Goal: Communication & Community: Connect with others

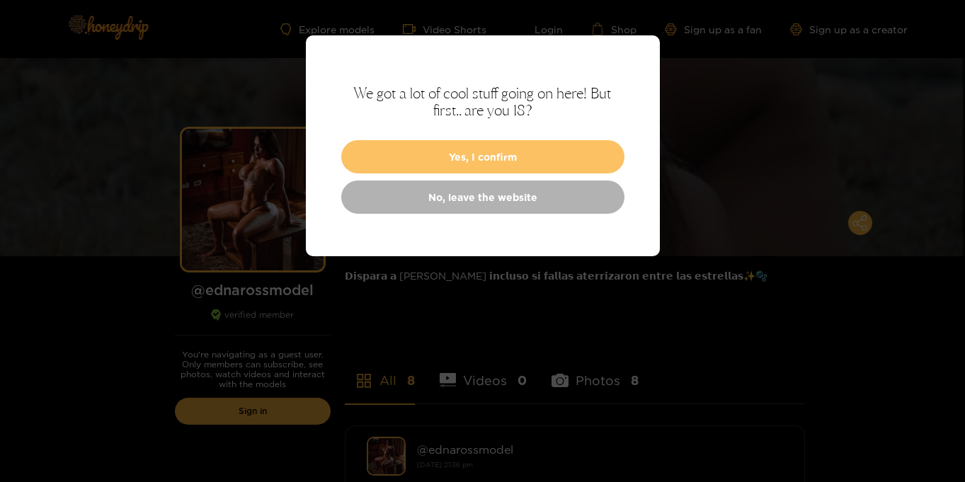
click at [509, 154] on button "Yes, I confirm" at bounding box center [482, 156] width 283 height 33
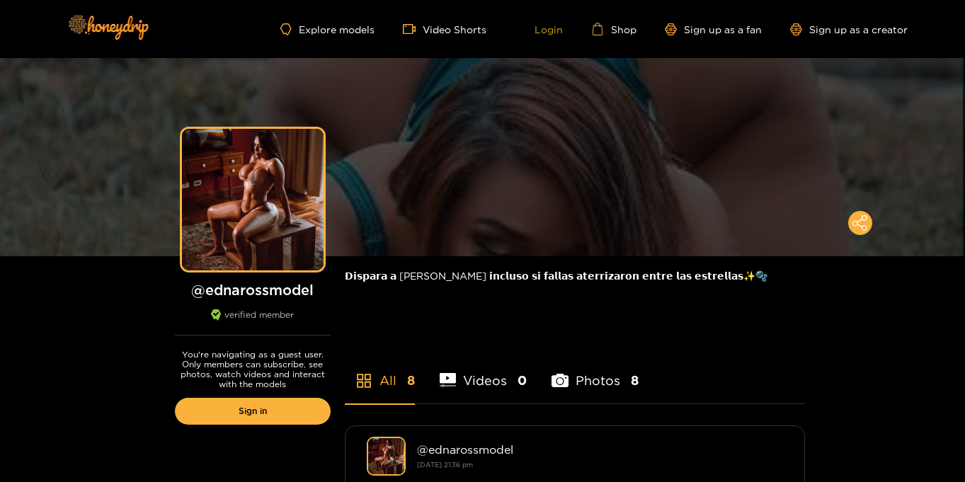
click at [543, 30] on link "Login" at bounding box center [539, 29] width 48 height 13
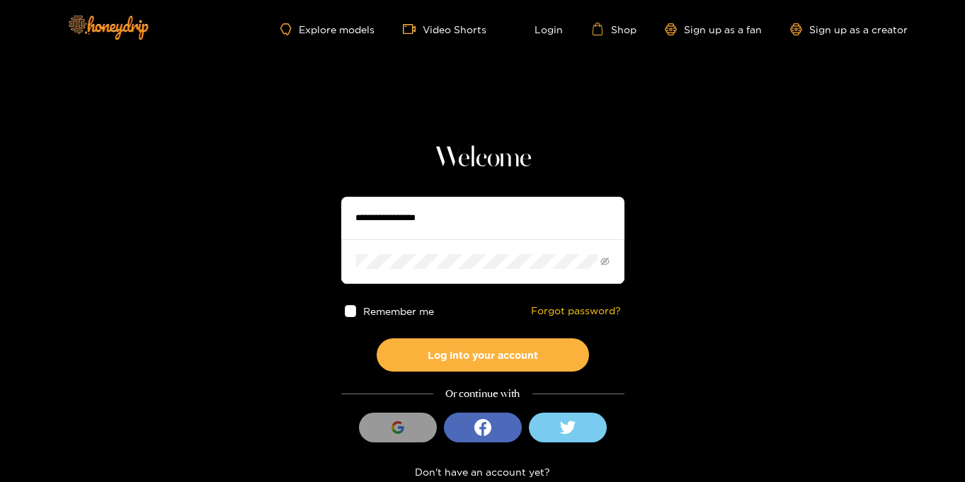
type input "**********"
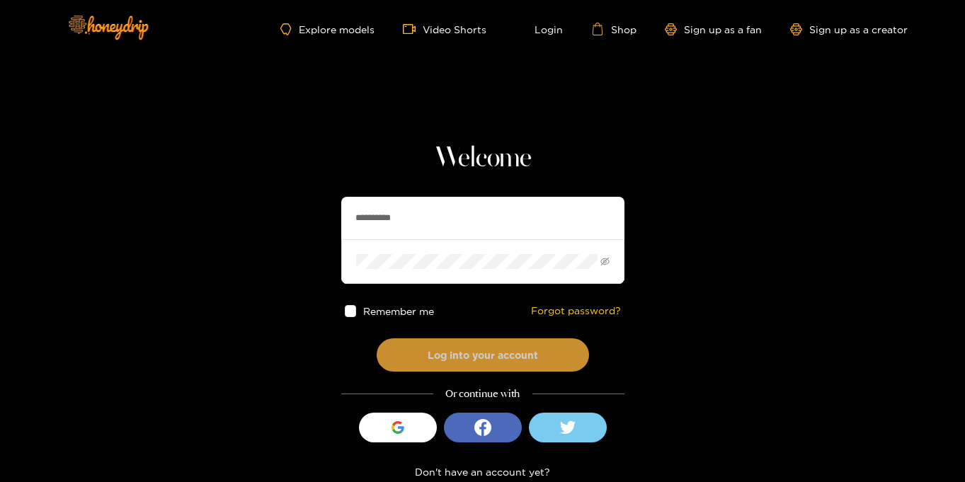
click at [511, 365] on button "Log into your account" at bounding box center [483, 355] width 212 height 33
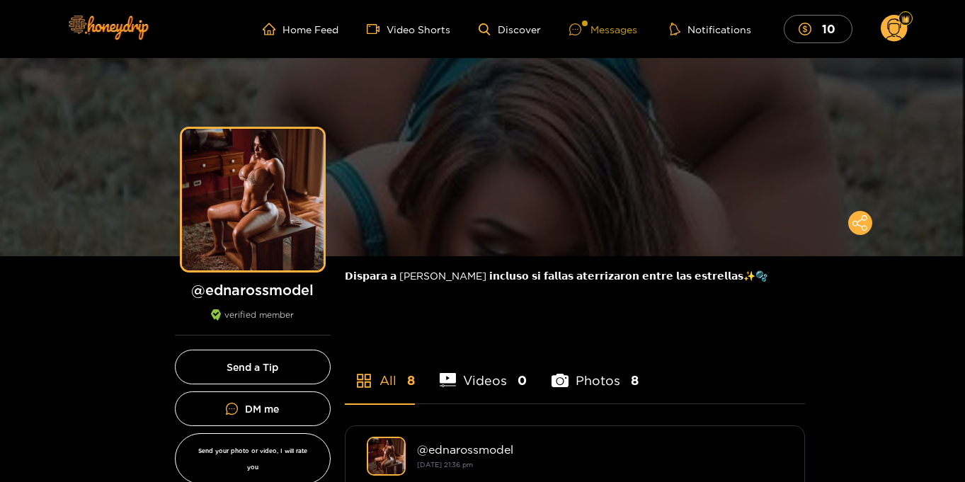
click at [602, 26] on div "Messages" at bounding box center [603, 29] width 68 height 16
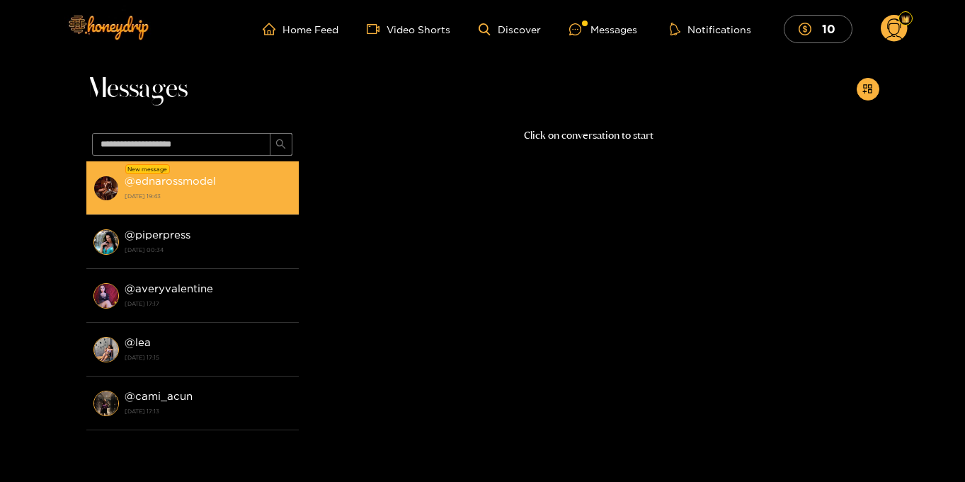
click at [187, 200] on strong "5 October 2025 19:43" at bounding box center [208, 196] width 167 height 13
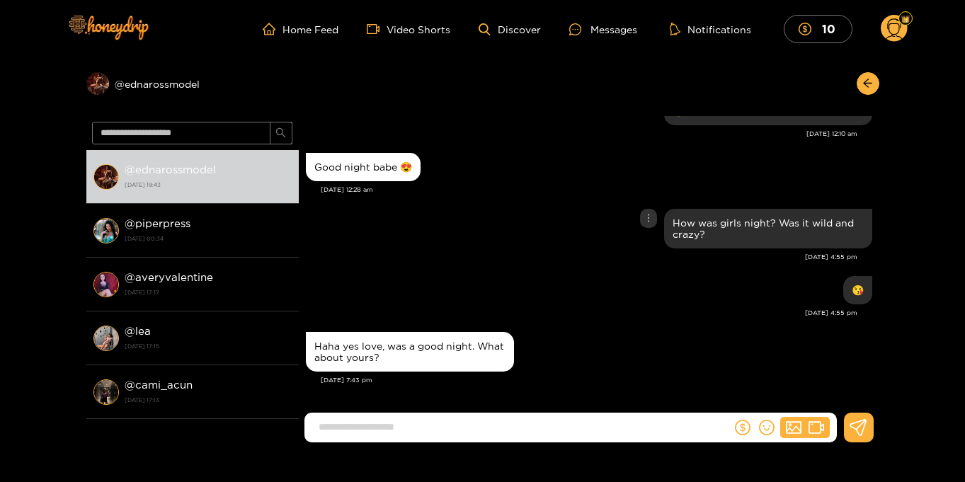
scroll to position [1285, 0]
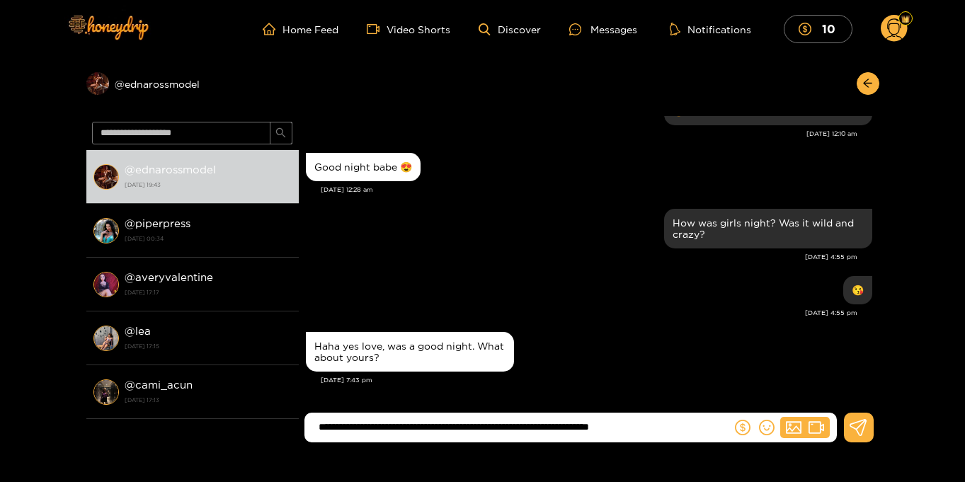
type input "**********"
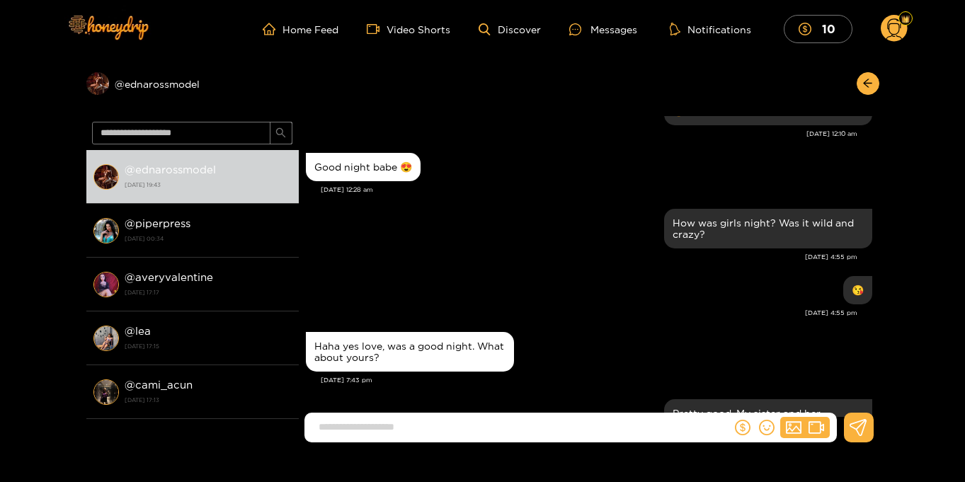
scroll to position [1363, 0]
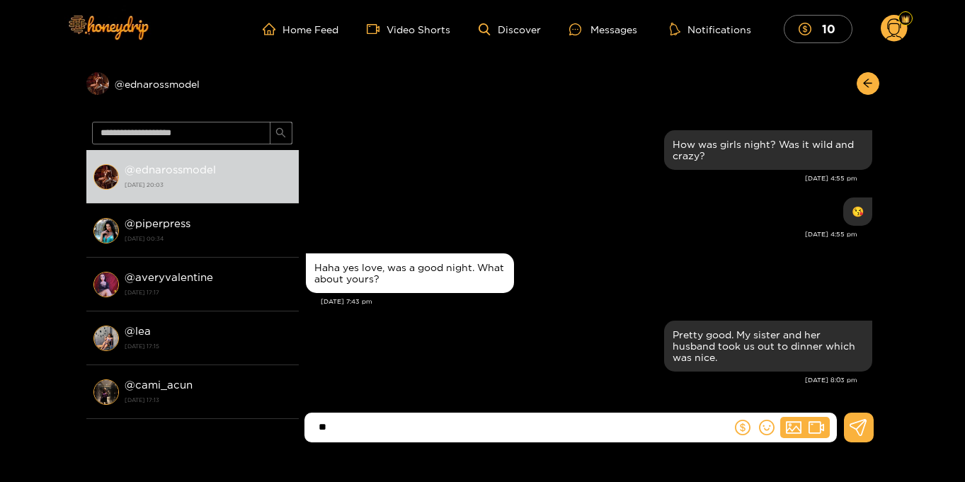
type input "*"
type input "**********"
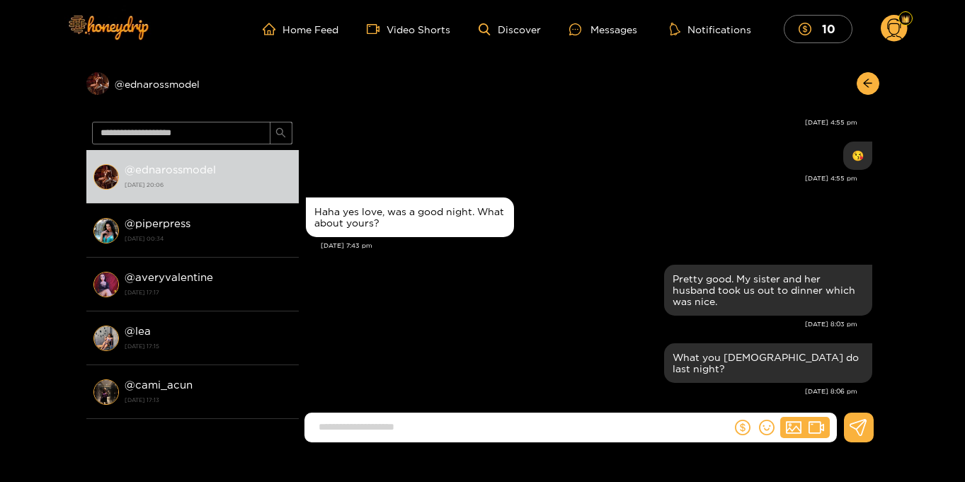
click at [898, 33] on circle at bounding box center [894, 28] width 27 height 27
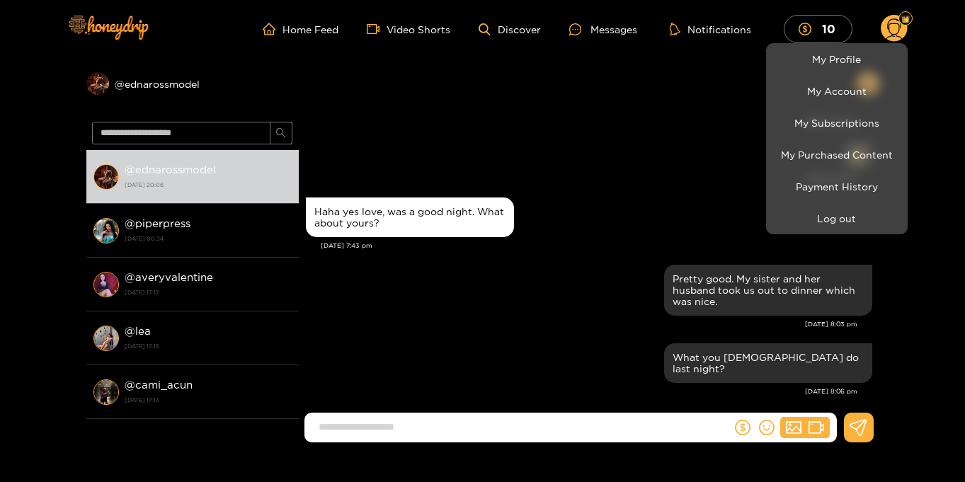
click at [929, 62] on div at bounding box center [482, 241] width 965 height 482
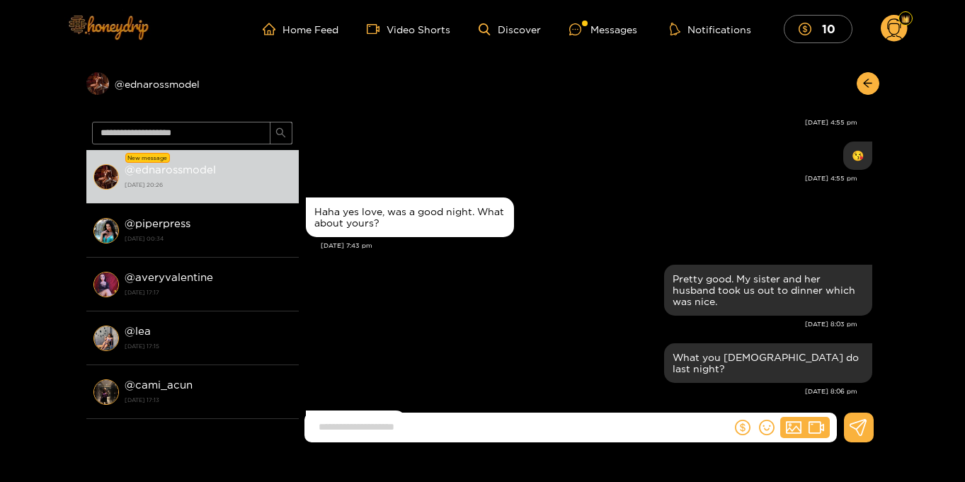
scroll to position [1408, 0]
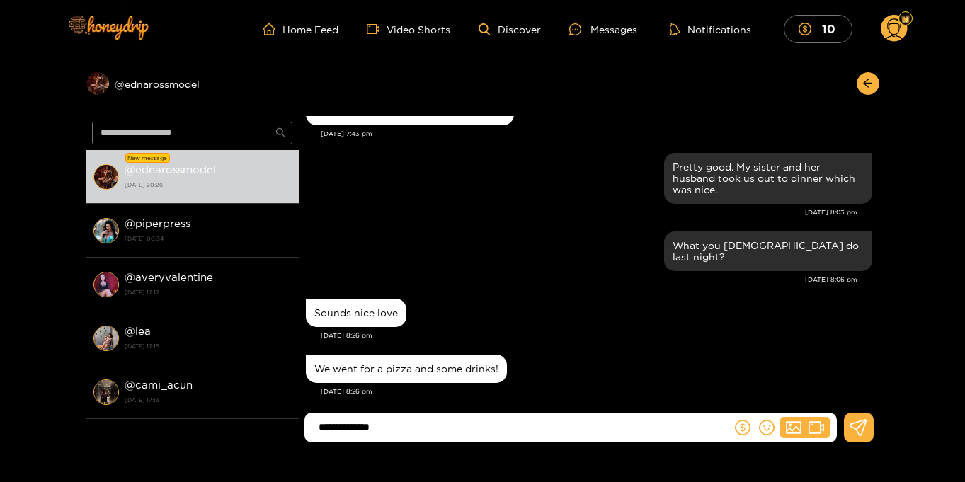
type input "**********"
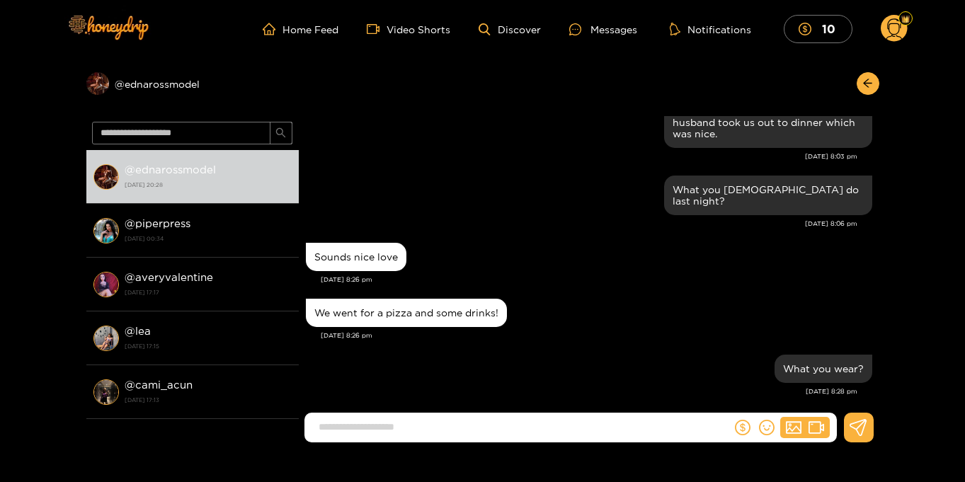
click at [897, 34] on icon at bounding box center [894, 30] width 16 height 25
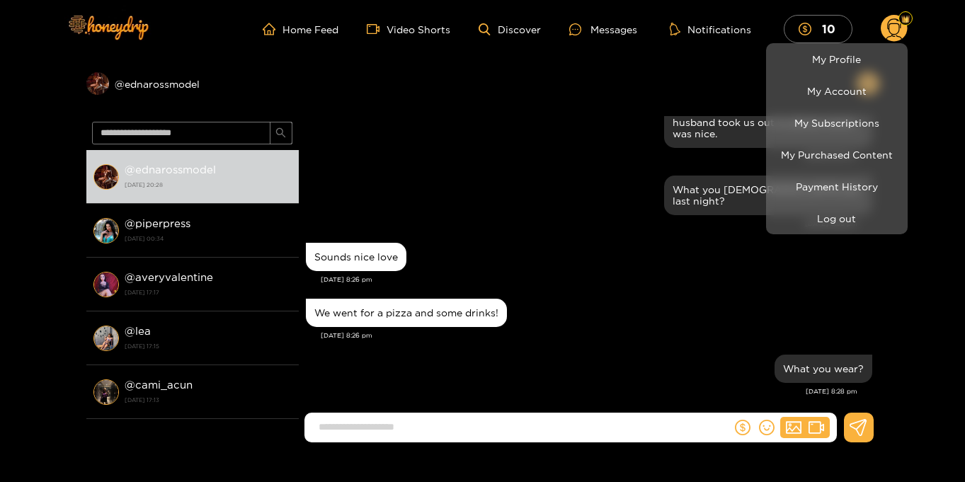
click at [950, 161] on div at bounding box center [482, 241] width 965 height 482
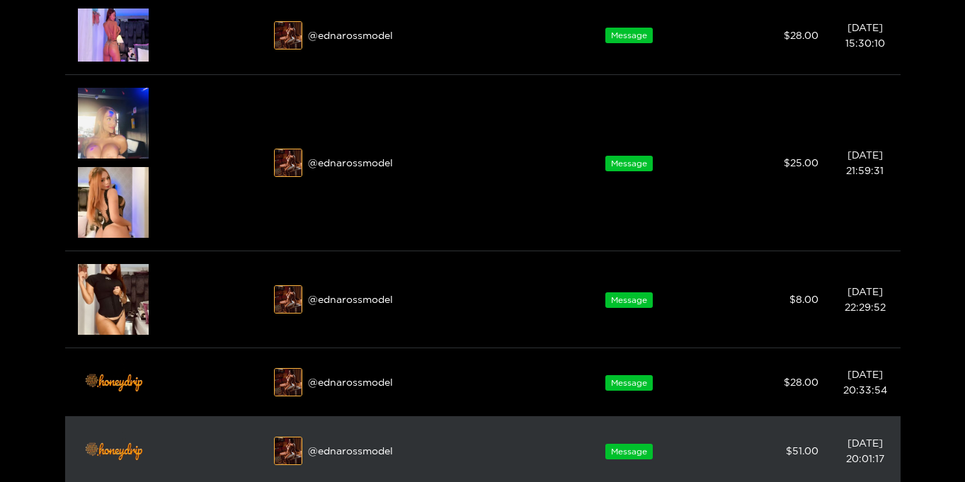
scroll to position [256, 0]
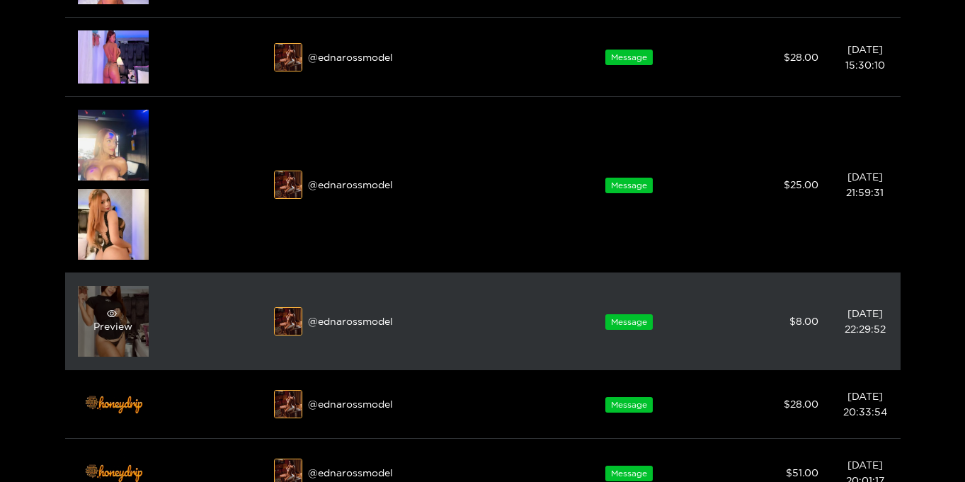
click at [130, 336] on div "Preview" at bounding box center [113, 321] width 71 height 71
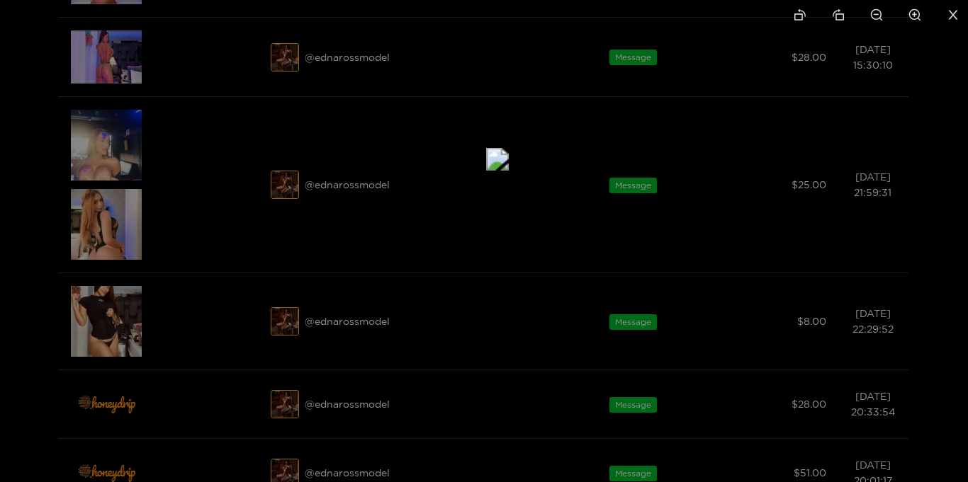
drag, startPoint x: 510, startPoint y: 325, endPoint x: 527, endPoint y: 231, distance: 95.7
click at [509, 171] on img at bounding box center [497, 159] width 23 height 23
drag, startPoint x: 526, startPoint y: 312, endPoint x: 511, endPoint y: 222, distance: 90.6
click at [498, 61] on img at bounding box center [486, 49] width 23 height 23
click at [917, 9] on icon "zoom-in" at bounding box center [914, 14] width 13 height 13
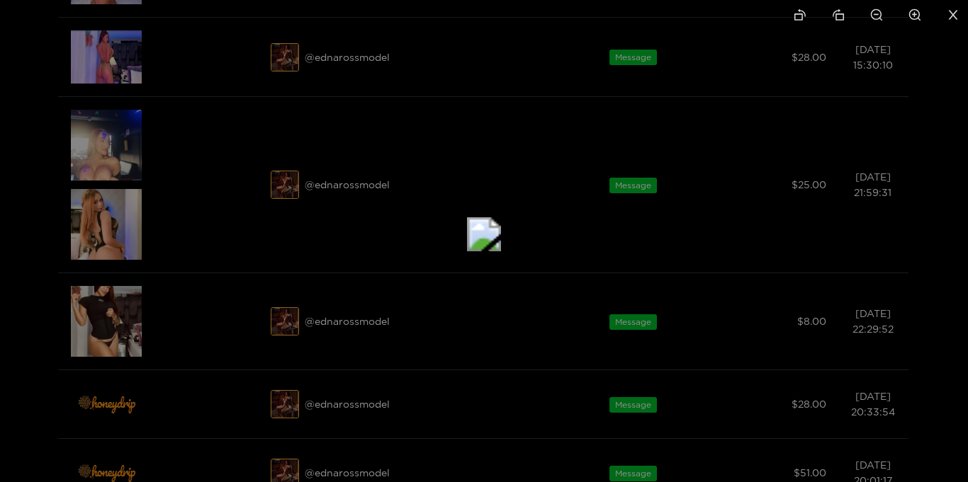
drag, startPoint x: 664, startPoint y: 331, endPoint x: 746, endPoint y: 58, distance: 284.8
click at [501, 217] on img at bounding box center [484, 234] width 34 height 34
drag, startPoint x: 756, startPoint y: 289, endPoint x: 761, endPoint y: 198, distance: 90.8
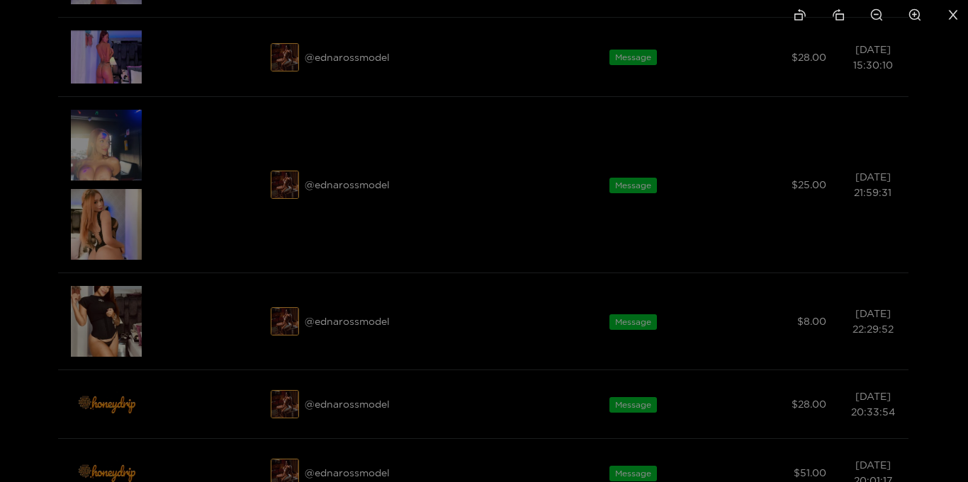
drag, startPoint x: 759, startPoint y: 210, endPoint x: 760, endPoint y: 251, distance: 40.4
drag, startPoint x: 841, startPoint y: 247, endPoint x: 846, endPoint y: 267, distance: 20.3
click at [951, 12] on icon "close" at bounding box center [952, 14] width 13 height 13
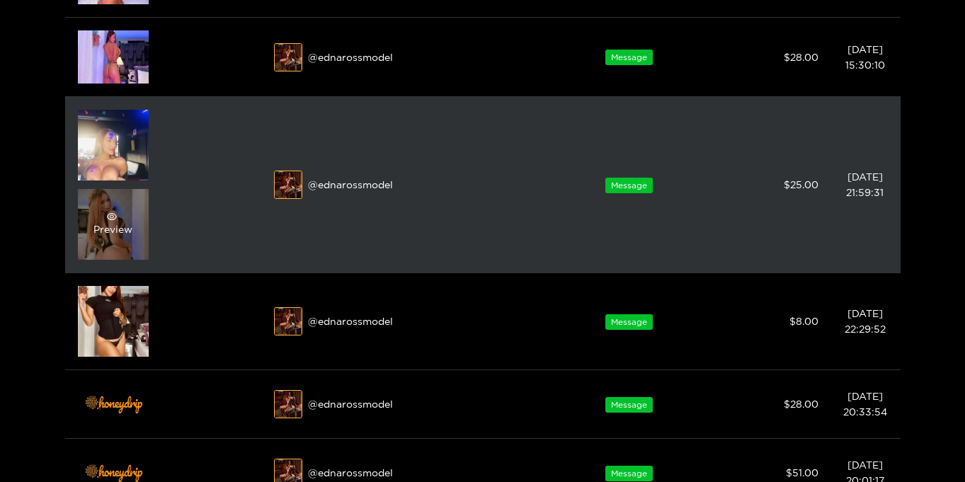
click at [125, 236] on div "Preview" at bounding box center [112, 224] width 39 height 25
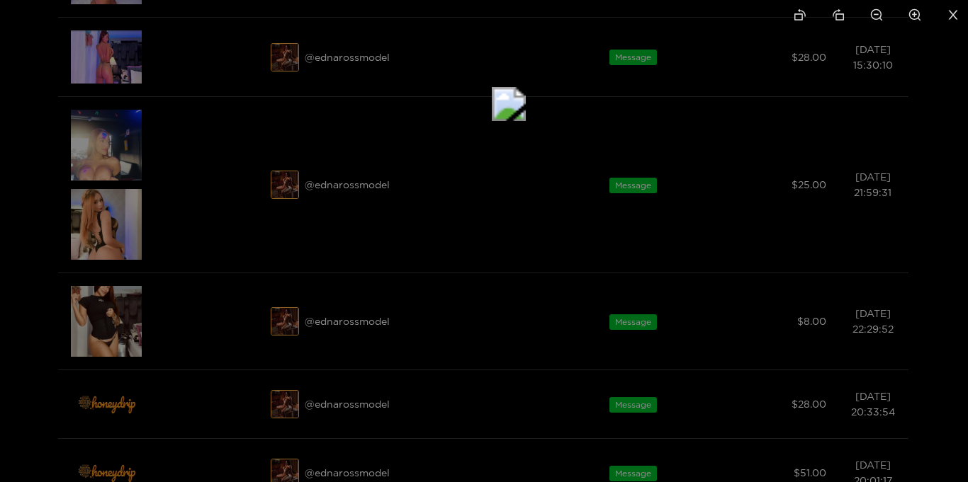
drag, startPoint x: 550, startPoint y: 295, endPoint x: 580, endPoint y: 75, distance: 221.7
click at [526, 113] on img at bounding box center [509, 104] width 34 height 34
drag, startPoint x: 559, startPoint y: 328, endPoint x: 597, endPoint y: 105, distance: 226.4
click at [514, 69] on img at bounding box center [497, 52] width 34 height 34
drag, startPoint x: 562, startPoint y: 295, endPoint x: 596, endPoint y: 140, distance: 158.6
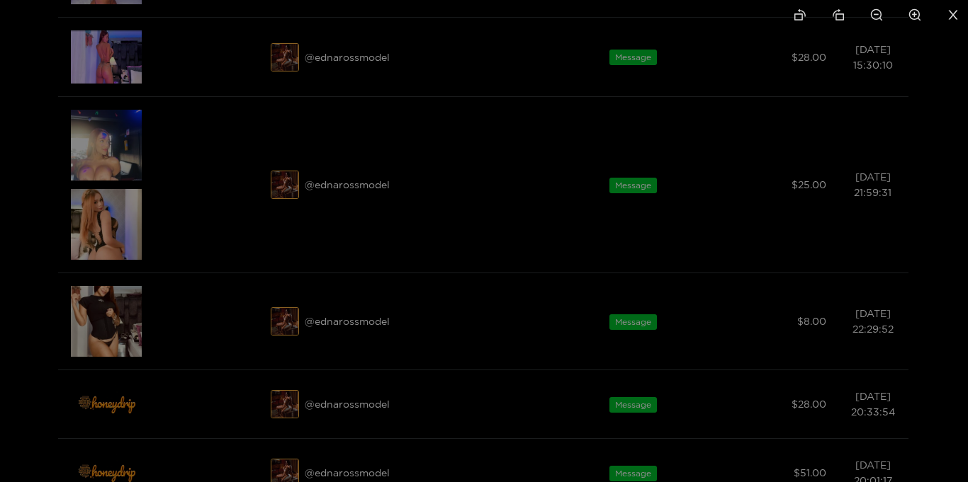
drag, startPoint x: 786, startPoint y: 178, endPoint x: 793, endPoint y: 196, distance: 19.5
click at [870, 23] on li at bounding box center [876, 16] width 30 height 32
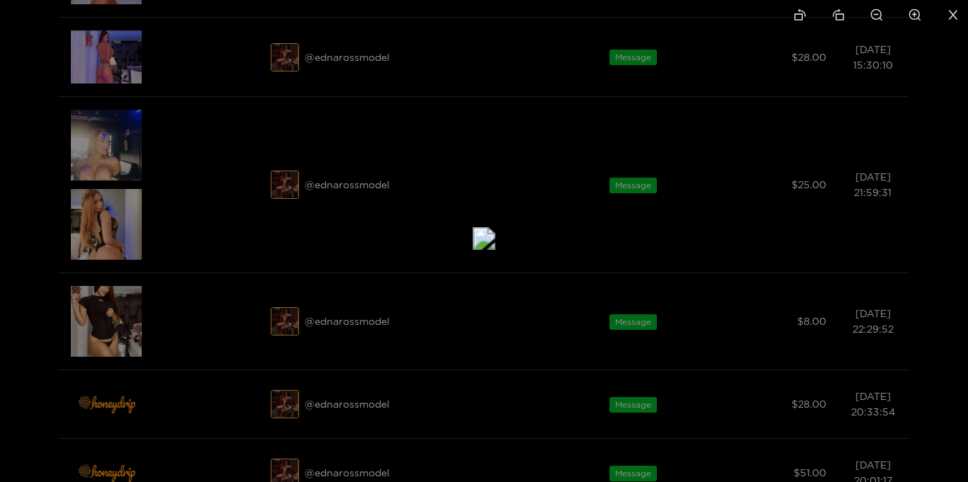
click at [956, 13] on icon "close" at bounding box center [952, 14] width 13 height 13
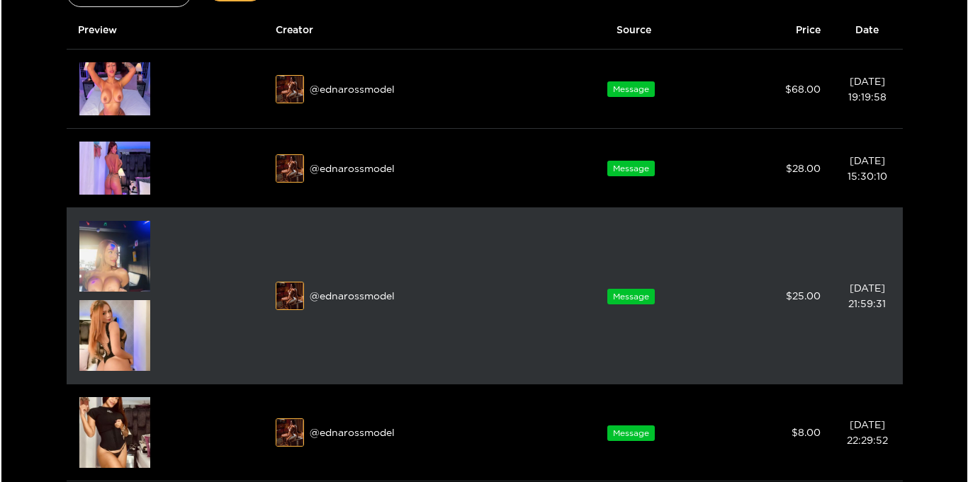
scroll to position [134, 0]
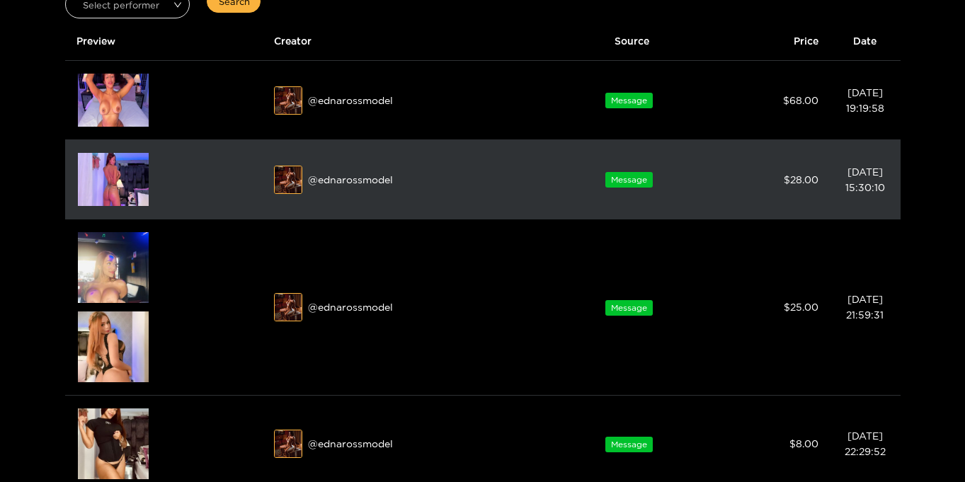
click at [104, 181] on img at bounding box center [113, 179] width 71 height 53
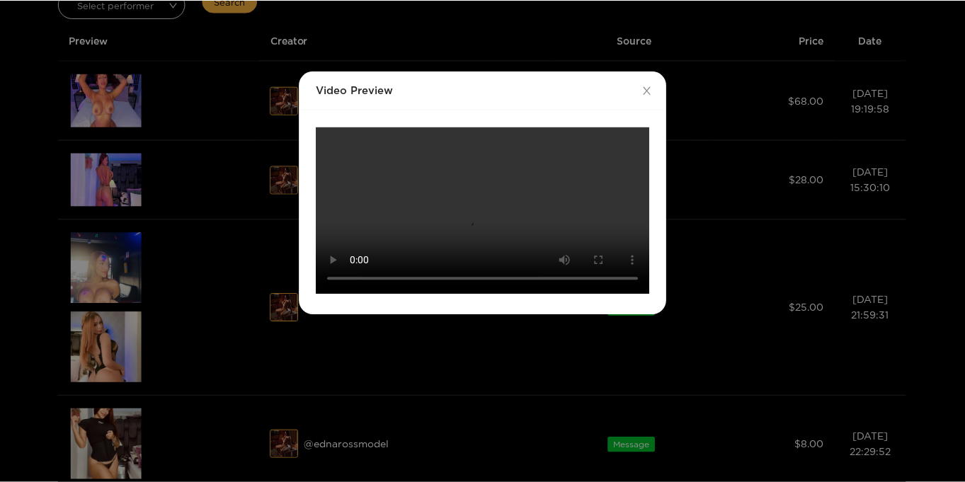
scroll to position [0, 0]
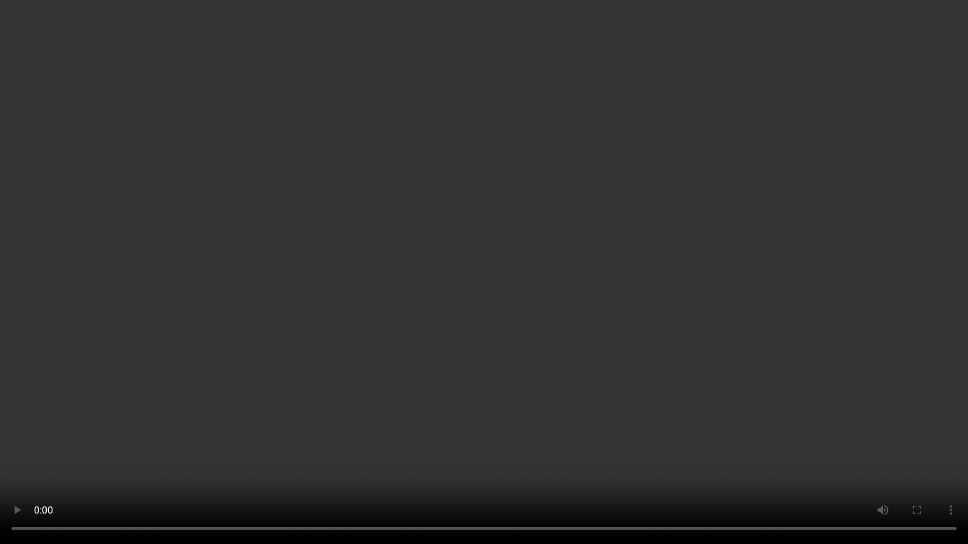
click at [876, 239] on video "Your browser does not support the video tag." at bounding box center [484, 272] width 968 height 544
click at [890, 309] on video "Your browser does not support the video tag." at bounding box center [484, 272] width 968 height 544
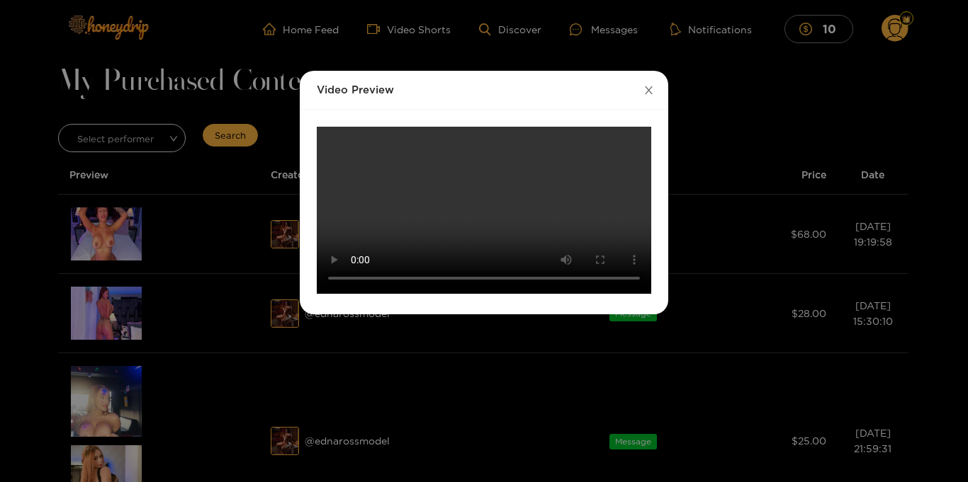
click at [649, 90] on icon "close" at bounding box center [648, 90] width 11 height 11
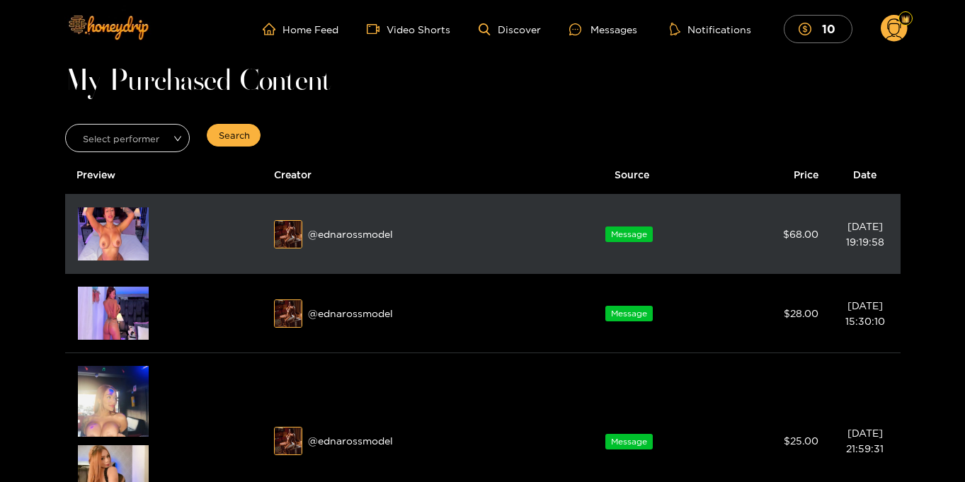
click at [112, 232] on img at bounding box center [113, 234] width 71 height 53
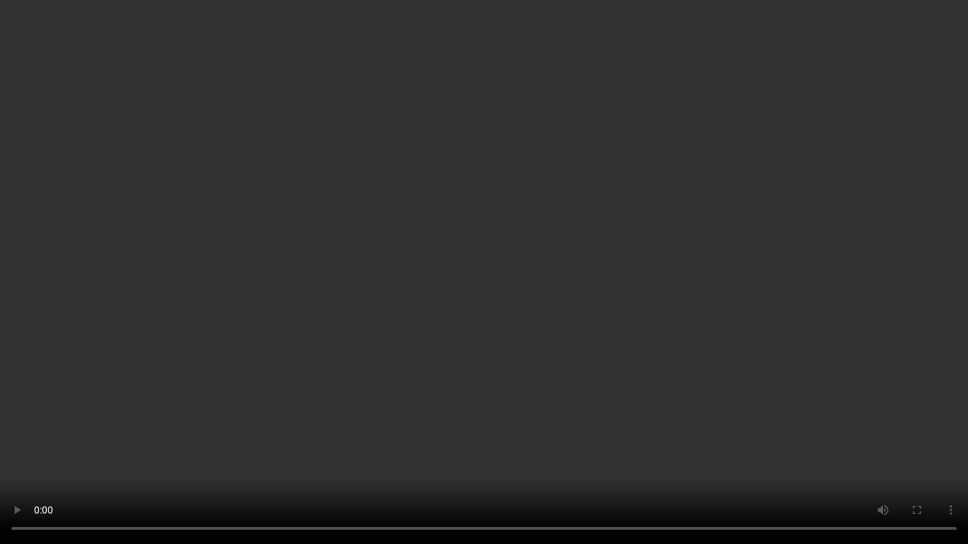
click at [812, 326] on video "Your browser does not support the video tag." at bounding box center [484, 272] width 968 height 544
click at [764, 297] on video "Your browser does not support the video tag." at bounding box center [484, 272] width 968 height 544
click at [764, 298] on video "Your browser does not support the video tag." at bounding box center [484, 272] width 968 height 544
click at [764, 297] on video "Your browser does not support the video tag." at bounding box center [484, 272] width 968 height 544
click at [764, 298] on video "Your browser does not support the video tag." at bounding box center [484, 272] width 968 height 544
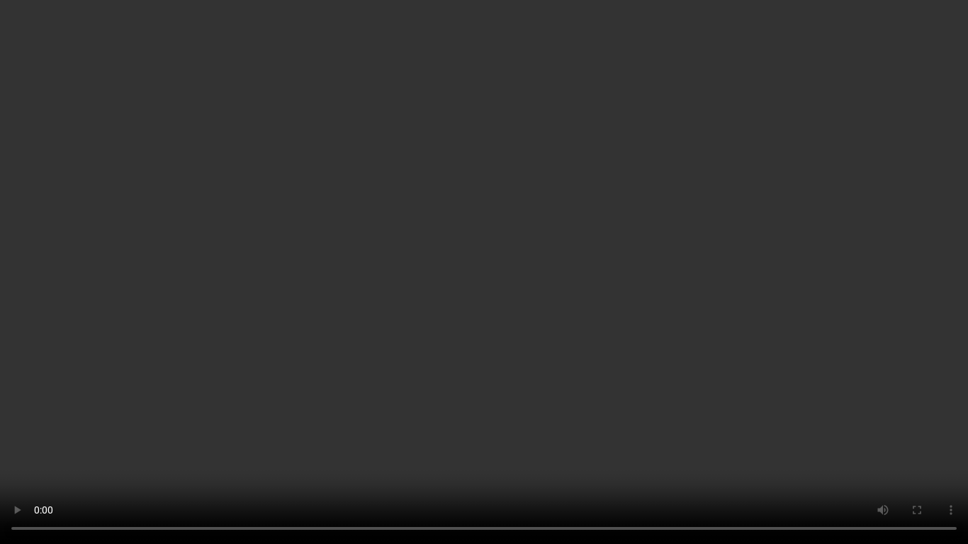
click at [764, 298] on video "Your browser does not support the video tag." at bounding box center [484, 272] width 968 height 544
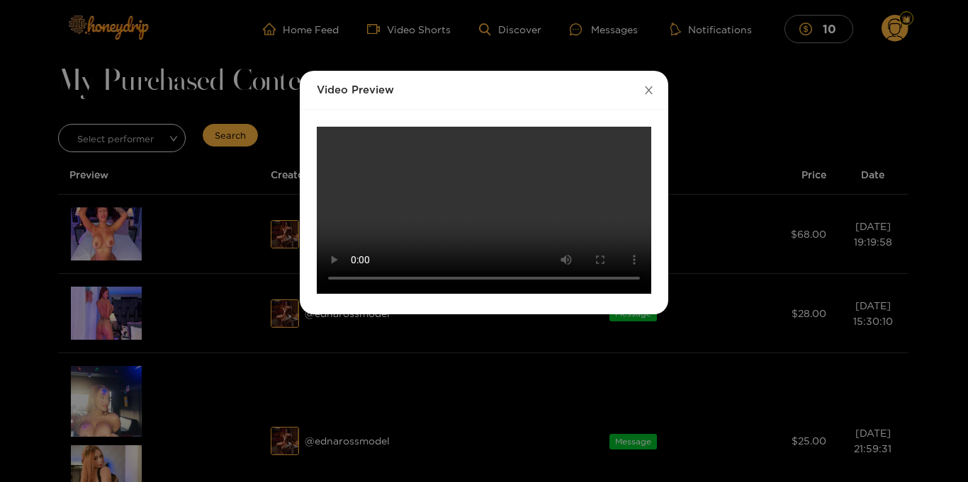
click at [649, 89] on icon "close" at bounding box center [649, 90] width 8 height 8
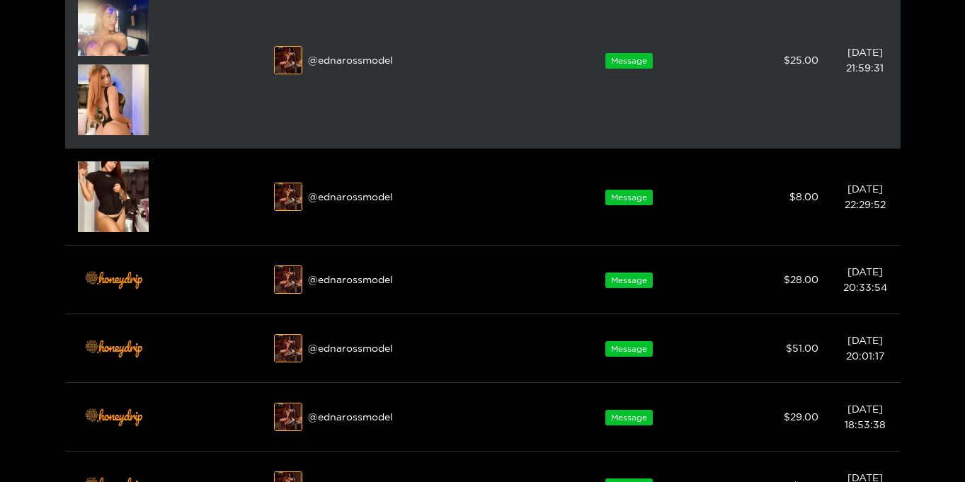
scroll to position [618, 0]
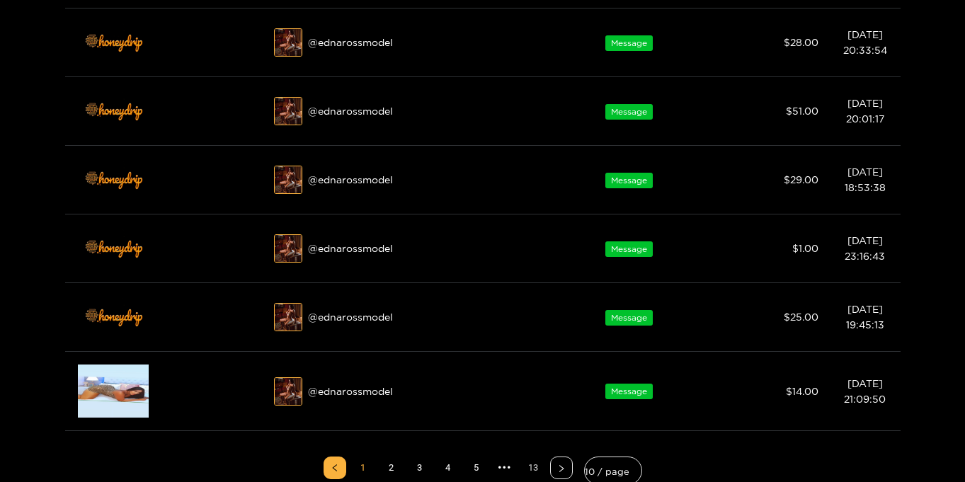
click at [533, 471] on link "13" at bounding box center [533, 468] width 21 height 21
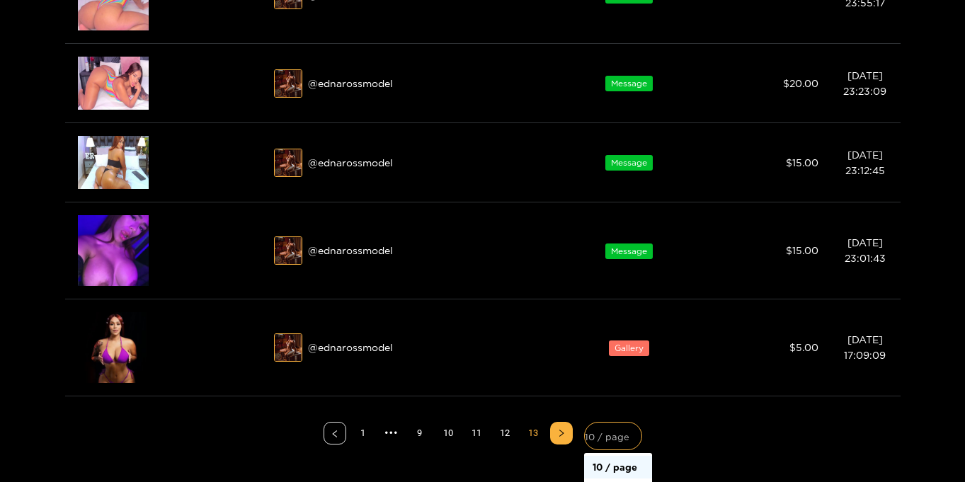
click at [611, 442] on span "10 / page" at bounding box center [613, 436] width 57 height 20
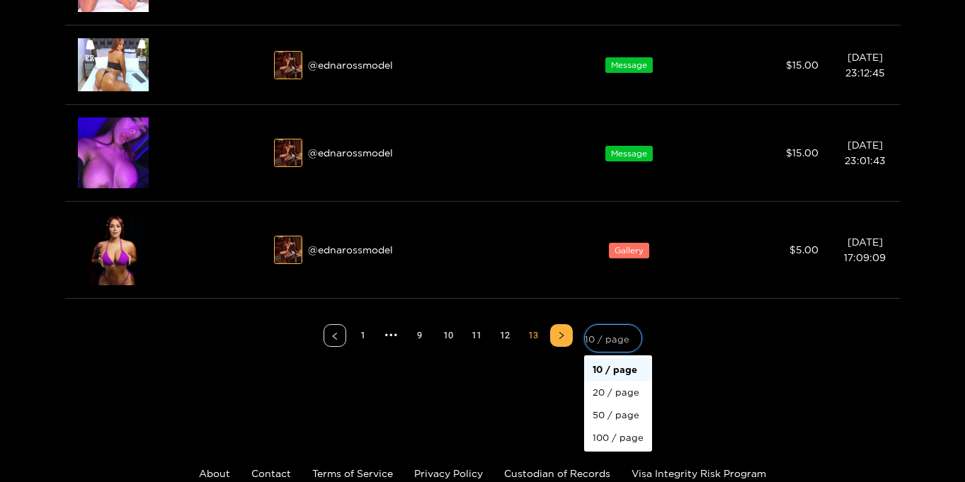
scroll to position [734, 0]
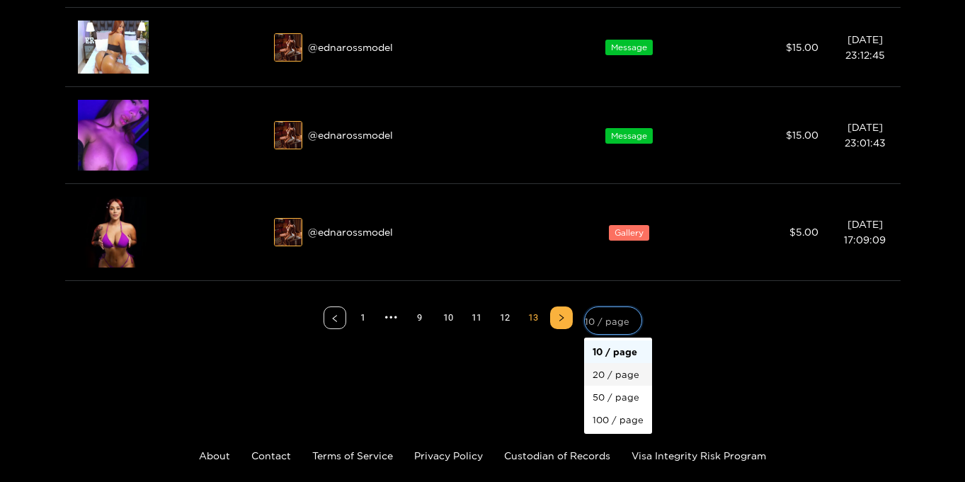
click at [621, 373] on div "20 / page" at bounding box center [618, 375] width 51 height 16
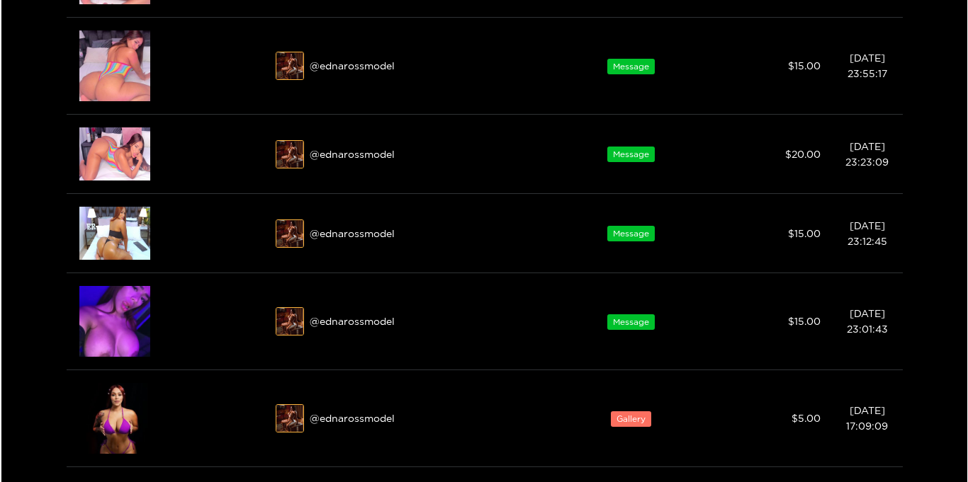
scroll to position [544, 0]
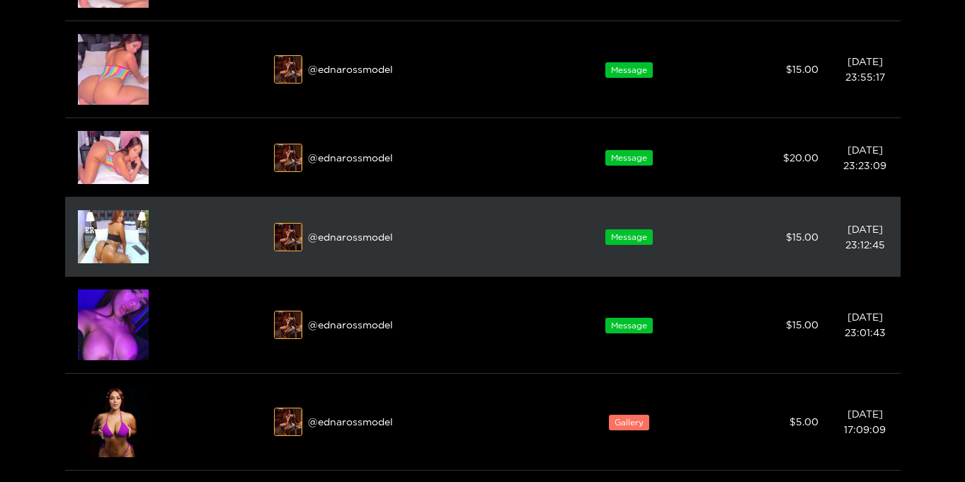
click at [110, 246] on img at bounding box center [113, 236] width 71 height 53
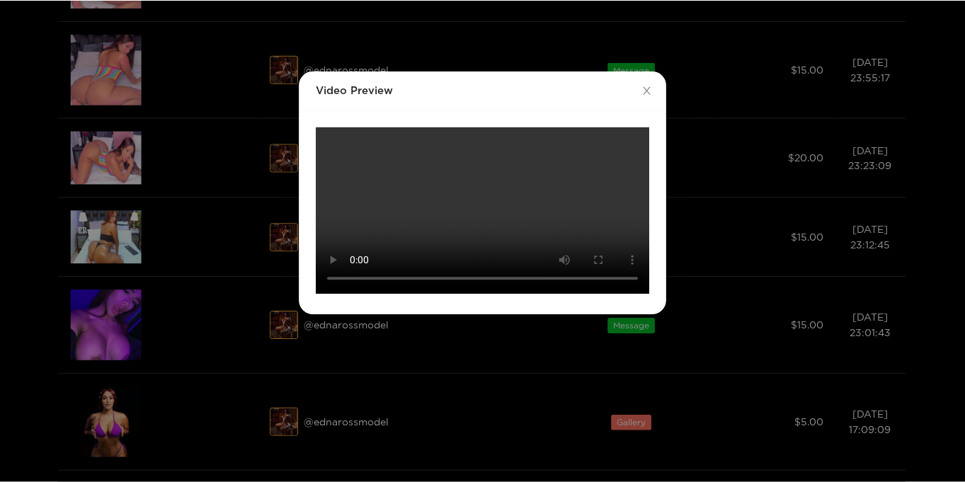
scroll to position [0, 0]
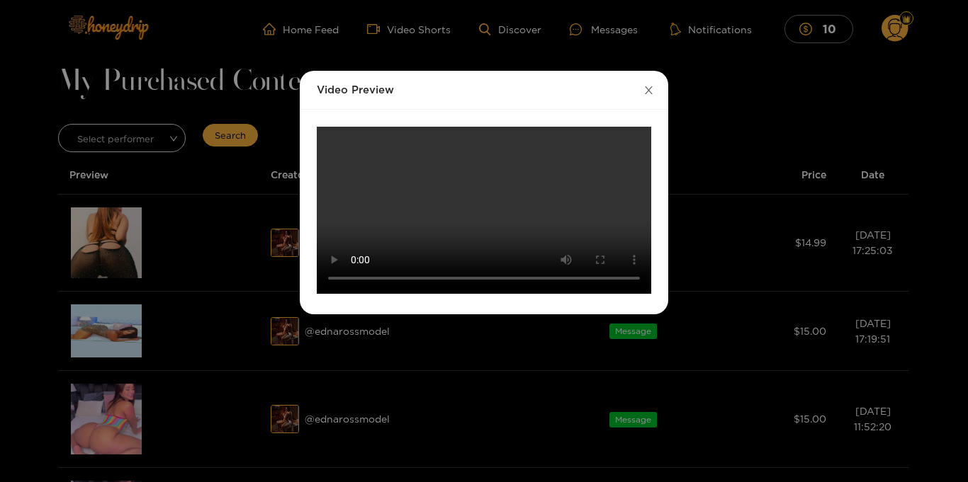
click at [648, 90] on icon "close" at bounding box center [649, 90] width 8 height 8
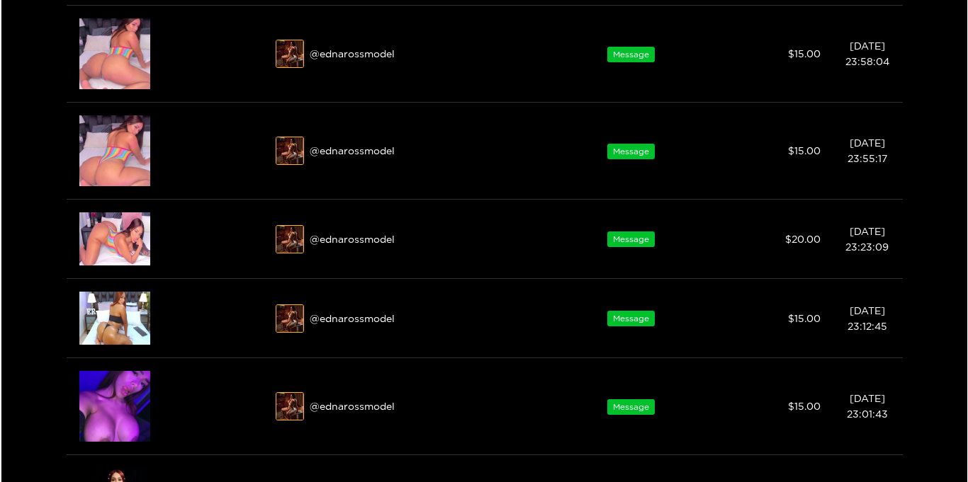
scroll to position [457, 0]
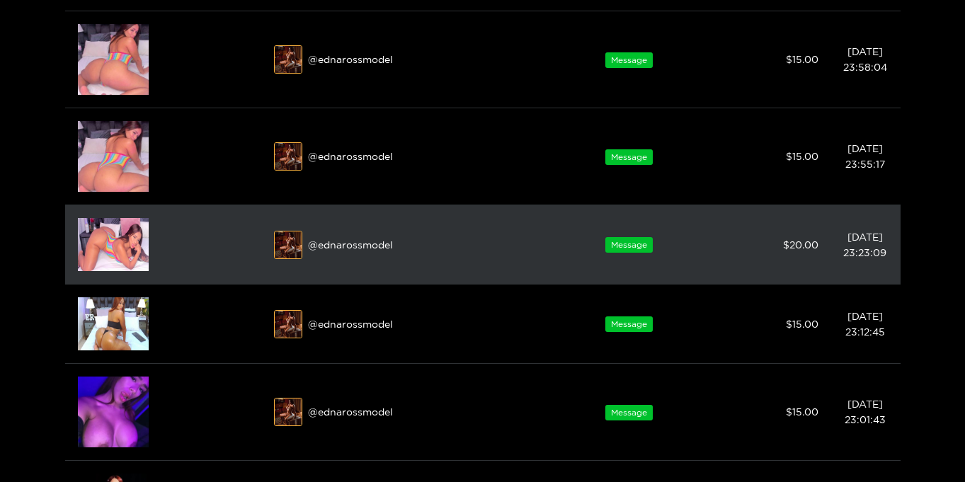
click at [113, 239] on img at bounding box center [113, 244] width 71 height 53
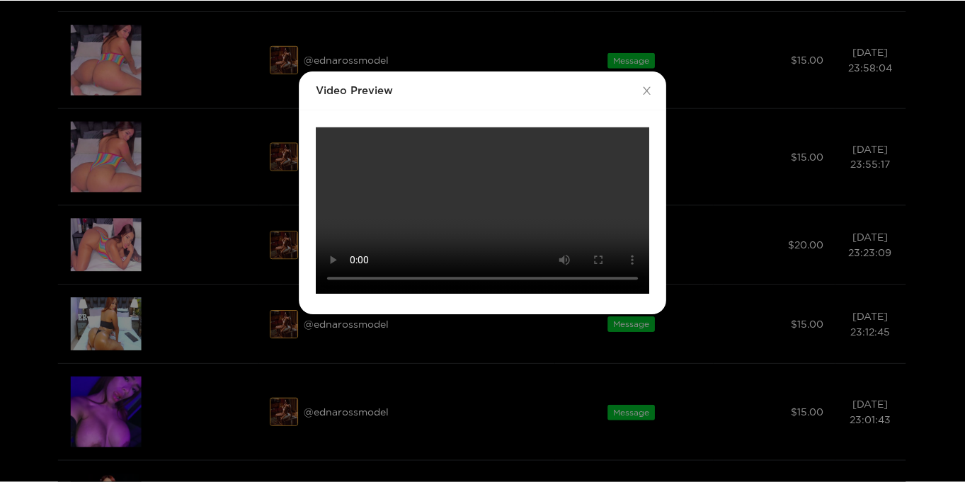
scroll to position [0, 0]
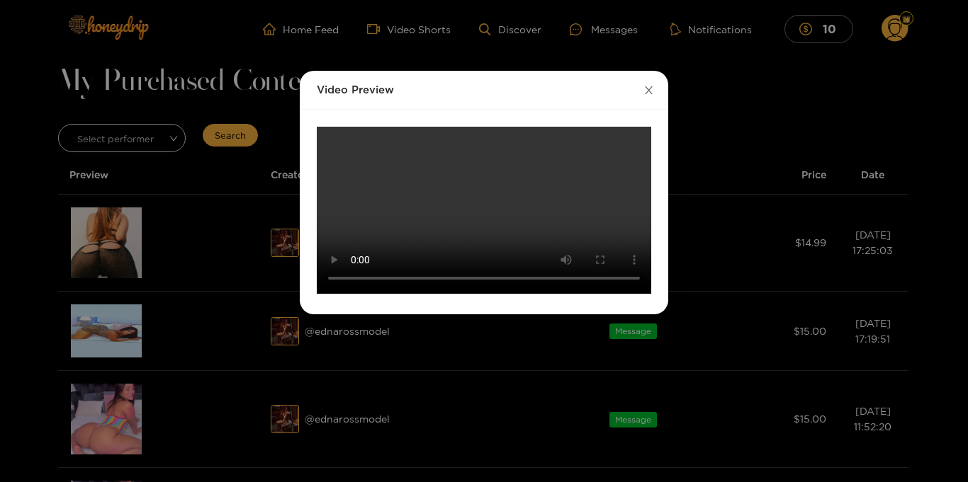
click at [648, 92] on icon "close" at bounding box center [648, 90] width 11 height 11
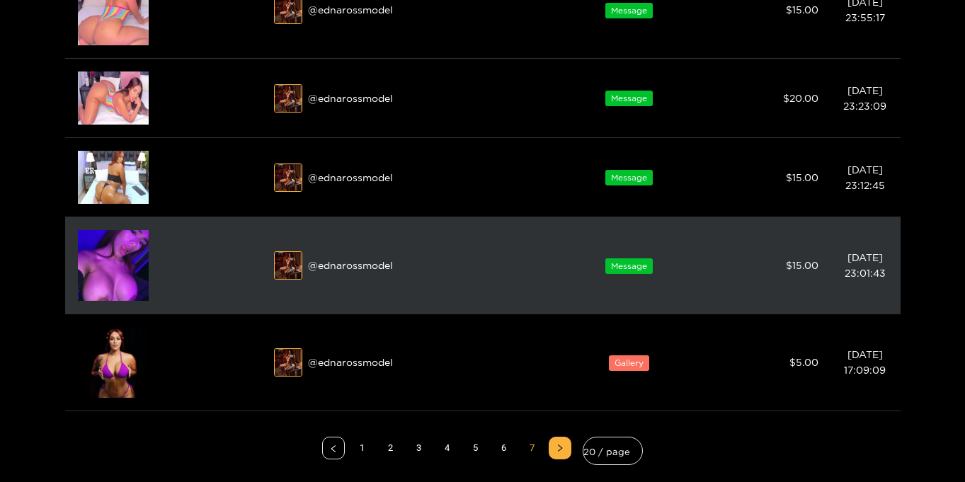
scroll to position [603, 0]
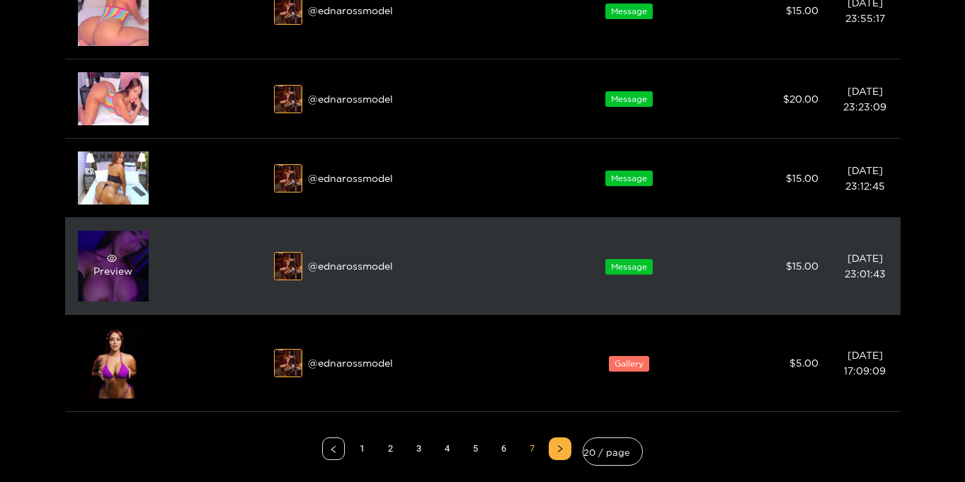
click at [129, 258] on div "Preview" at bounding box center [113, 266] width 71 height 71
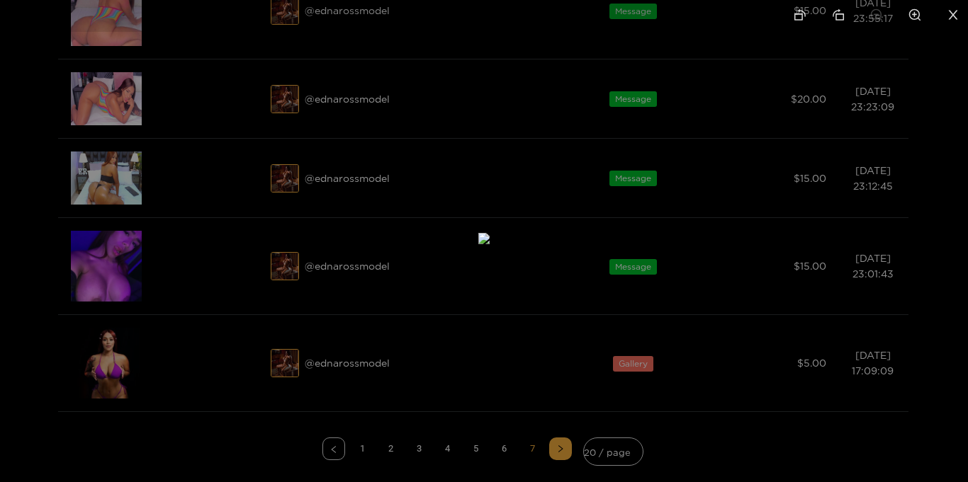
click at [954, 13] on icon "close" at bounding box center [952, 14] width 9 height 9
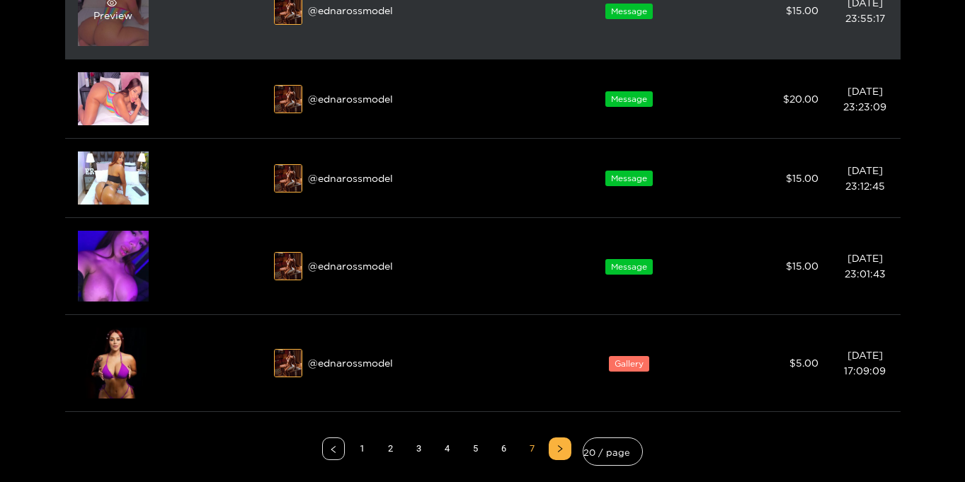
click at [118, 31] on div "Preview" at bounding box center [113, 10] width 71 height 71
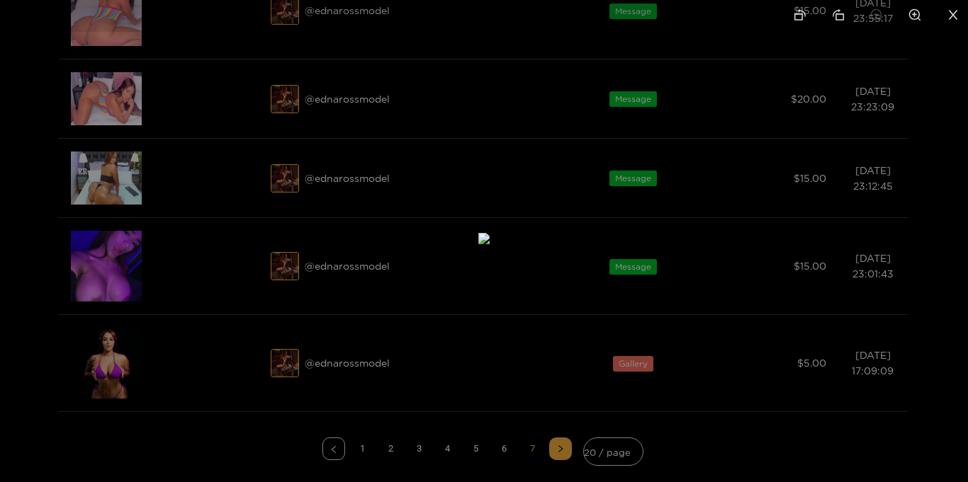
click at [914, 13] on icon "zoom-in" at bounding box center [915, 15] width 12 height 12
drag, startPoint x: 606, startPoint y: 312, endPoint x: 679, endPoint y: 106, distance: 218.9
click at [499, 212] on img at bounding box center [488, 223] width 23 height 23
drag, startPoint x: 637, startPoint y: 377, endPoint x: 664, endPoint y: 237, distance: 142.1
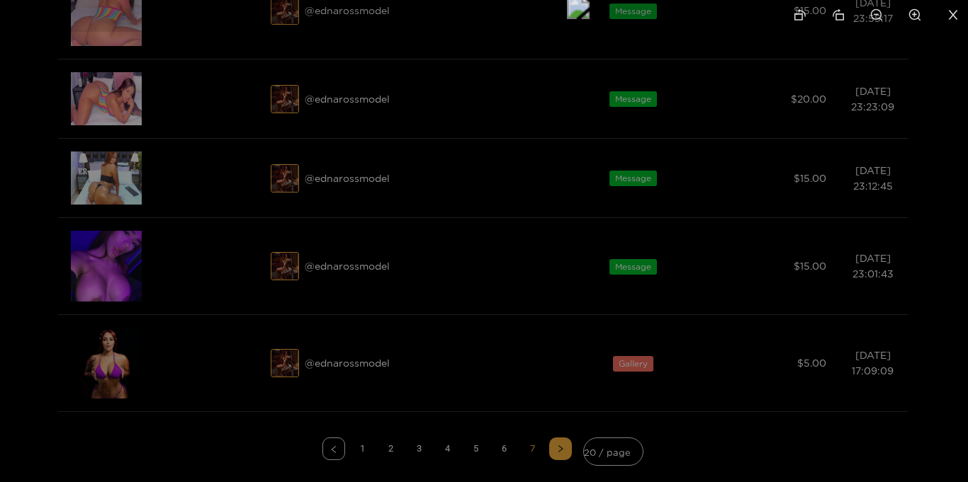
drag, startPoint x: 740, startPoint y: 198, endPoint x: 627, endPoint y: 385, distance: 218.0
click at [589, 18] on img at bounding box center [578, 7] width 23 height 23
drag, startPoint x: 724, startPoint y: 168, endPoint x: 698, endPoint y: 387, distance: 220.3
click at [478, 202] on img at bounding box center [466, 190] width 23 height 23
drag, startPoint x: 751, startPoint y: 203, endPoint x: 733, endPoint y: 224, distance: 27.7
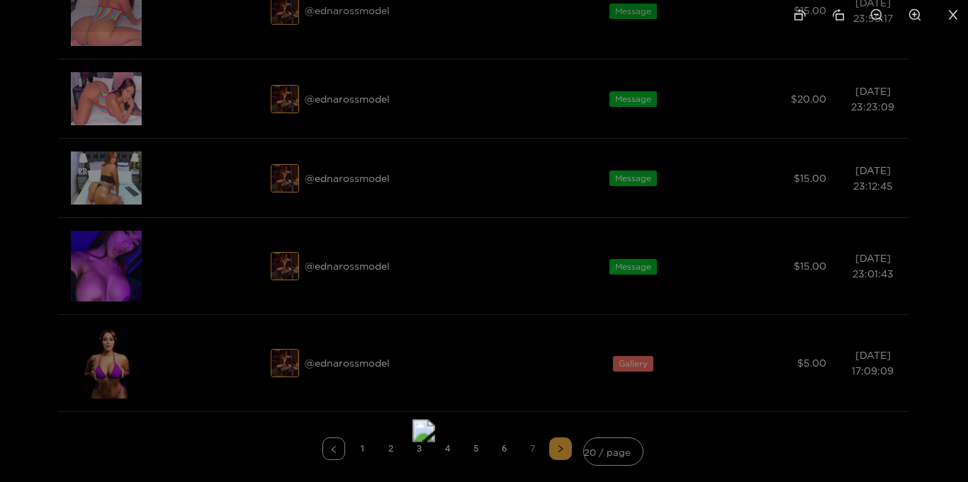
click at [435, 419] on img at bounding box center [423, 430] width 23 height 23
drag, startPoint x: 737, startPoint y: 222, endPoint x: 692, endPoint y: 268, distance: 65.1
click at [390, 467] on img at bounding box center [378, 478] width 23 height 23
drag, startPoint x: 767, startPoint y: 263, endPoint x: 737, endPoint y: 283, distance: 36.3
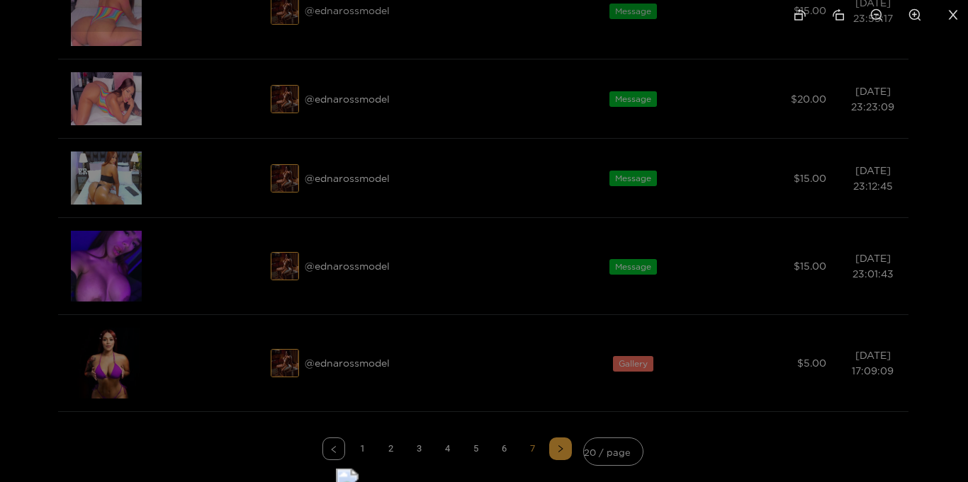
click at [951, 12] on icon "close" at bounding box center [952, 14] width 9 height 9
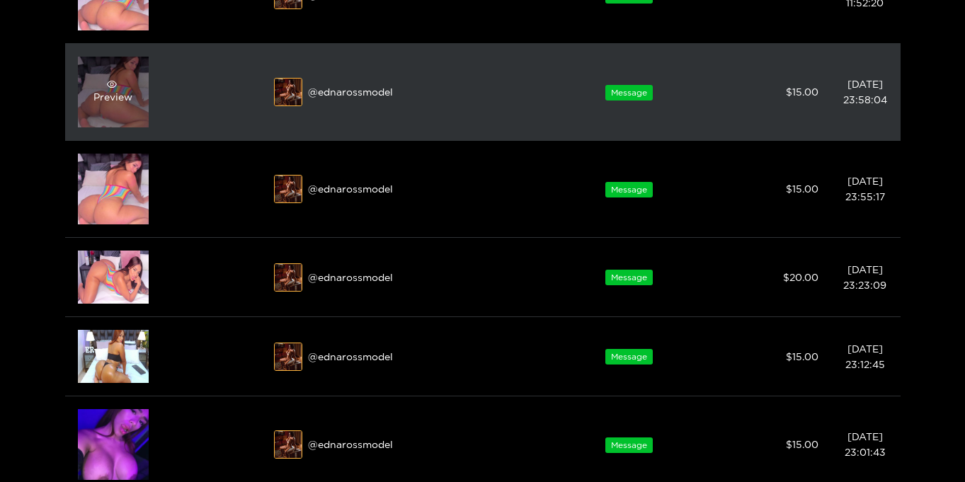
scroll to position [375, 0]
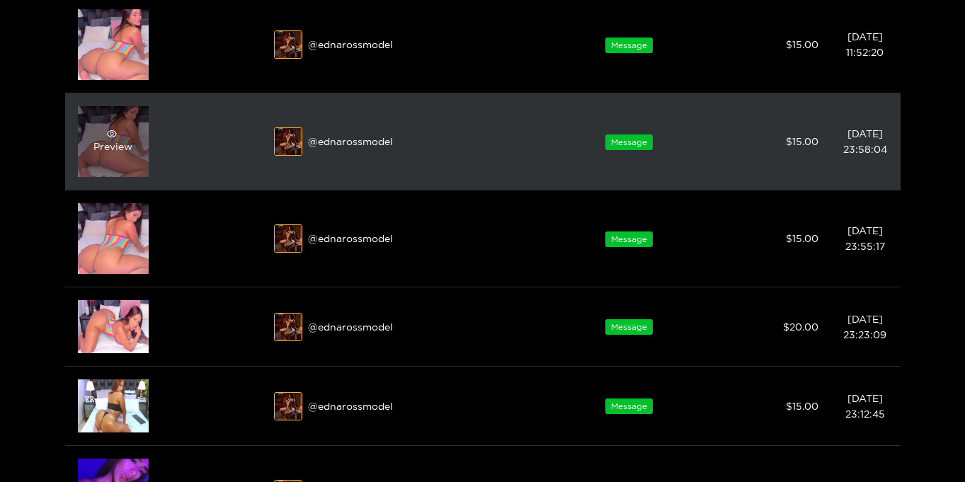
click at [115, 140] on div "Preview" at bounding box center [112, 141] width 39 height 25
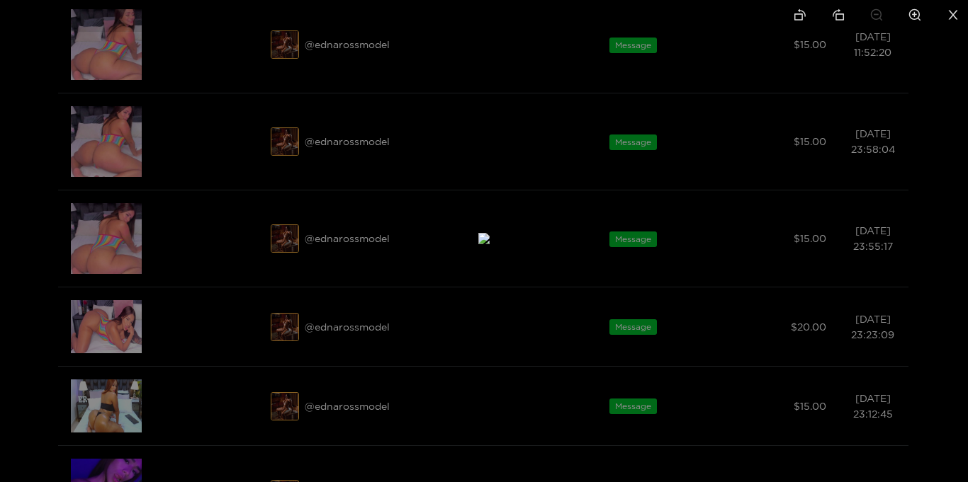
click at [914, 12] on icon "zoom-in" at bounding box center [914, 14] width 13 height 13
drag, startPoint x: 532, startPoint y: 327, endPoint x: 591, endPoint y: 41, distance: 291.6
click at [529, 73] on img at bounding box center [512, 90] width 34 height 34
drag, startPoint x: 438, startPoint y: 340, endPoint x: 496, endPoint y: 154, distance: 194.9
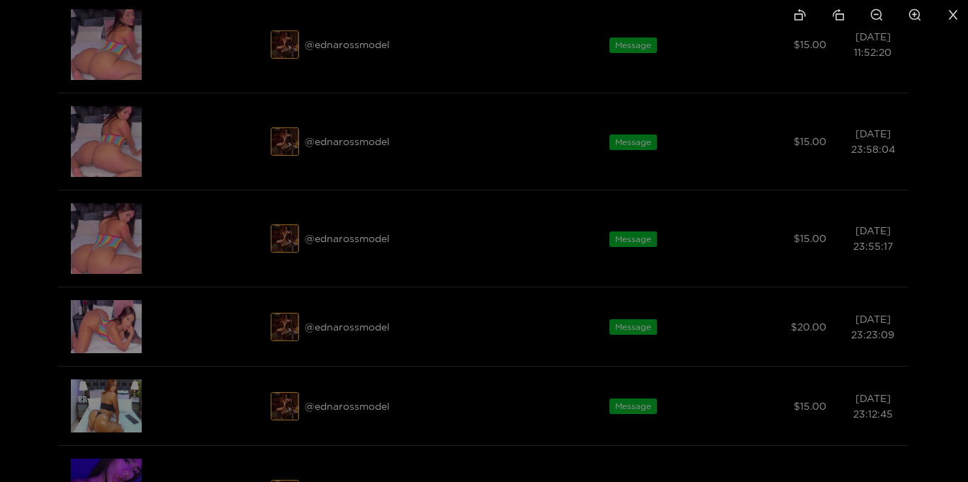
drag, startPoint x: 596, startPoint y: 164, endPoint x: 560, endPoint y: 229, distance: 74.2
click at [490, 280] on img at bounding box center [467, 302] width 45 height 45
drag, startPoint x: 518, startPoint y: 276, endPoint x: 591, endPoint y: 125, distance: 167.6
click at [568, 99] on img at bounding box center [556, 87] width 23 height 23
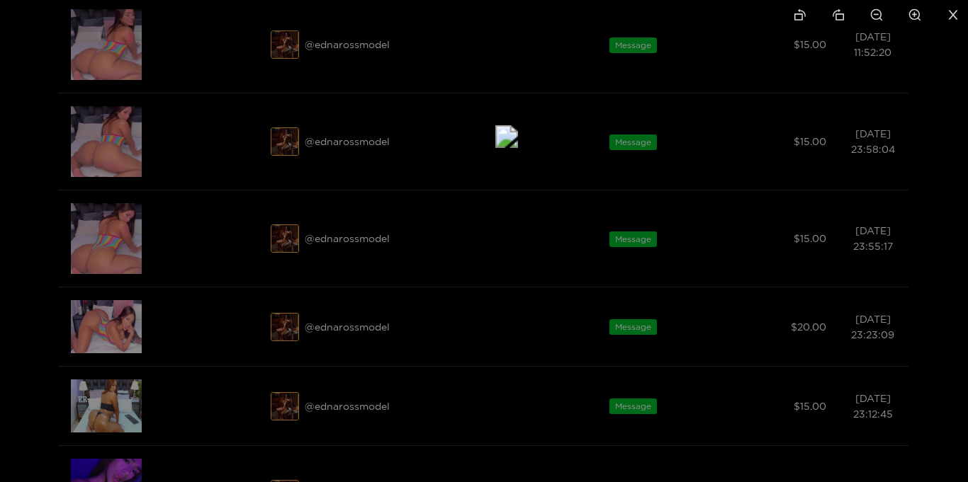
drag, startPoint x: 774, startPoint y: 126, endPoint x: 538, endPoint y: 304, distance: 295.4
click at [518, 148] on img at bounding box center [506, 136] width 23 height 23
drag, startPoint x: 644, startPoint y: 244, endPoint x: 624, endPoint y: 351, distance: 108.8
click at [327, 389] on img at bounding box center [315, 400] width 23 height 23
click at [954, 15] on icon "close" at bounding box center [952, 14] width 13 height 13
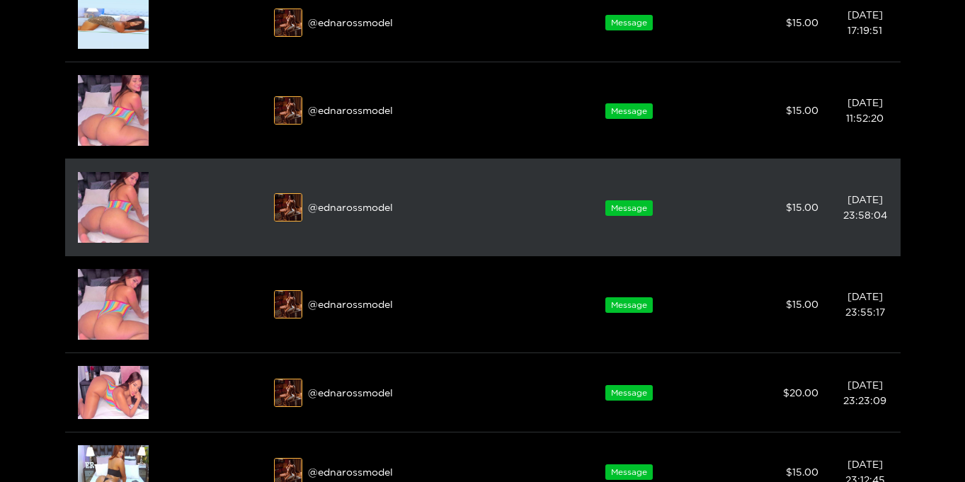
scroll to position [307, 0]
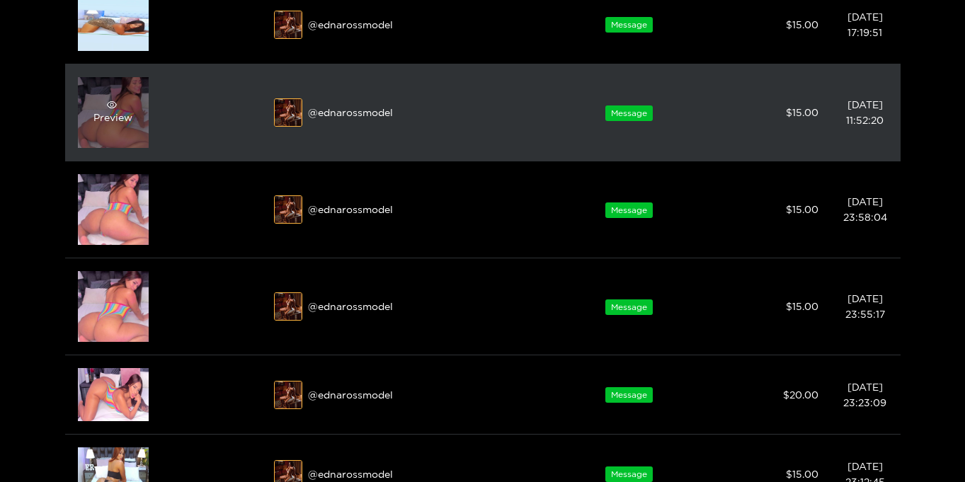
click at [120, 116] on div "Preview" at bounding box center [112, 112] width 39 height 25
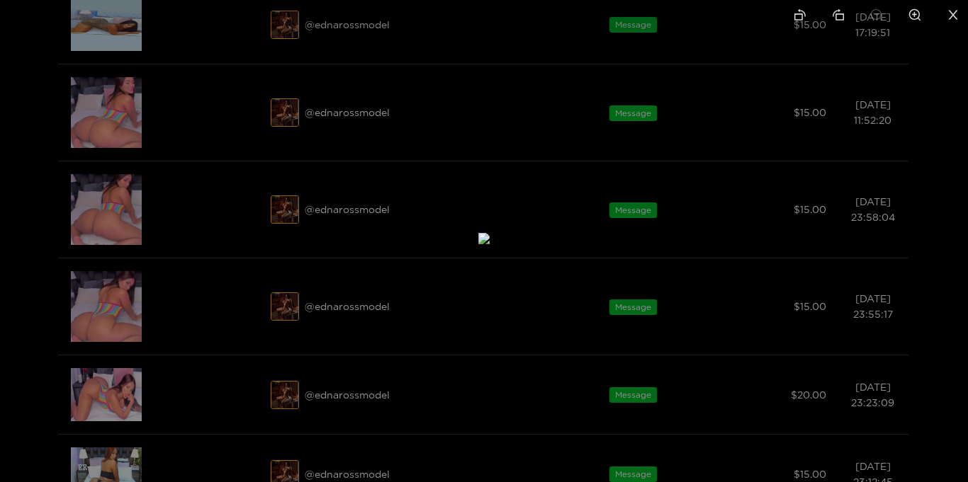
click at [949, 16] on icon "close" at bounding box center [952, 14] width 13 height 13
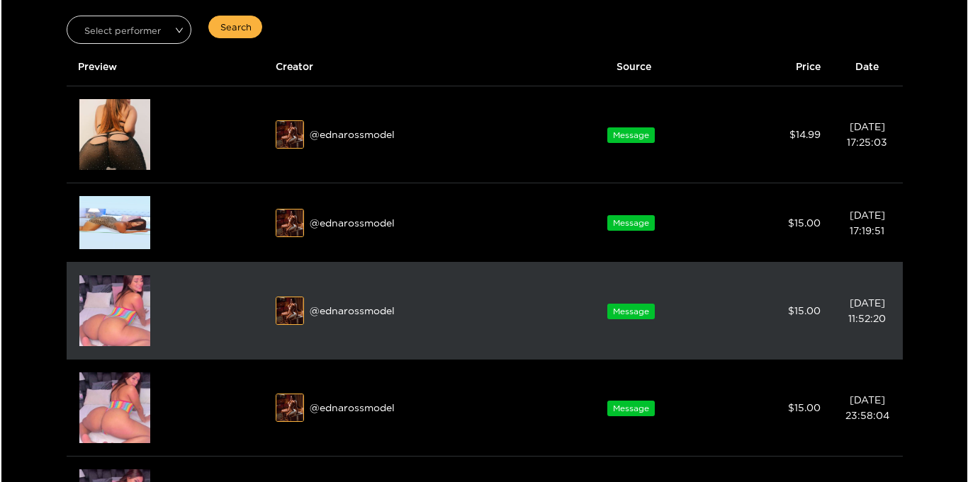
scroll to position [105, 0]
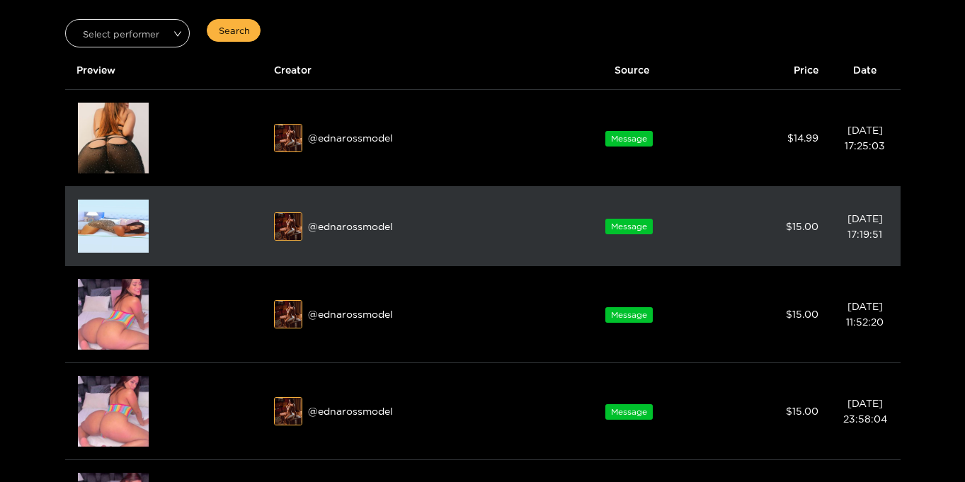
click at [120, 220] on img at bounding box center [113, 226] width 71 height 53
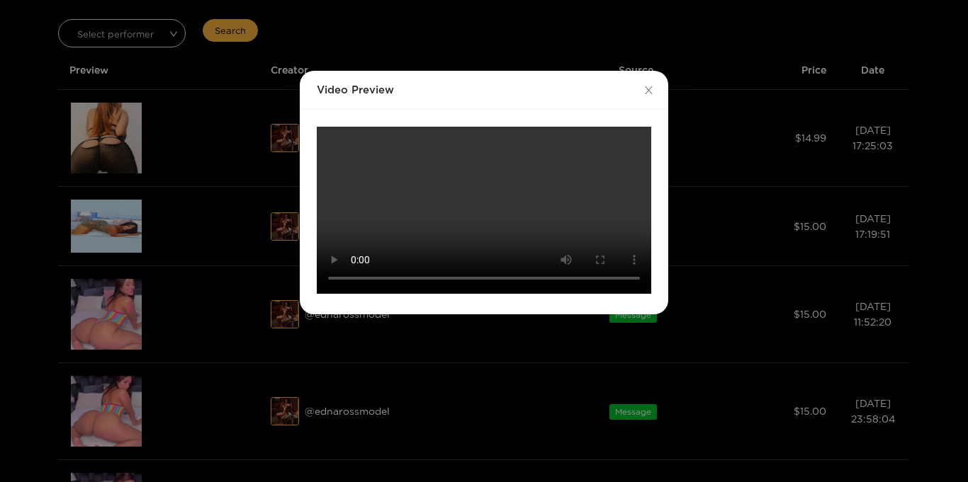
scroll to position [154, 0]
click at [496, 294] on video "Your browser does not support the video tag." at bounding box center [484, 210] width 334 height 167
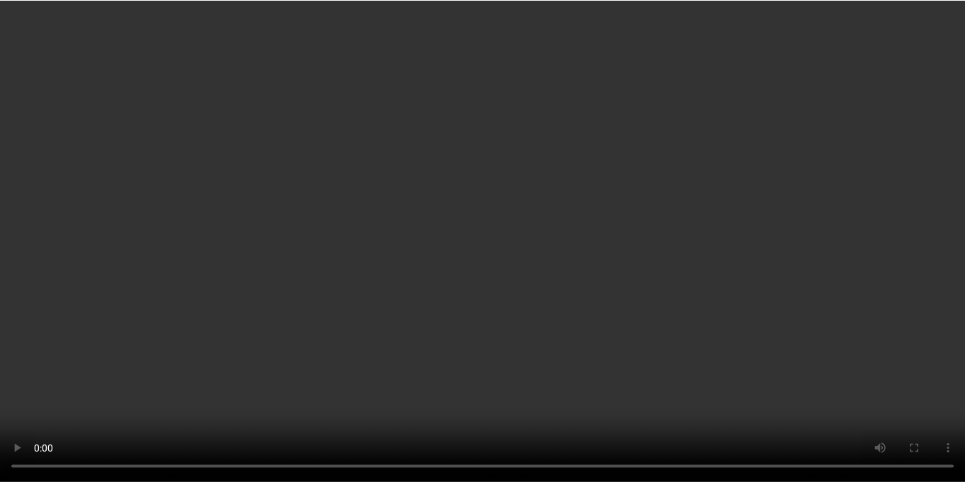
scroll to position [0, 0]
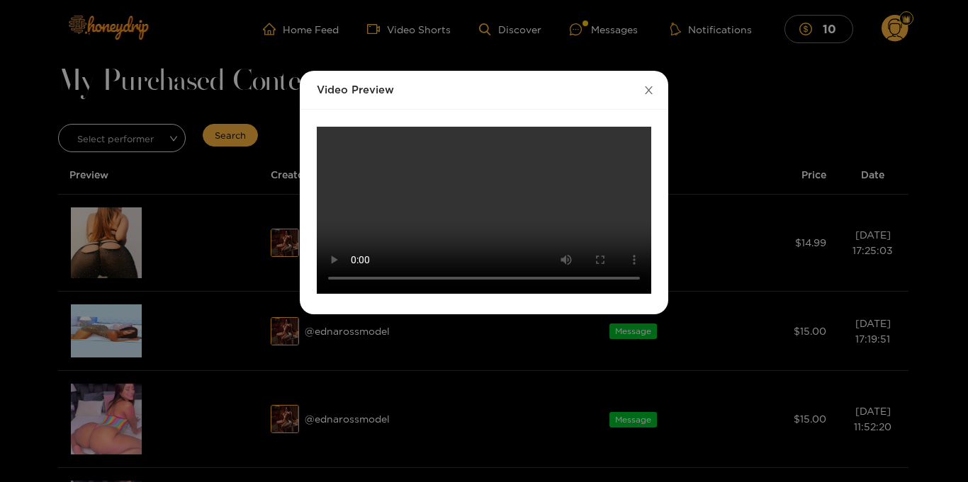
click at [648, 93] on icon "close" at bounding box center [648, 90] width 11 height 11
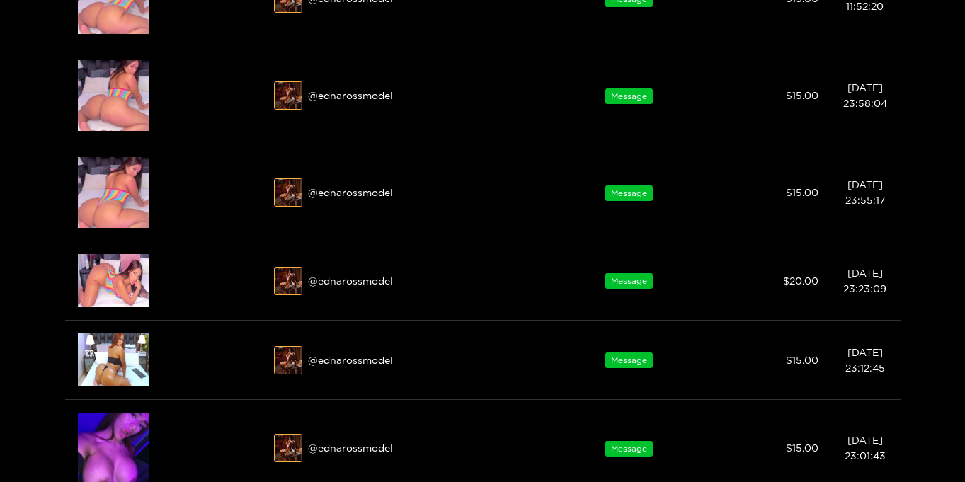
scroll to position [472, 0]
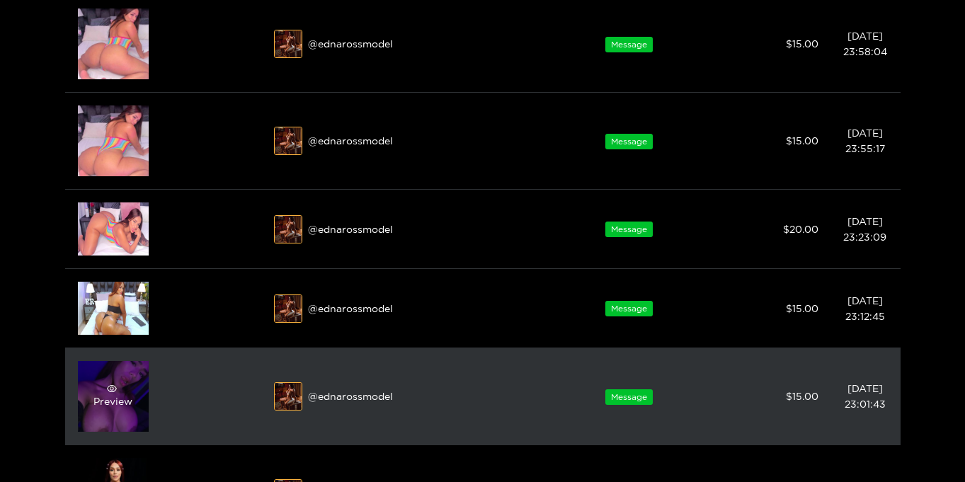
click at [113, 398] on div "Preview" at bounding box center [112, 396] width 39 height 25
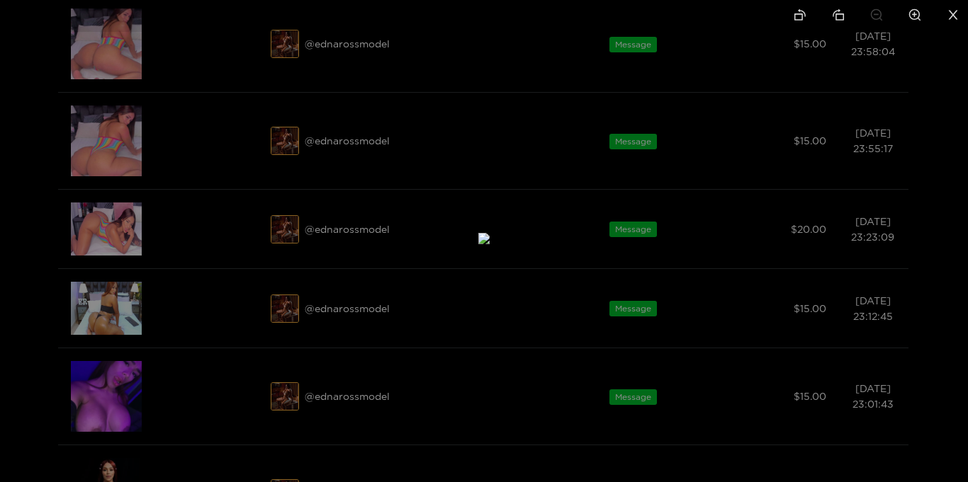
click at [948, 13] on icon "close" at bounding box center [952, 14] width 13 height 13
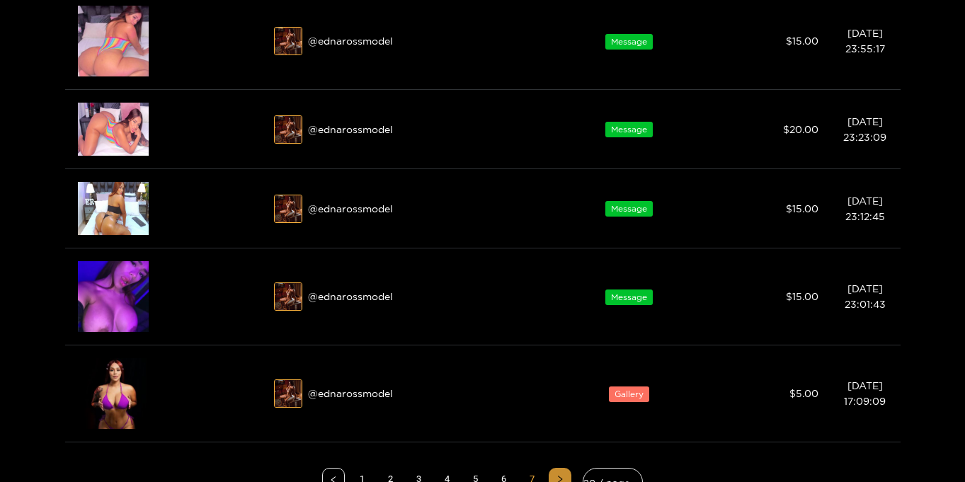
scroll to position [620, 0]
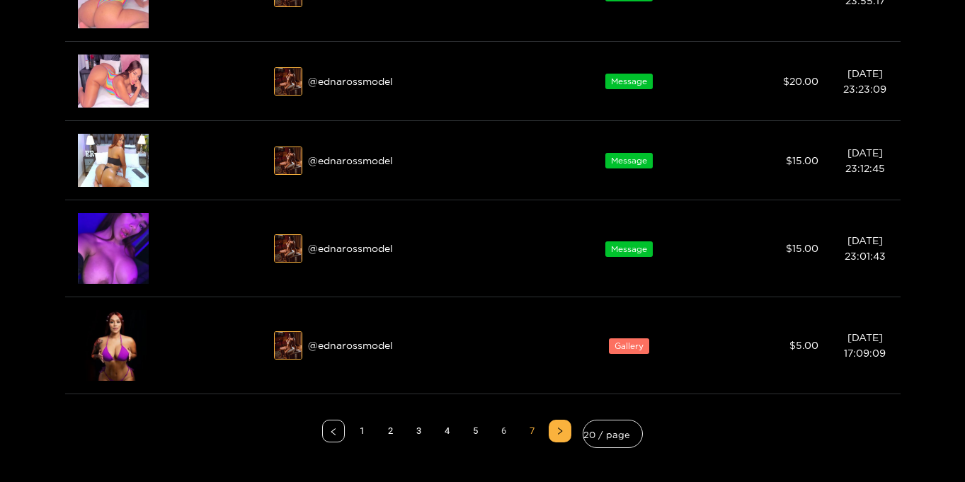
click at [504, 431] on link "6" at bounding box center [503, 431] width 21 height 21
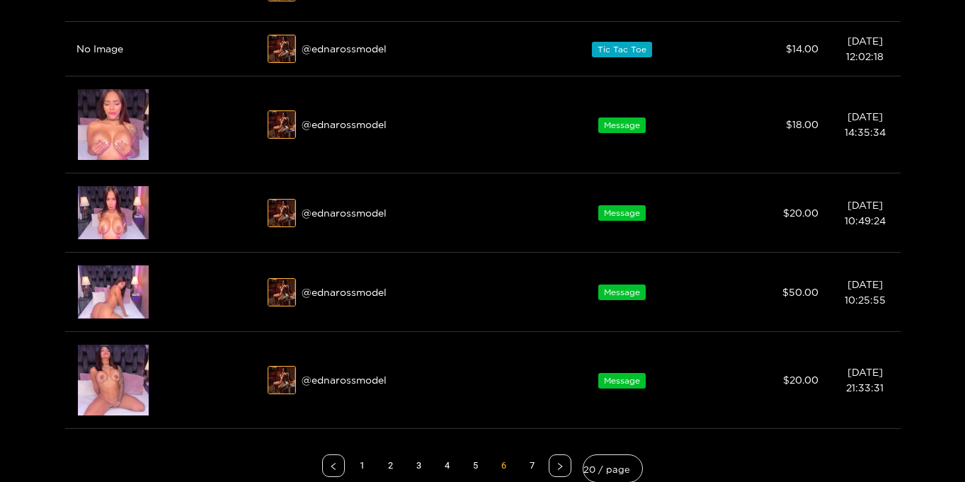
scroll to position [1465, 0]
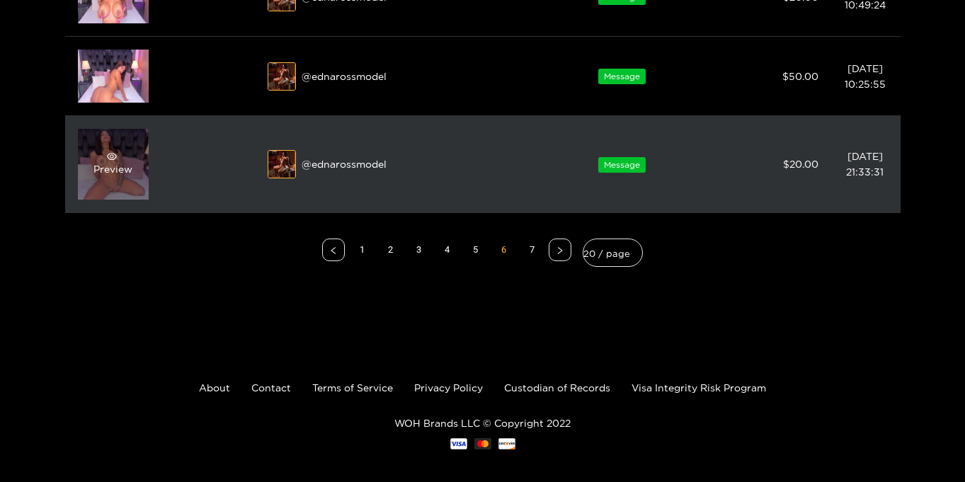
click at [121, 200] on div "Preview" at bounding box center [113, 164] width 71 height 71
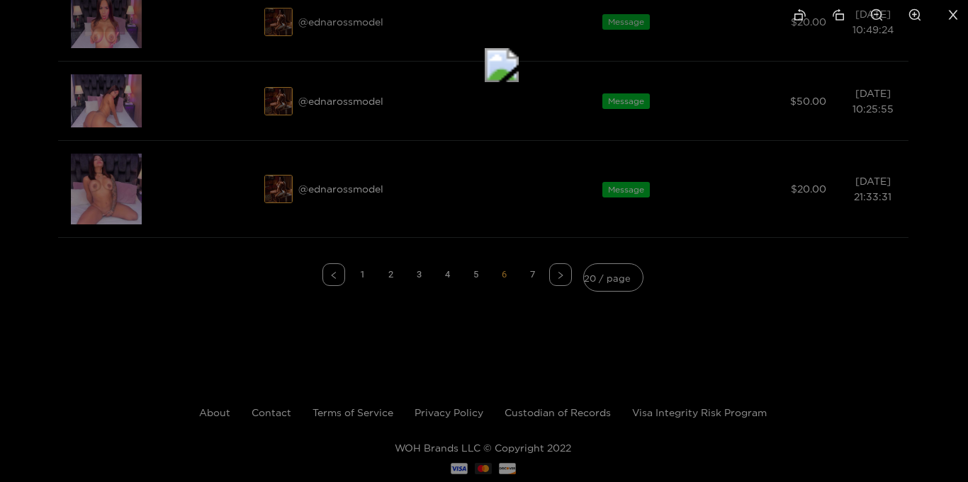
drag, startPoint x: 421, startPoint y: 385, endPoint x: 439, endPoint y: 157, distance: 228.8
click at [484, 82] on img at bounding box center [501, 65] width 34 height 34
drag, startPoint x: 446, startPoint y: 310, endPoint x: 453, endPoint y: 75, distance: 234.6
click at [955, 20] on icon "close" at bounding box center [952, 14] width 13 height 13
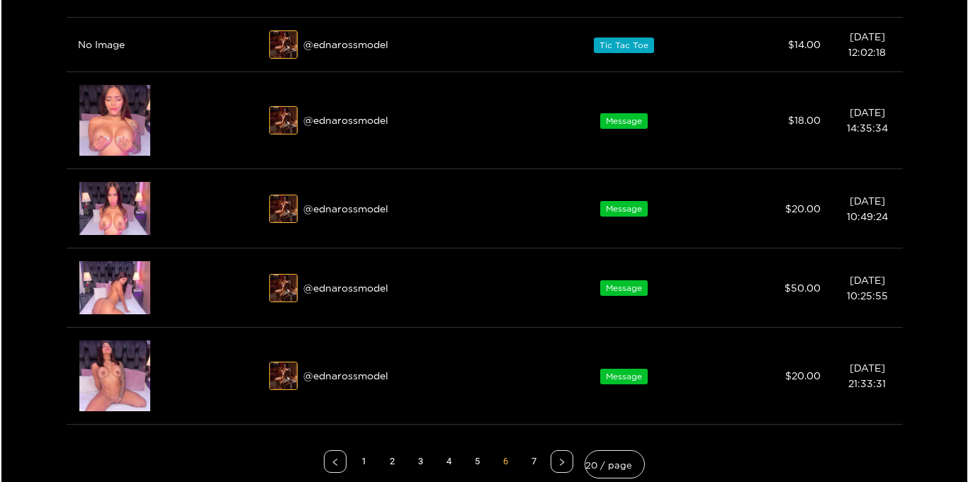
scroll to position [1264, 0]
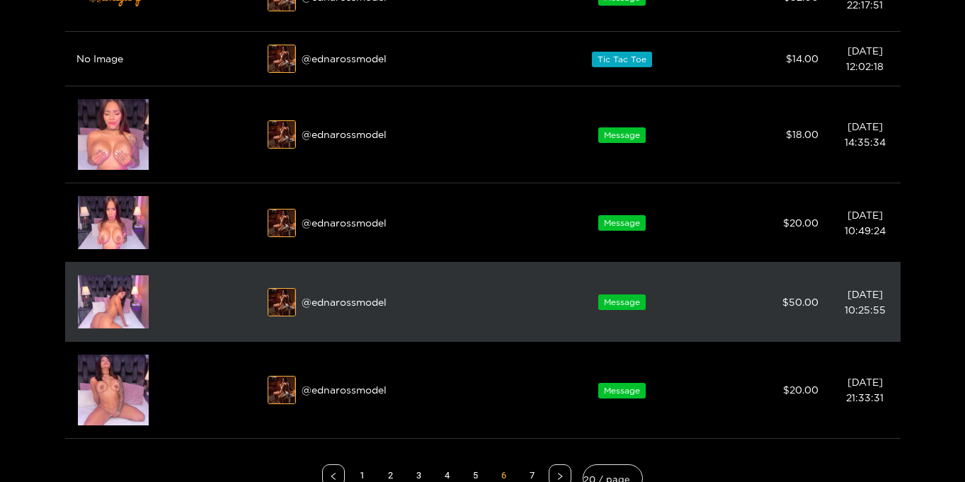
click at [110, 297] on img at bounding box center [113, 302] width 71 height 53
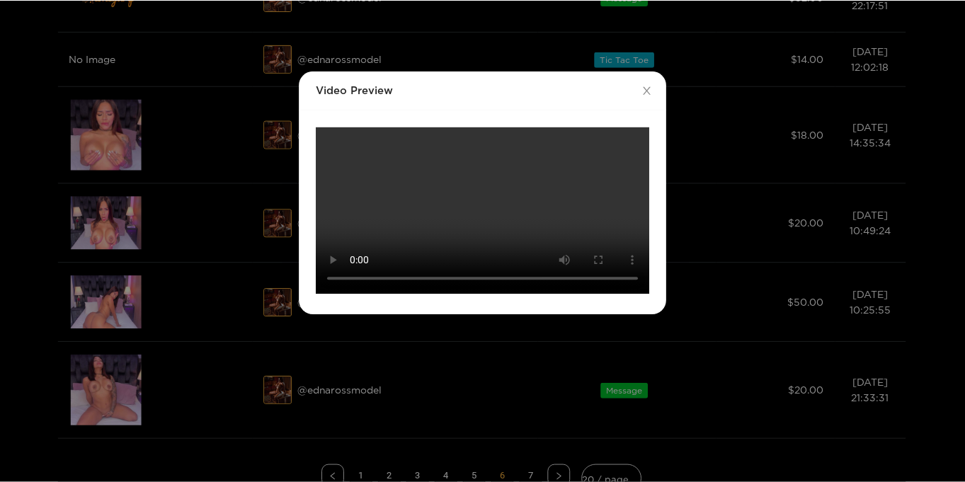
scroll to position [0, 0]
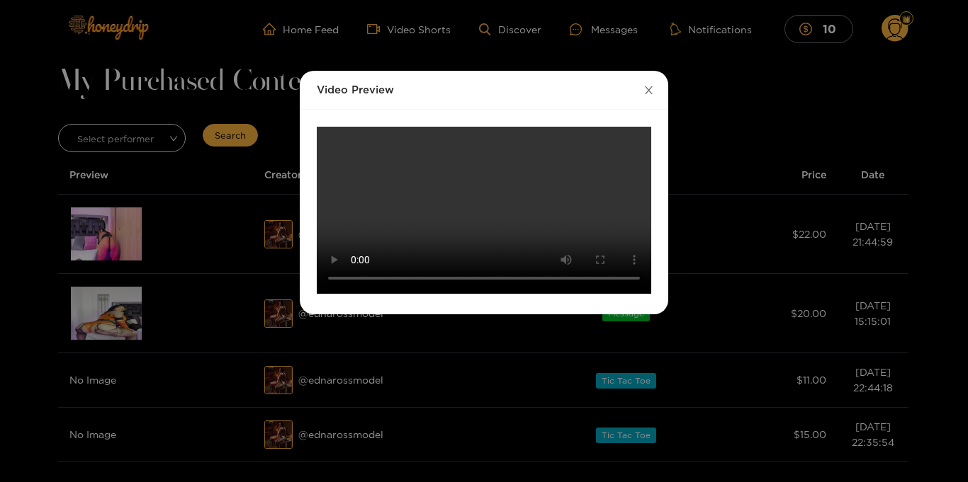
click at [647, 92] on icon "close" at bounding box center [648, 90] width 11 height 11
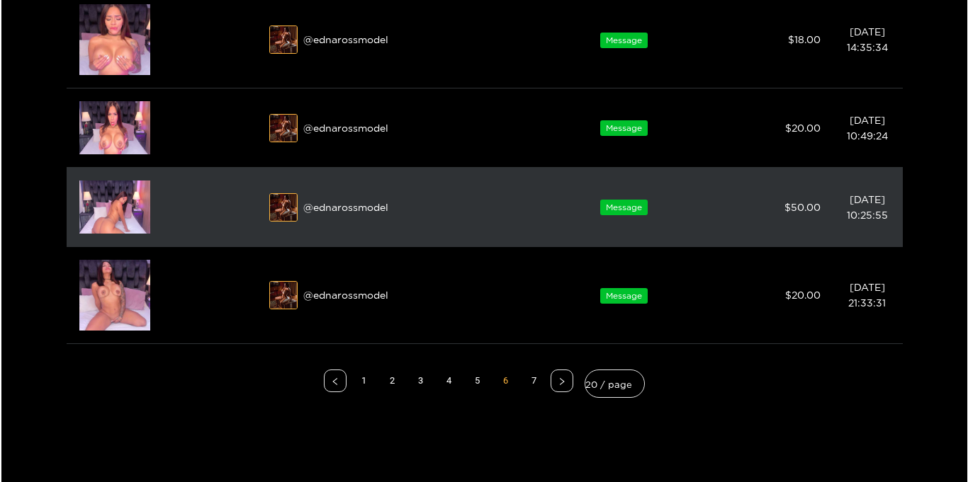
scroll to position [1342, 0]
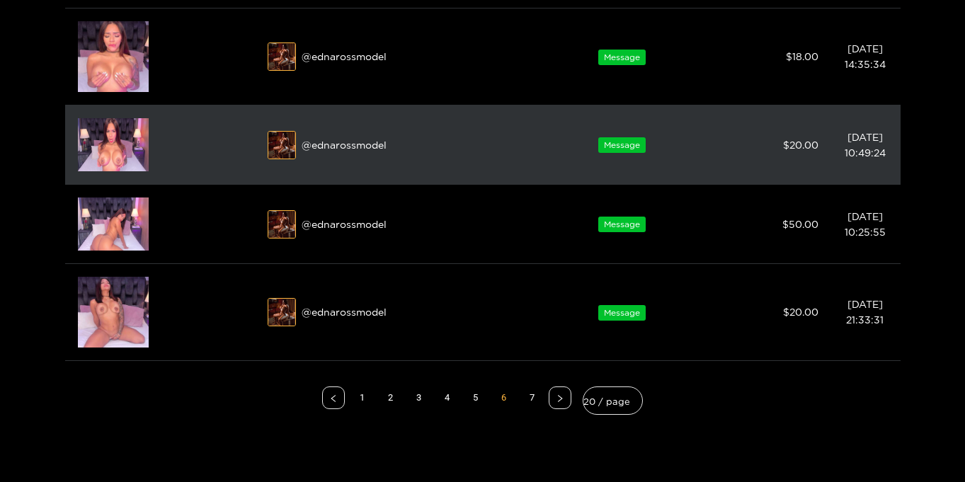
click at [111, 138] on img at bounding box center [113, 144] width 71 height 53
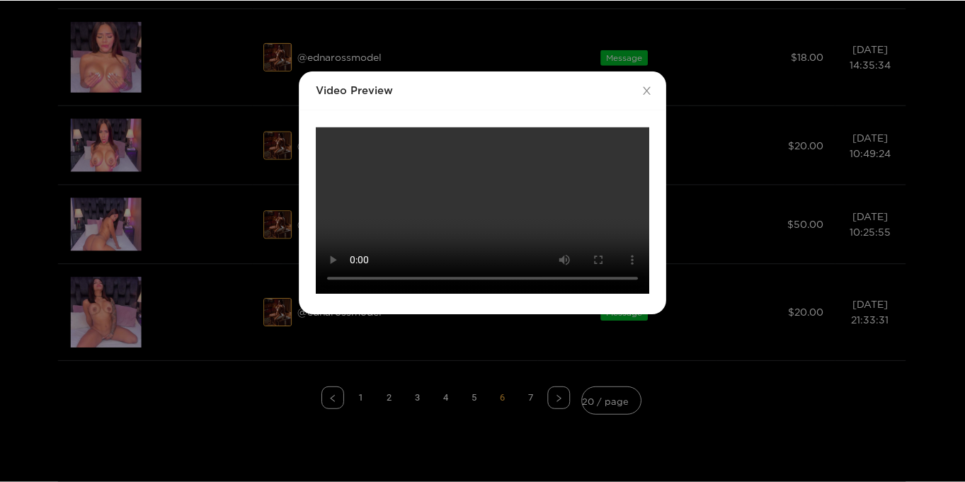
scroll to position [0, 0]
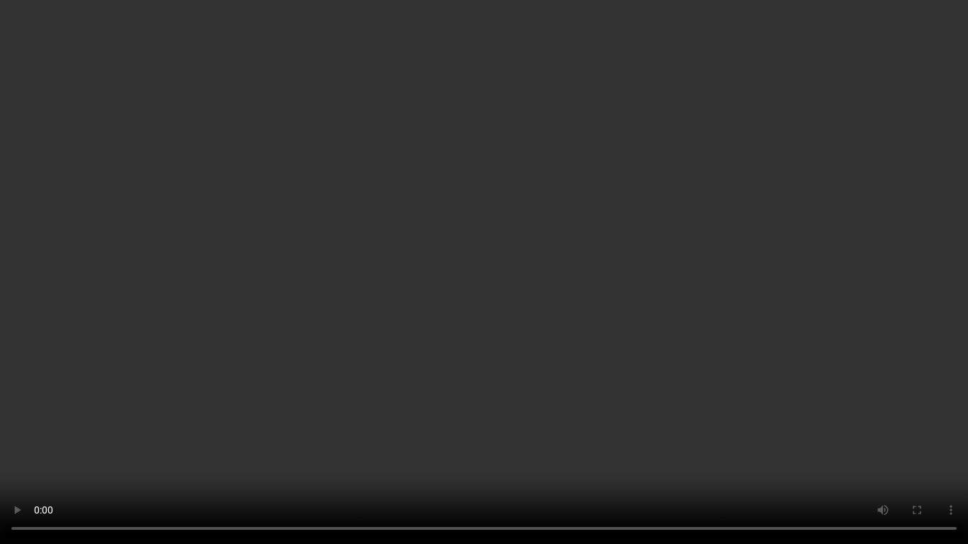
click at [831, 274] on video "Your browser does not support the video tag." at bounding box center [484, 272] width 968 height 544
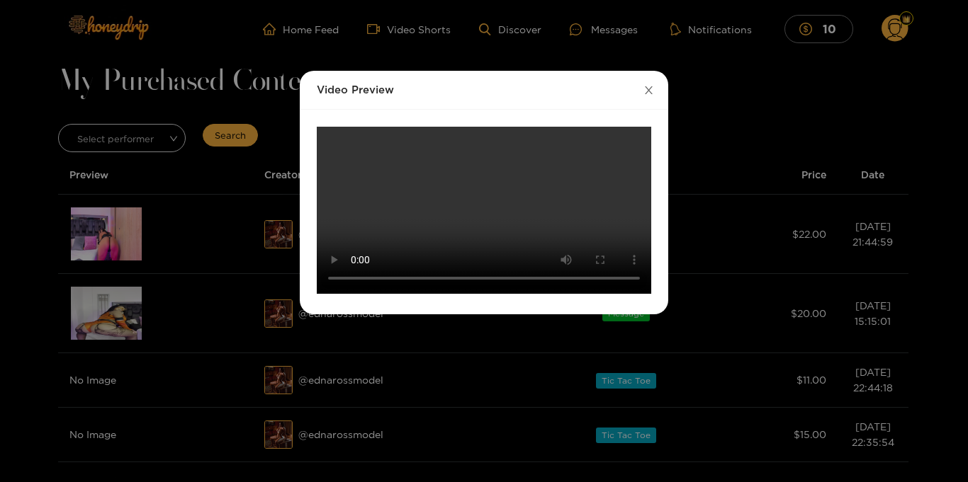
click at [648, 90] on icon "close" at bounding box center [649, 90] width 8 height 8
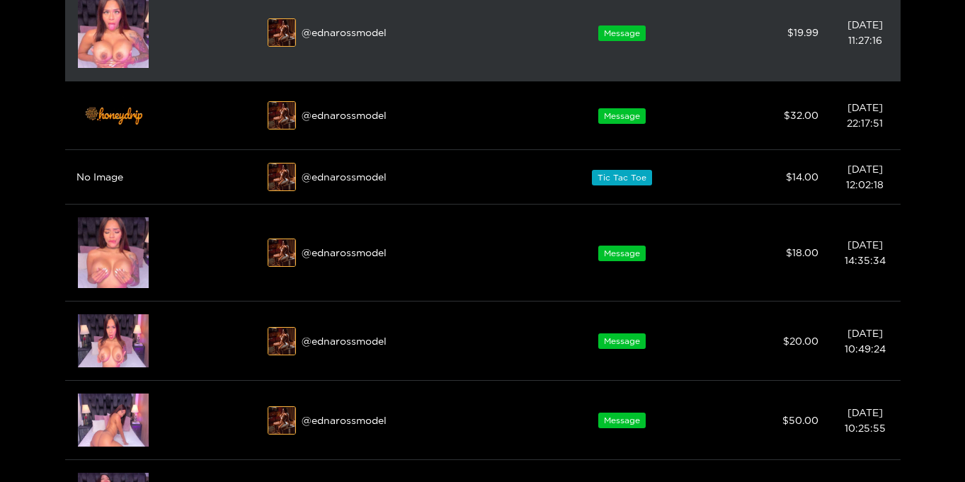
scroll to position [1147, 0]
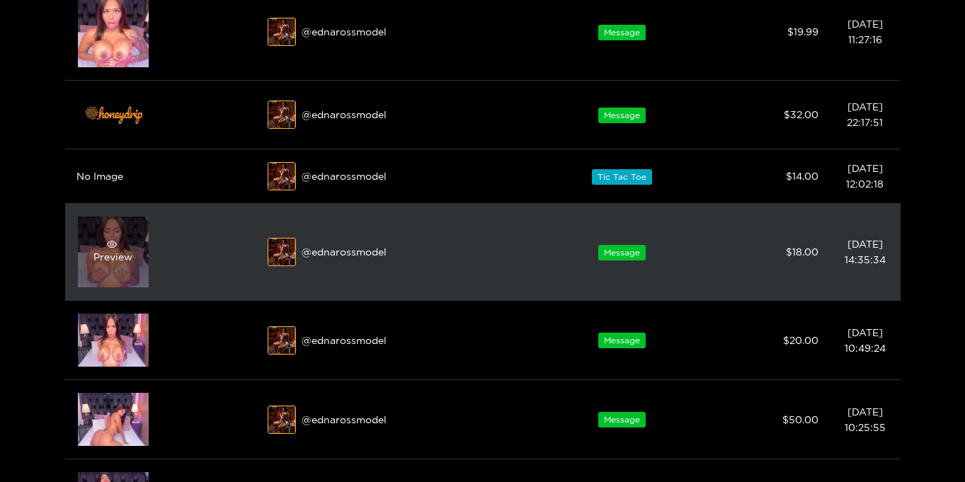
click at [101, 271] on div "Preview" at bounding box center [113, 252] width 71 height 71
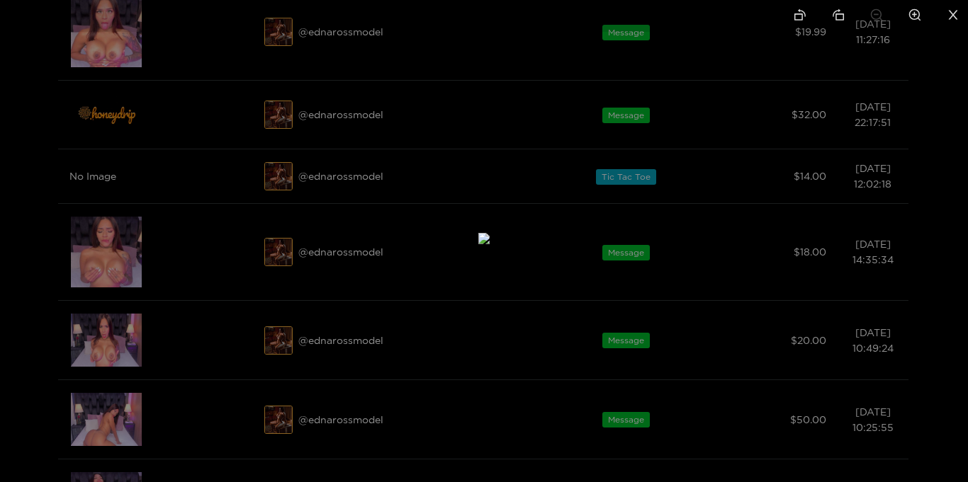
click at [948, 14] on icon "close" at bounding box center [952, 14] width 13 height 13
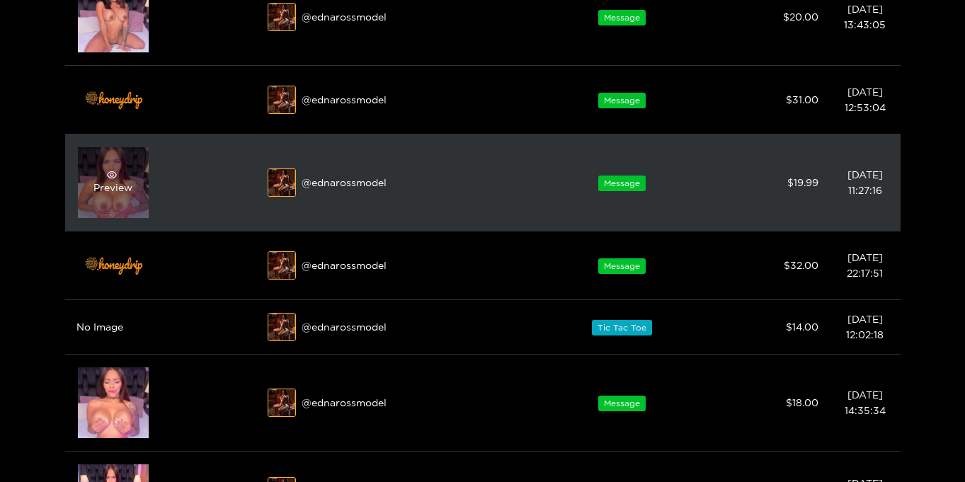
scroll to position [994, 0]
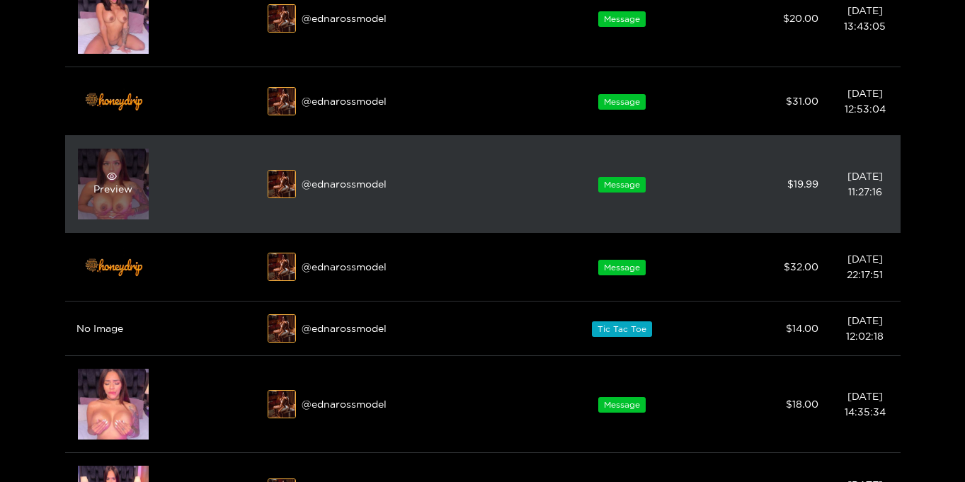
click at [100, 183] on div "Preview" at bounding box center [112, 183] width 39 height 25
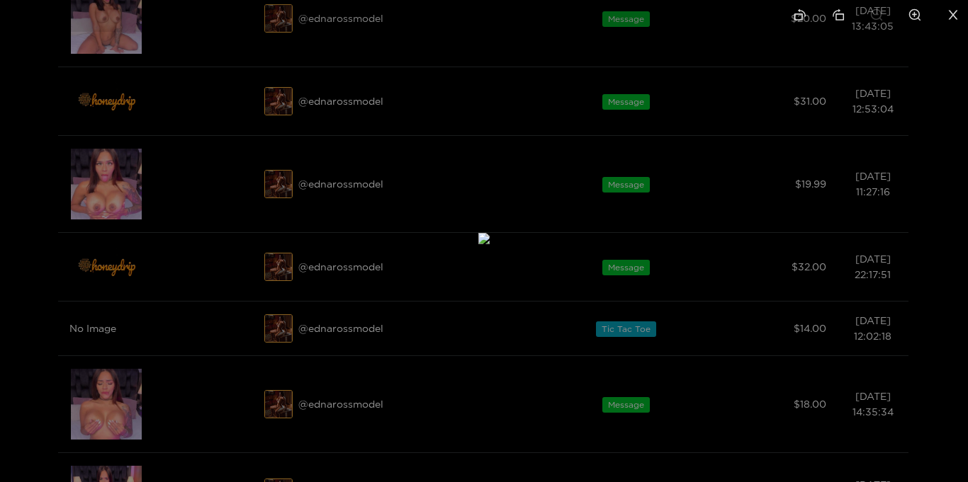
click at [952, 13] on icon "close" at bounding box center [952, 14] width 13 height 13
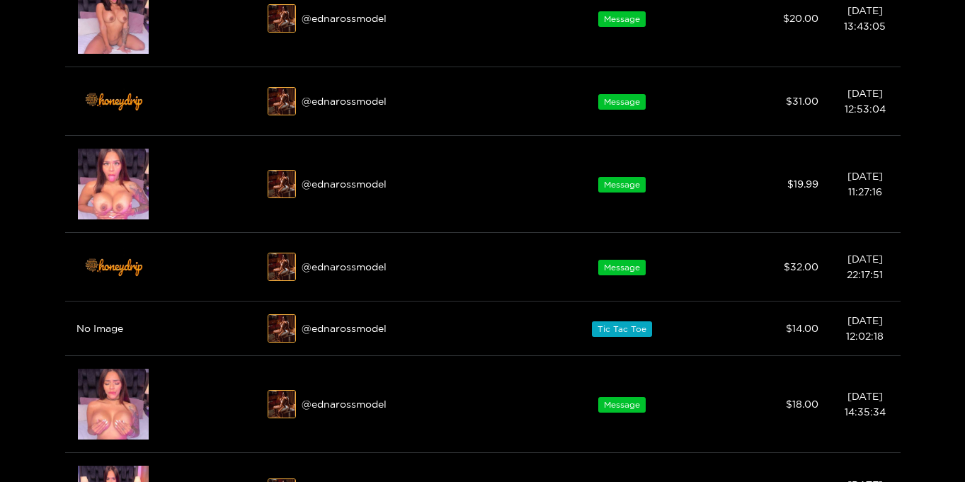
scroll to position [996, 0]
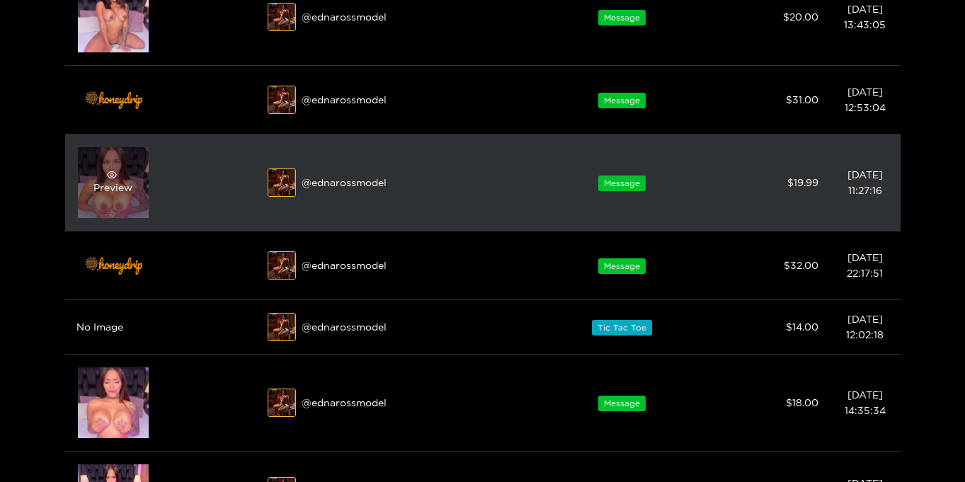
click at [96, 193] on div "Preview" at bounding box center [112, 182] width 39 height 25
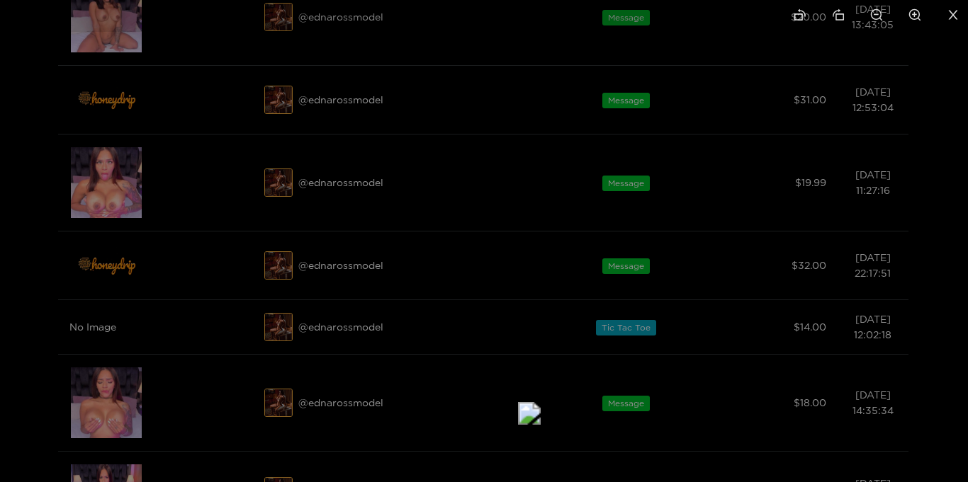
drag, startPoint x: 687, startPoint y: 249, endPoint x: 732, endPoint y: 431, distance: 187.6
click at [540, 425] on img at bounding box center [529, 413] width 23 height 23
drag, startPoint x: 733, startPoint y: 277, endPoint x: 731, endPoint y: 334, distance: 56.7
click at [538, 465] on img at bounding box center [527, 476] width 23 height 23
drag, startPoint x: 709, startPoint y: 272, endPoint x: 741, endPoint y: 472, distance: 203.0
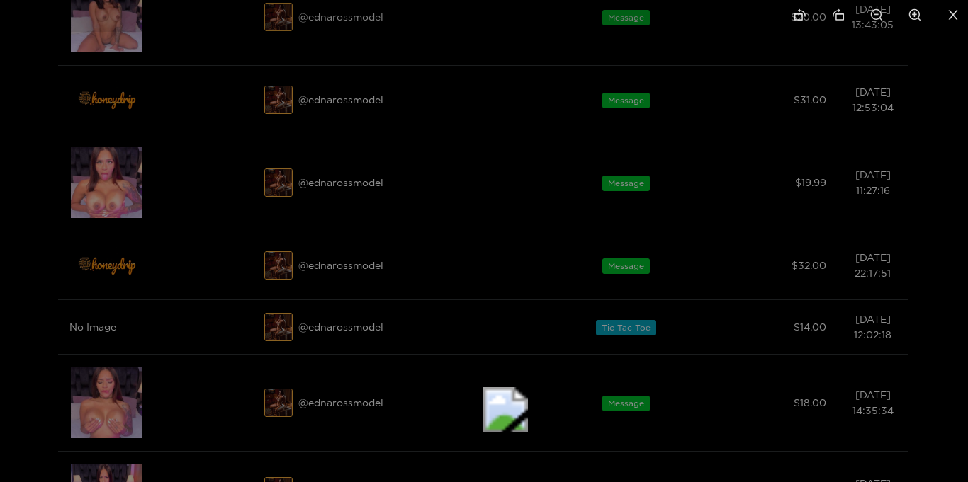
click at [528, 433] on img at bounding box center [504, 409] width 45 height 45
drag, startPoint x: 706, startPoint y: 287, endPoint x: 742, endPoint y: 482, distance: 198.0
drag, startPoint x: 715, startPoint y: 298, endPoint x: 700, endPoint y: 381, distance: 84.3
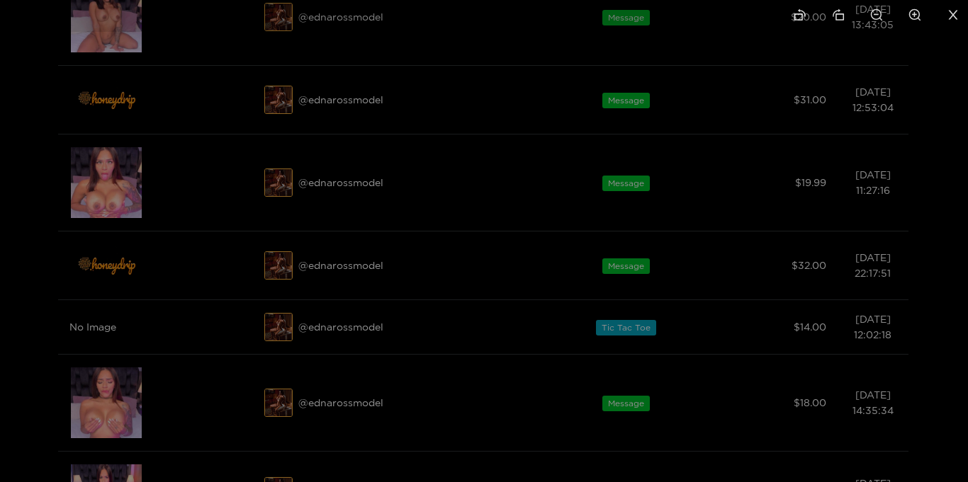
drag, startPoint x: 696, startPoint y: 392, endPoint x: 710, endPoint y: 204, distance: 188.2
drag, startPoint x: 696, startPoint y: 341, endPoint x: 705, endPoint y: 194, distance: 146.9
click at [915, 15] on icon "zoom-in" at bounding box center [914, 14] width 13 height 13
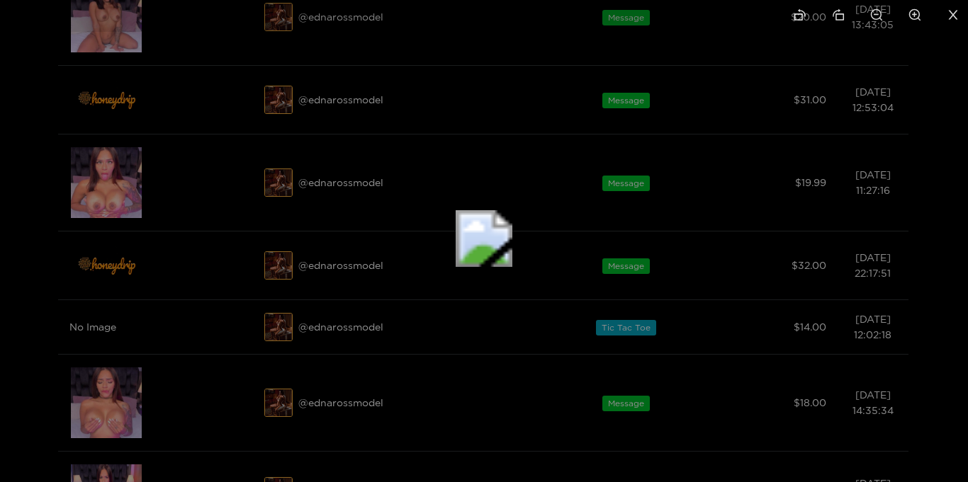
click at [915, 15] on icon "zoom-in" at bounding box center [914, 14] width 13 height 13
drag, startPoint x: 541, startPoint y: 225, endPoint x: 545, endPoint y: 482, distance: 256.4
drag, startPoint x: 579, startPoint y: 386, endPoint x: 638, endPoint y: 382, distance: 58.9
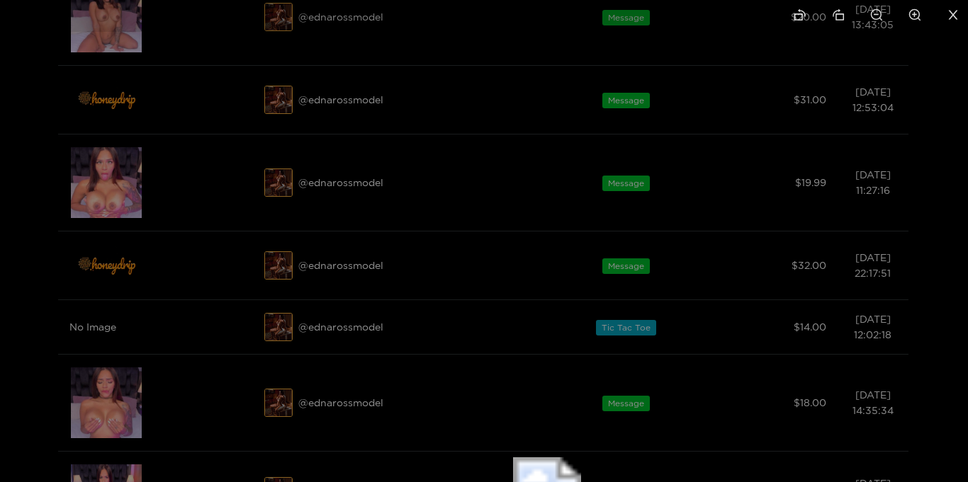
click at [951, 14] on icon "close" at bounding box center [952, 14] width 9 height 9
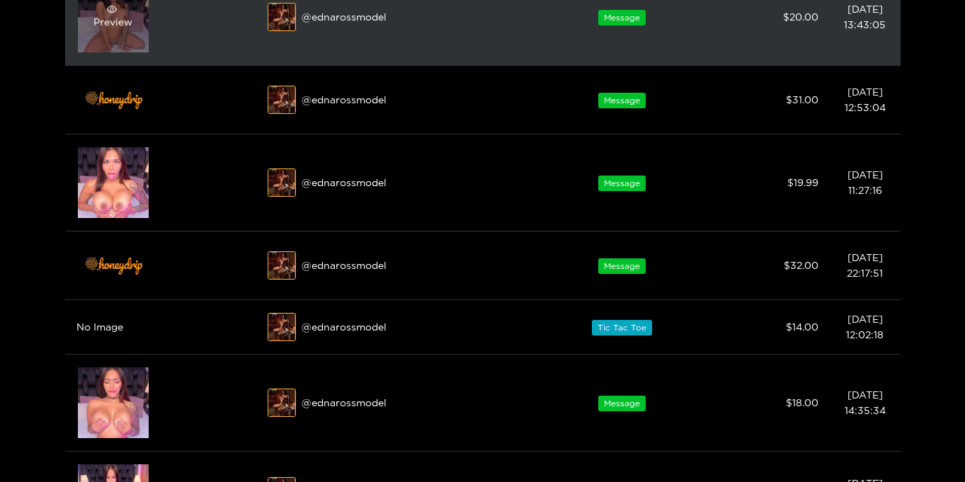
click at [110, 40] on div "Preview" at bounding box center [113, 17] width 71 height 71
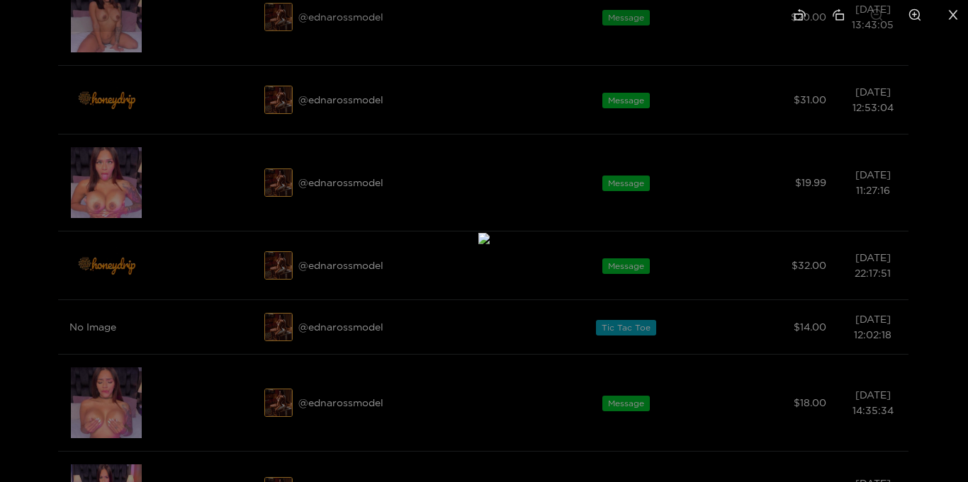
click at [953, 15] on icon "close" at bounding box center [952, 14] width 9 height 9
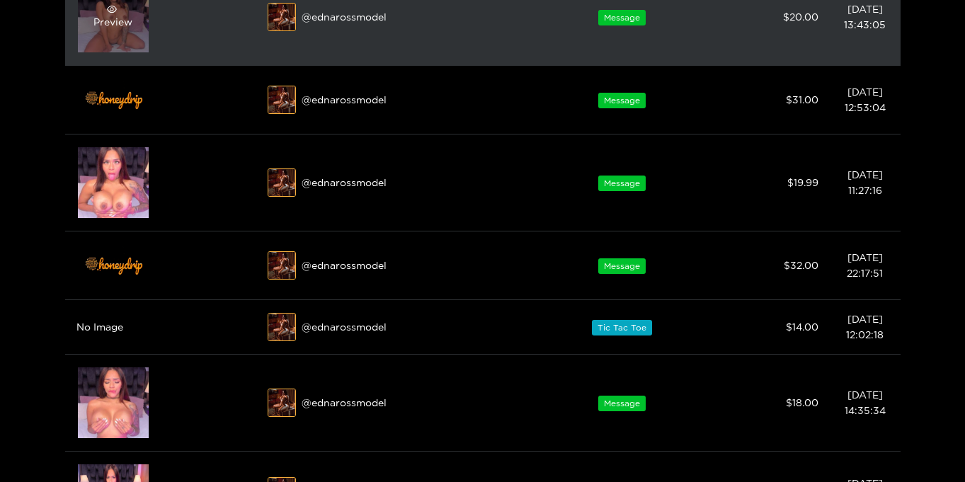
click at [116, 44] on div "Preview" at bounding box center [113, 17] width 71 height 71
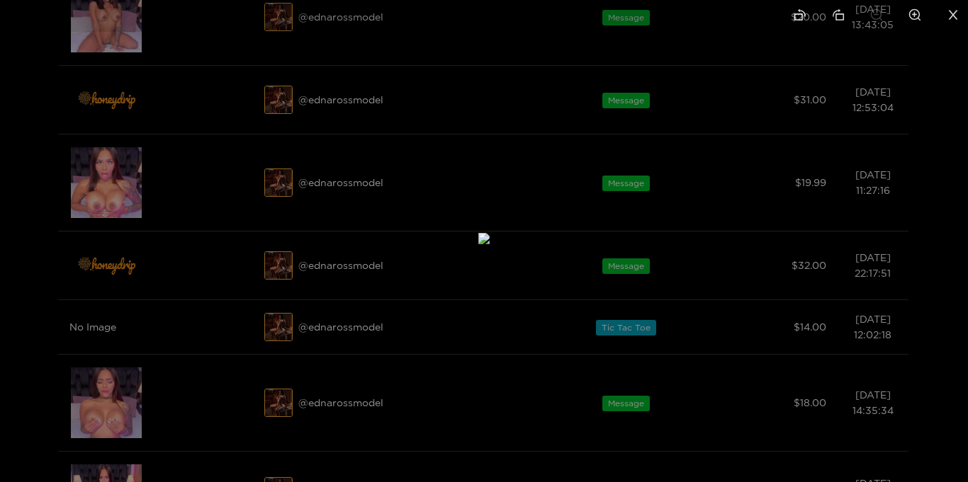
click at [951, 13] on icon "close" at bounding box center [952, 14] width 13 height 13
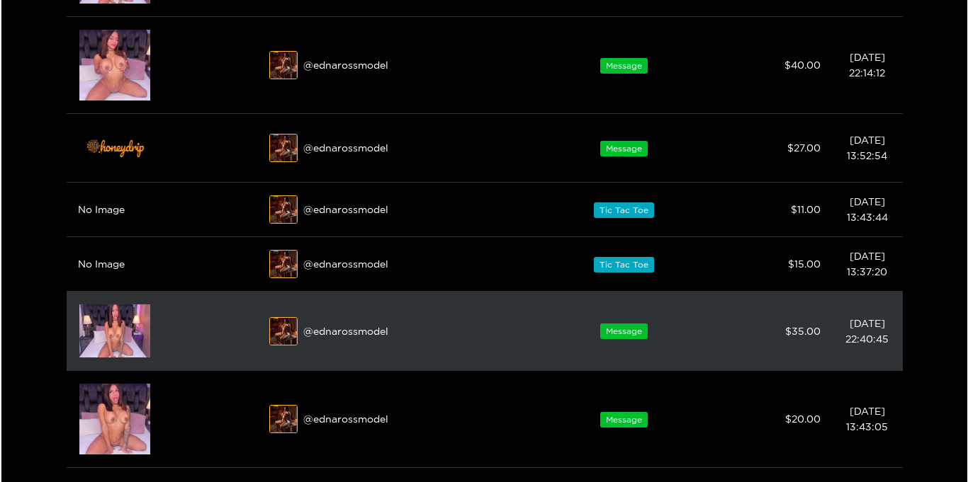
scroll to position [583, 0]
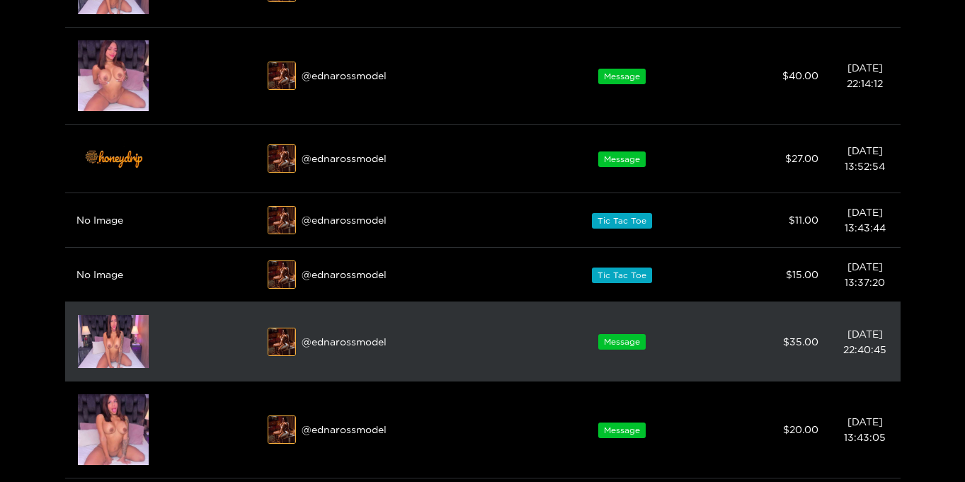
click at [120, 348] on img at bounding box center [113, 341] width 71 height 53
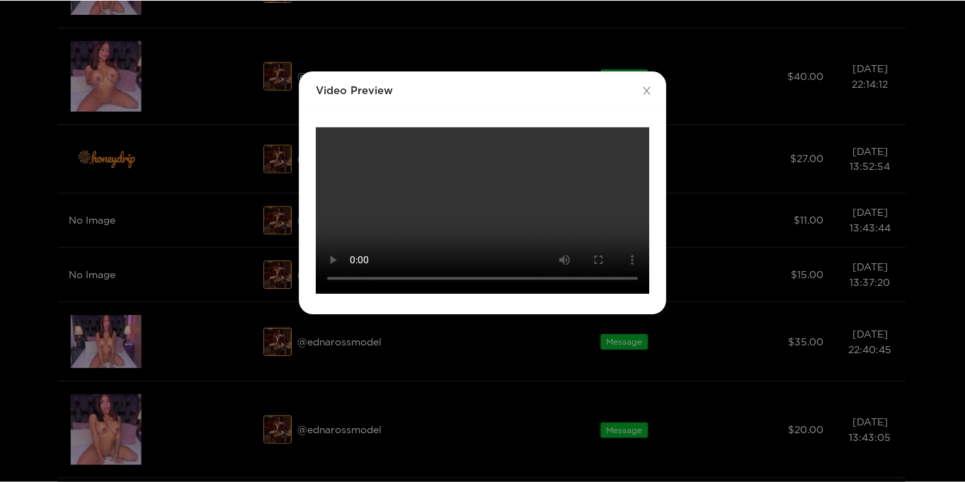
scroll to position [0, 0]
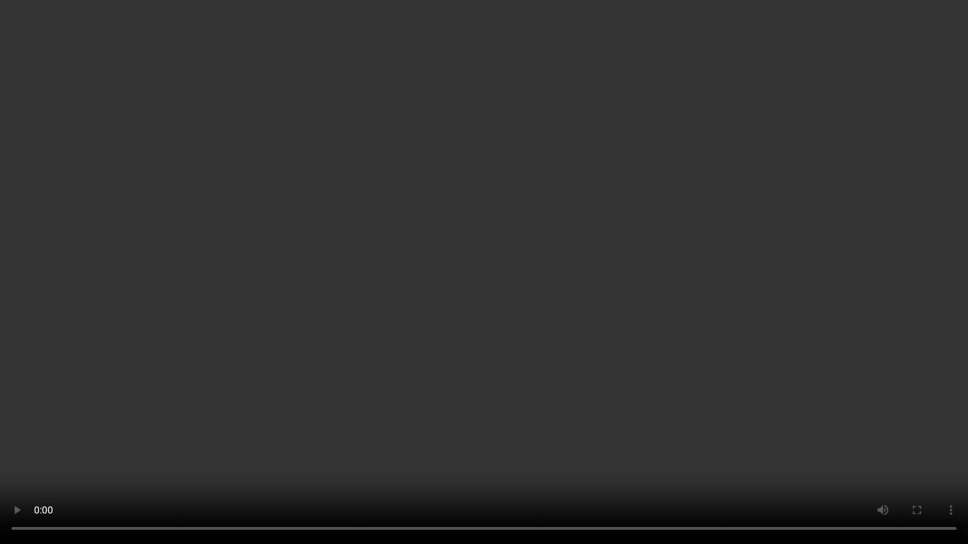
click at [135, 392] on video "Your browser does not support the video tag." at bounding box center [484, 272] width 968 height 544
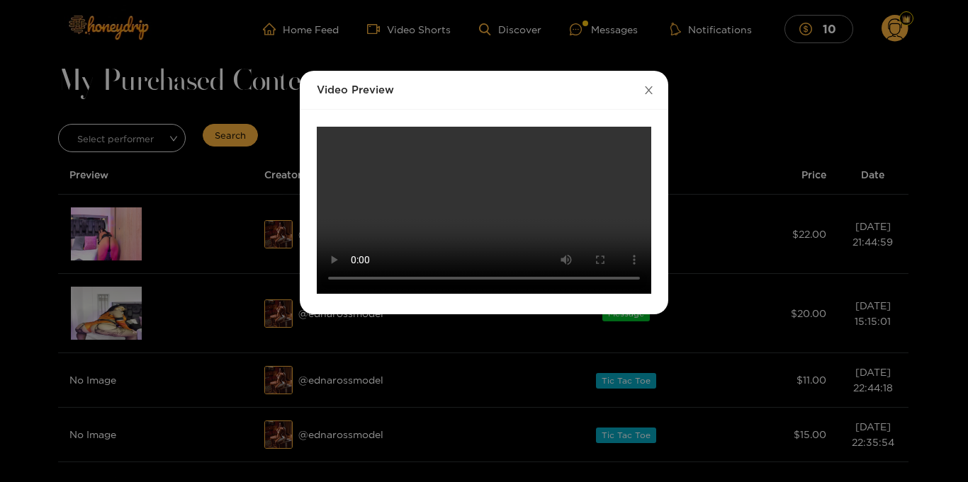
click at [651, 89] on icon "close" at bounding box center [648, 90] width 11 height 11
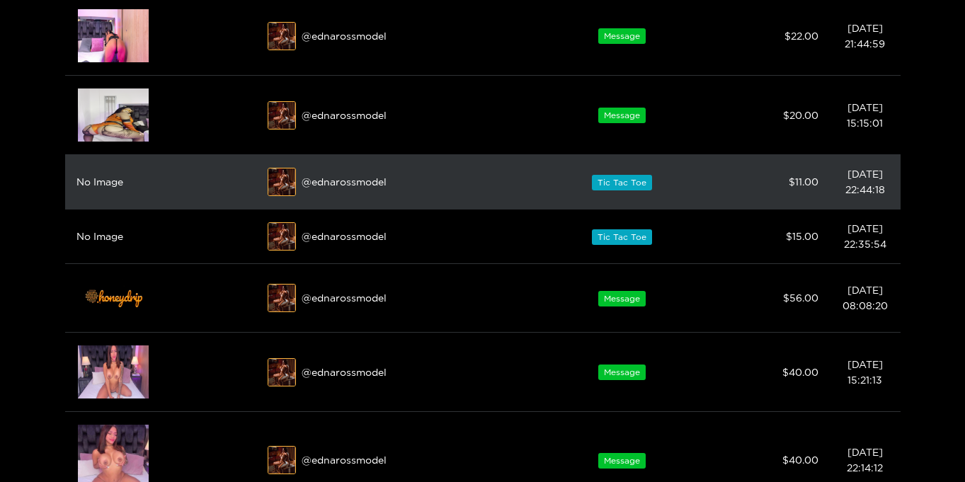
scroll to position [314, 0]
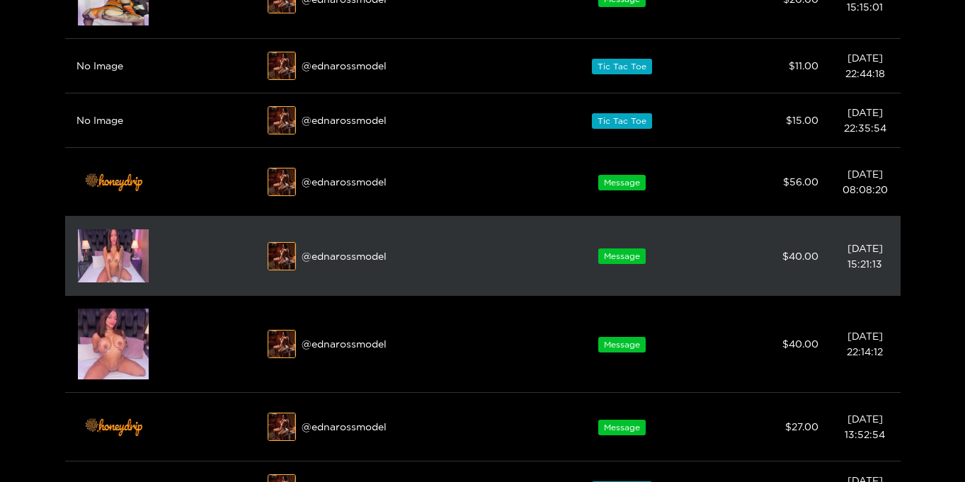
click at [102, 256] on img at bounding box center [113, 255] width 71 height 53
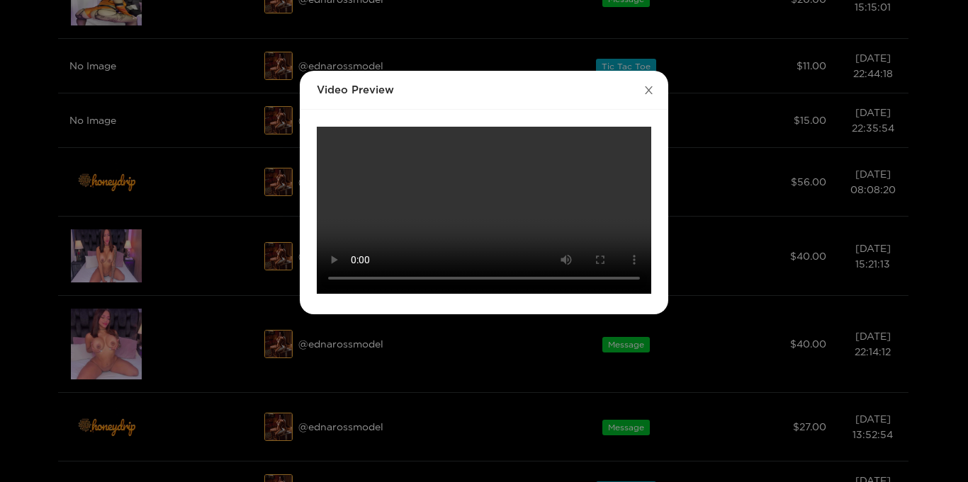
click at [649, 91] on icon "close" at bounding box center [648, 90] width 11 height 11
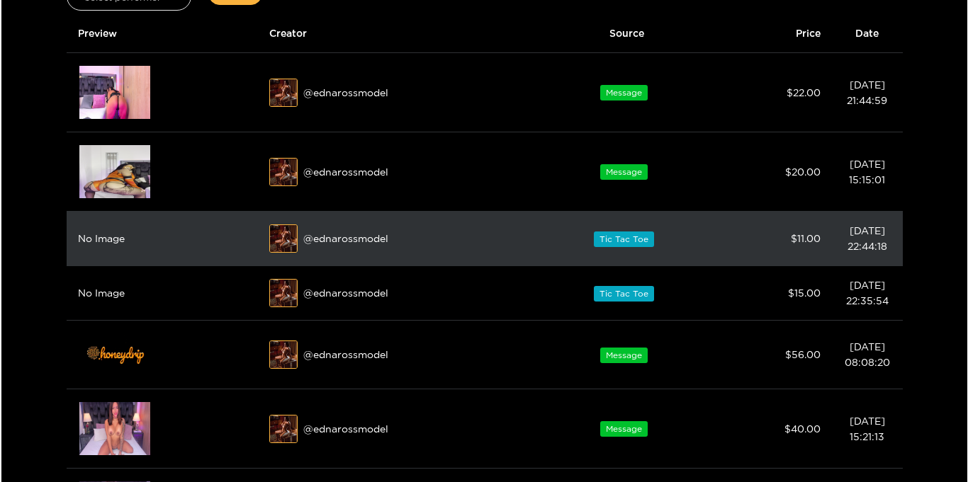
scroll to position [106, 0]
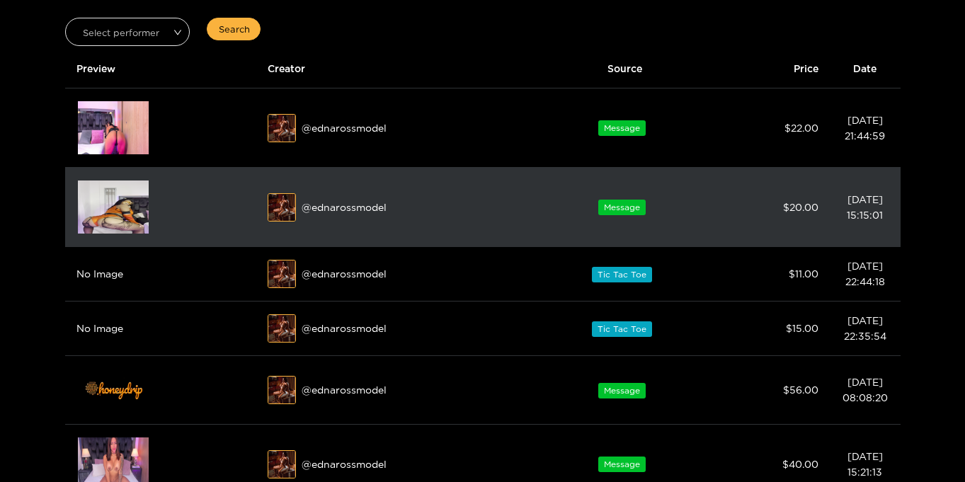
click at [115, 222] on img at bounding box center [113, 207] width 71 height 53
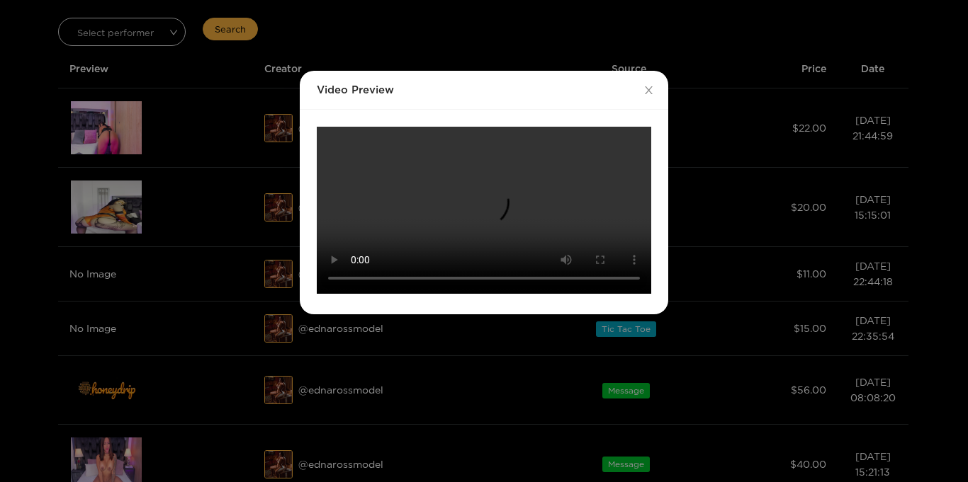
scroll to position [28, 0]
click at [648, 86] on icon "close" at bounding box center [649, 90] width 8 height 8
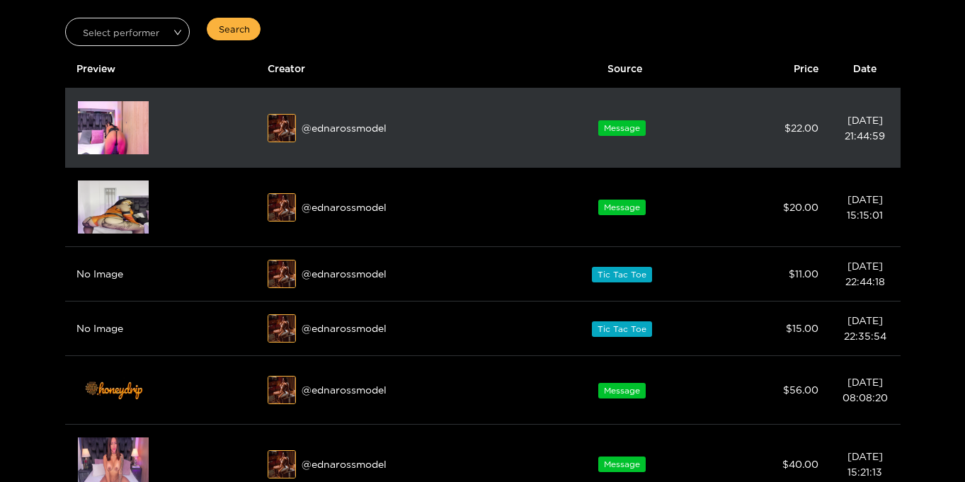
click at [120, 135] on img at bounding box center [113, 127] width 71 height 53
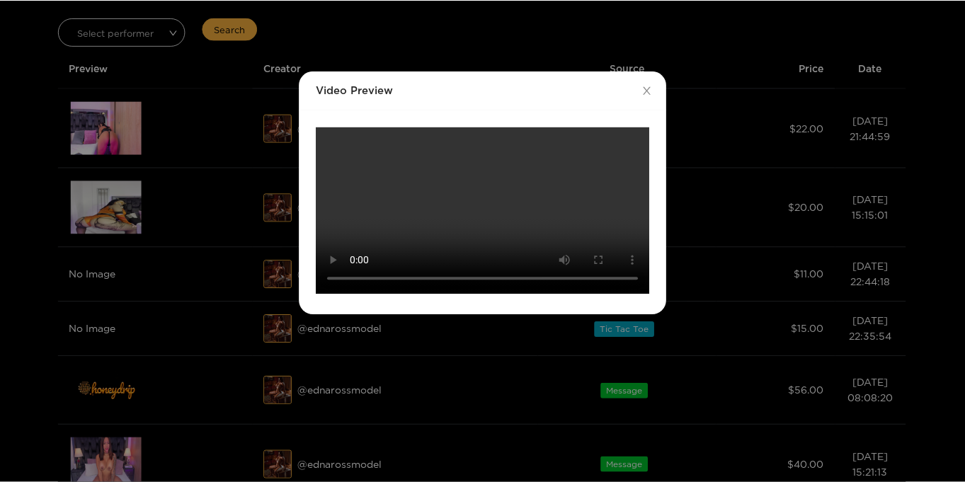
scroll to position [0, 0]
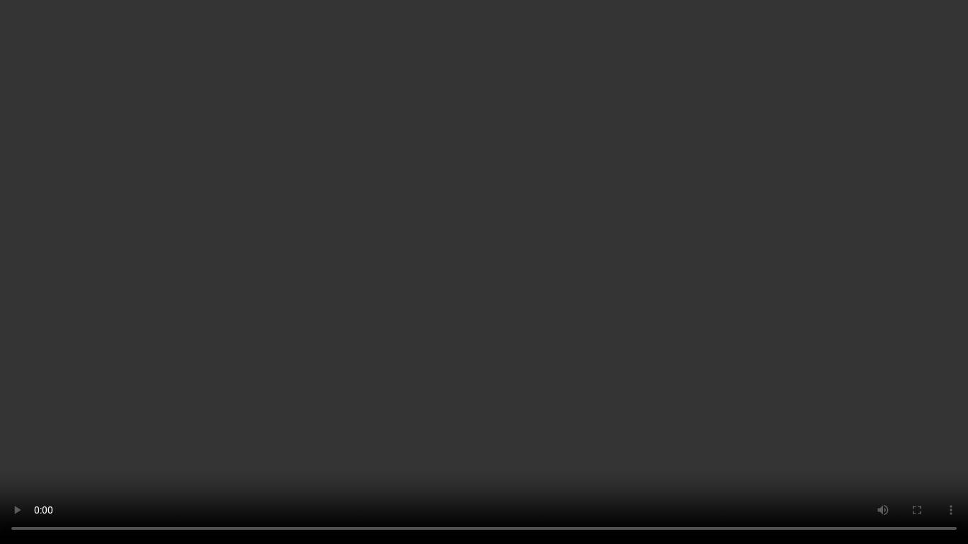
click at [104, 312] on video "Your browser does not support the video tag." at bounding box center [484, 272] width 968 height 544
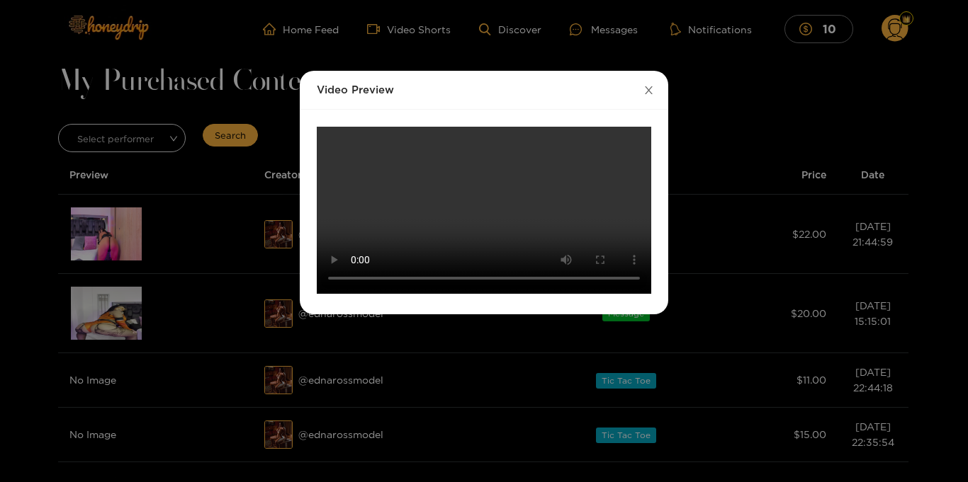
click at [646, 85] on icon "close" at bounding box center [648, 90] width 11 height 11
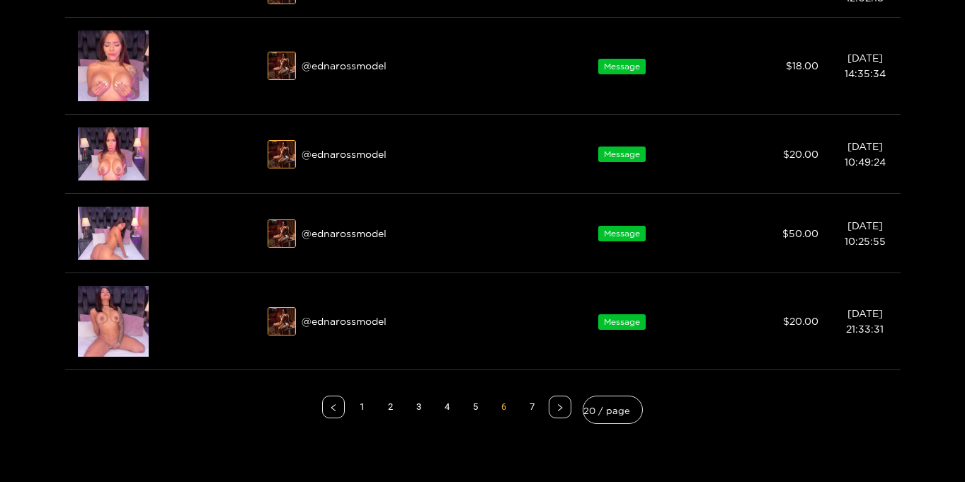
scroll to position [1344, 0]
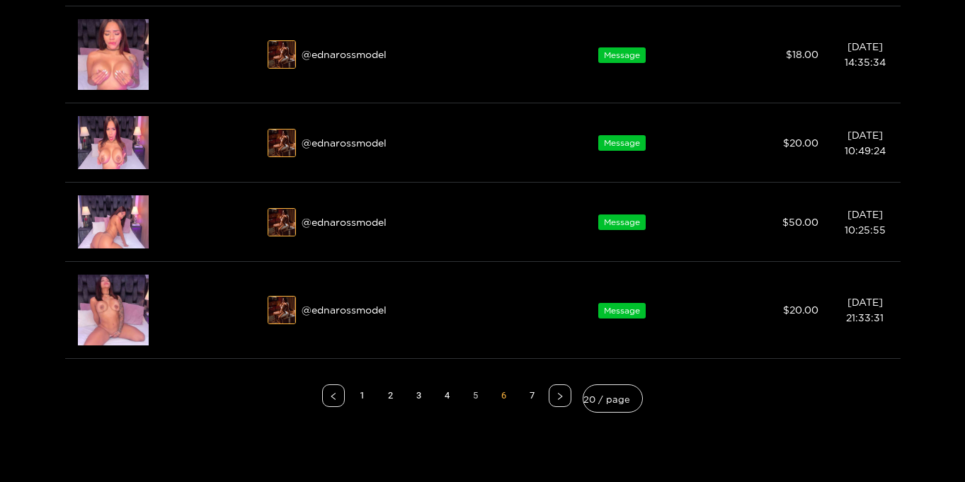
click at [477, 399] on link "5" at bounding box center [475, 395] width 21 height 21
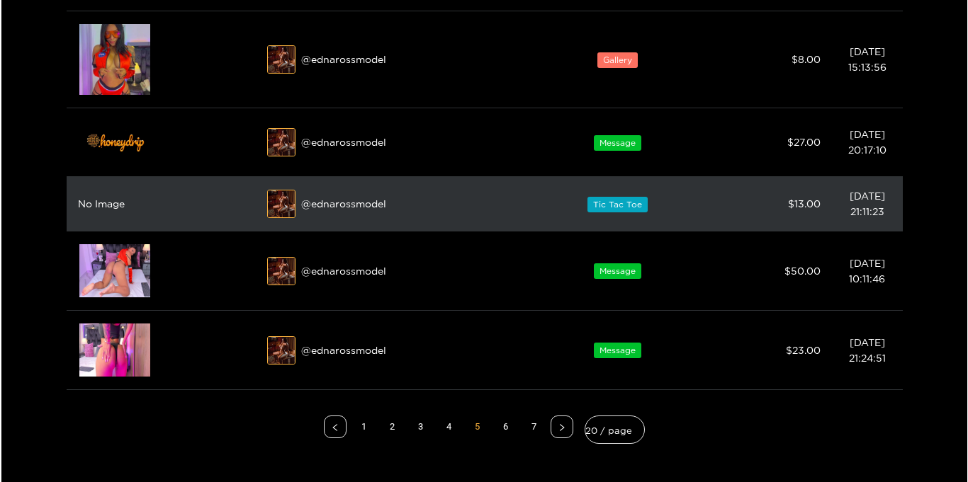
scroll to position [1485, 0]
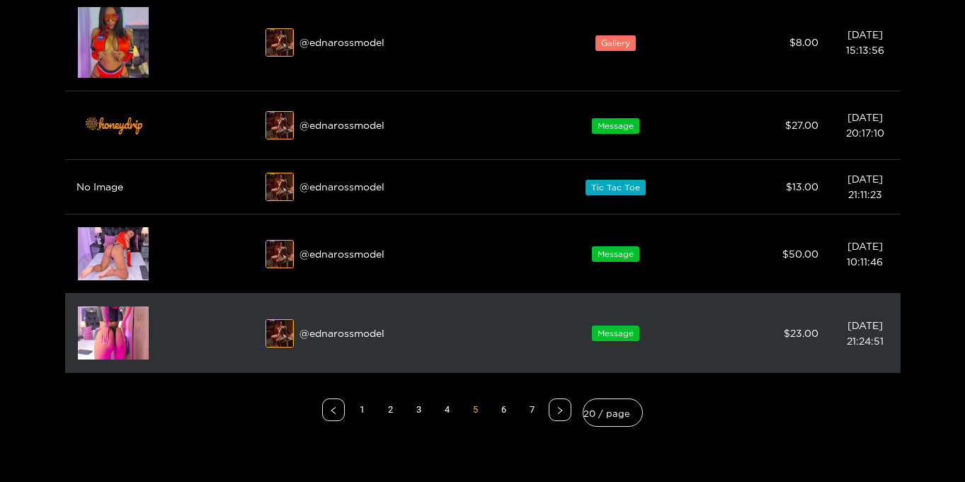
click at [108, 348] on img at bounding box center [113, 333] width 71 height 53
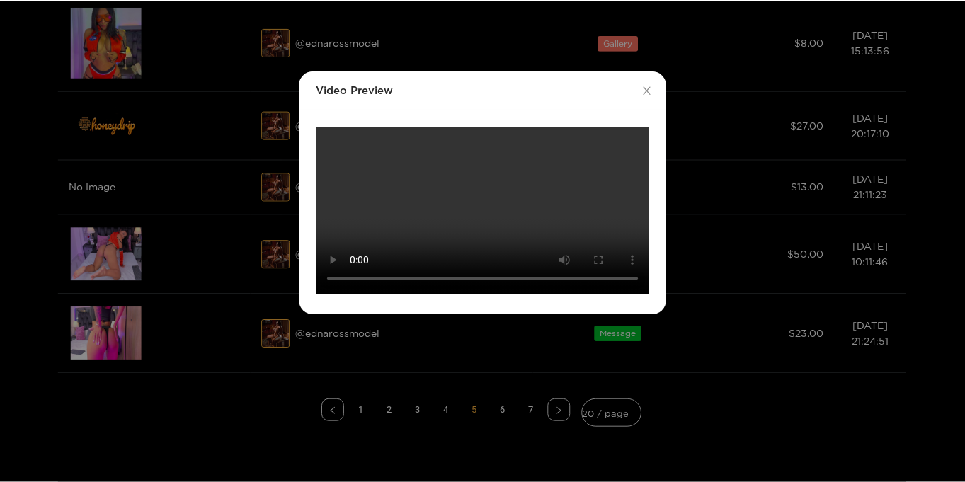
scroll to position [0, 0]
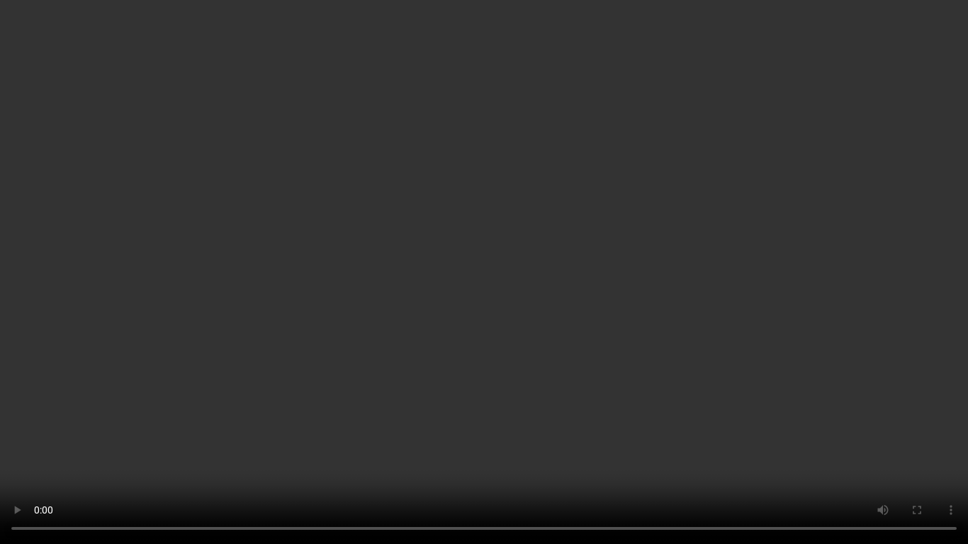
click at [907, 248] on video "Your browser does not support the video tag." at bounding box center [484, 272] width 968 height 544
click at [878, 376] on video "Your browser does not support the video tag." at bounding box center [484, 272] width 968 height 544
click at [704, 425] on video "Your browser does not support the video tag." at bounding box center [484, 272] width 968 height 544
click at [873, 427] on video "Your browser does not support the video tag." at bounding box center [484, 272] width 968 height 544
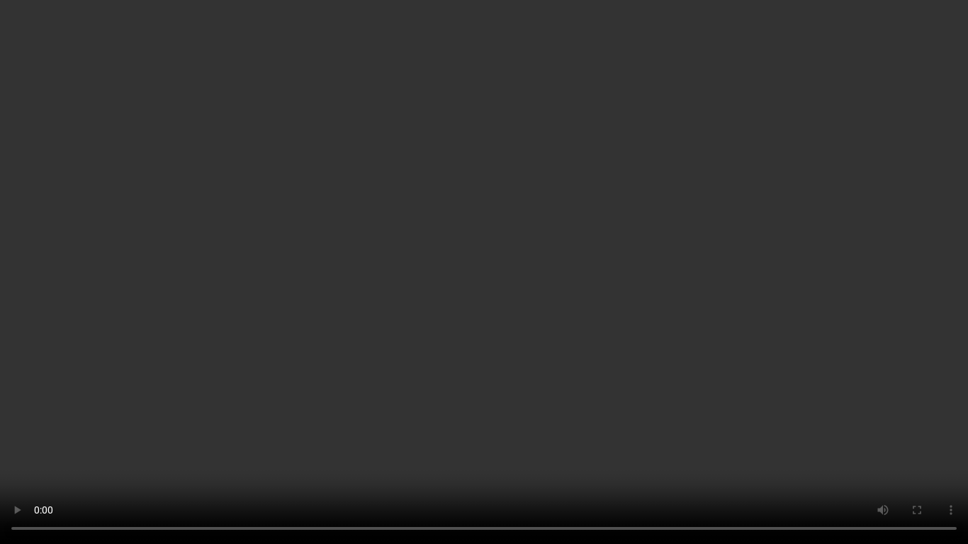
click at [873, 427] on video "Your browser does not support the video tag." at bounding box center [484, 272] width 968 height 544
click at [925, 455] on video "Your browser does not support the video tag." at bounding box center [484, 272] width 968 height 544
click at [917, 372] on video "Your browser does not support the video tag." at bounding box center [484, 272] width 968 height 544
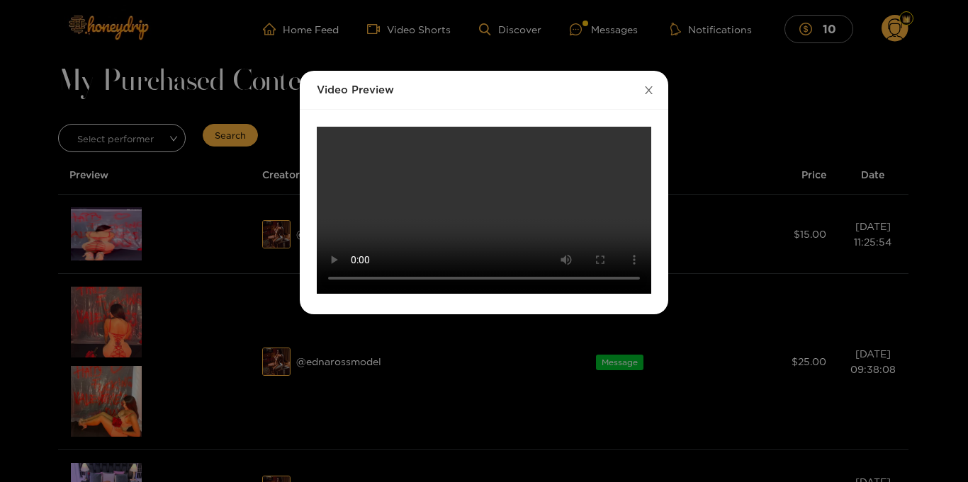
click at [651, 89] on icon "close" at bounding box center [648, 90] width 11 height 11
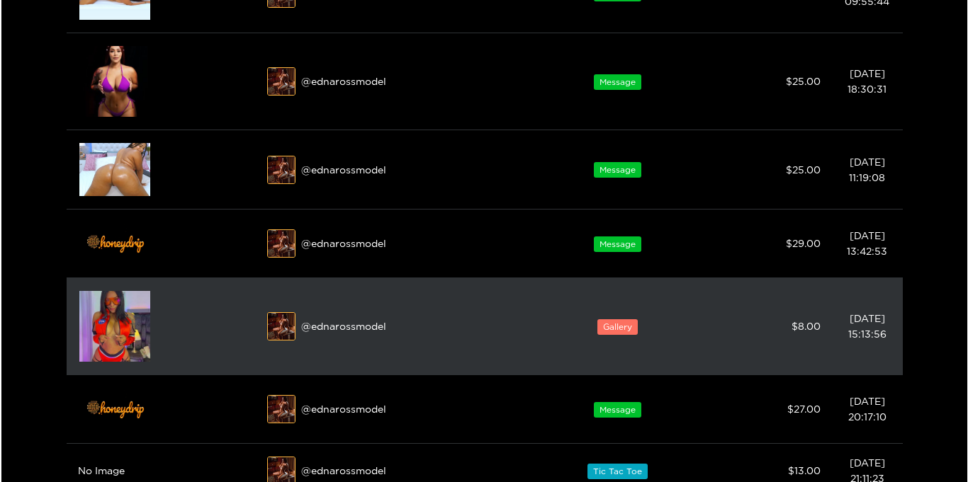
scroll to position [1202, 0]
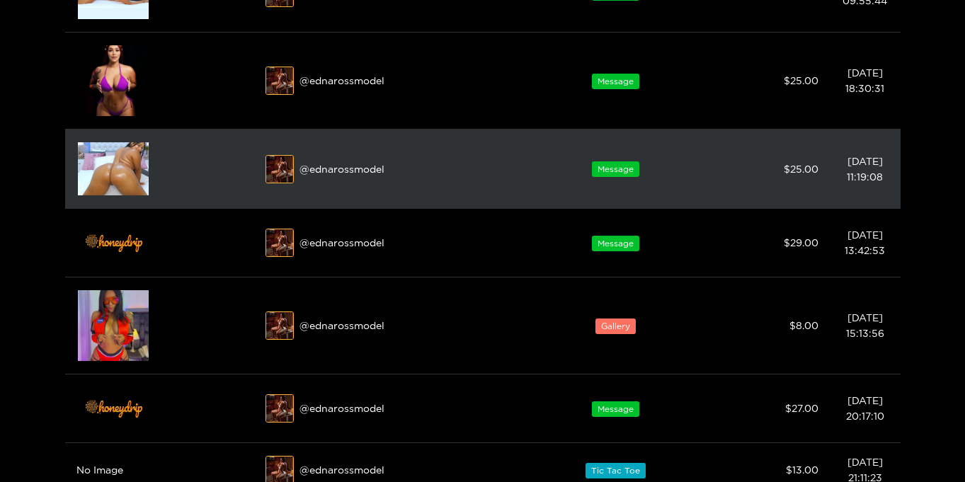
click at [106, 183] on img at bounding box center [113, 168] width 71 height 53
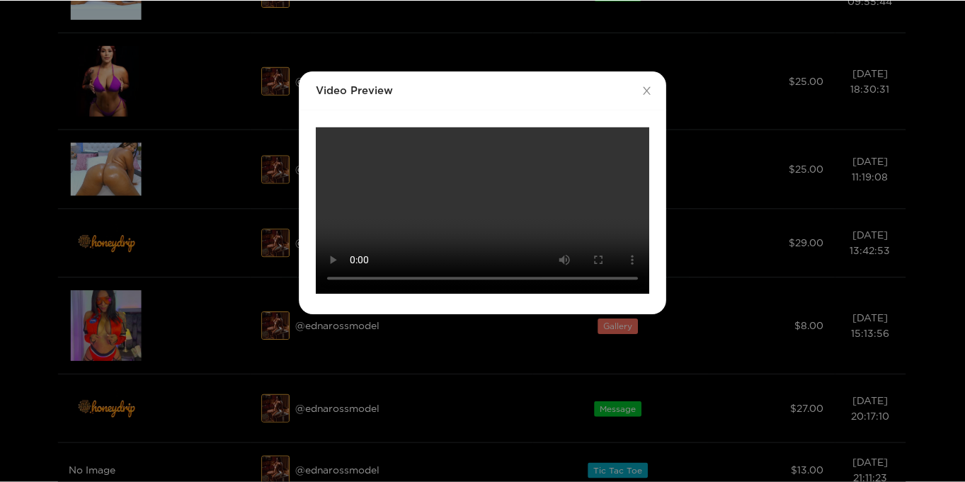
scroll to position [0, 0]
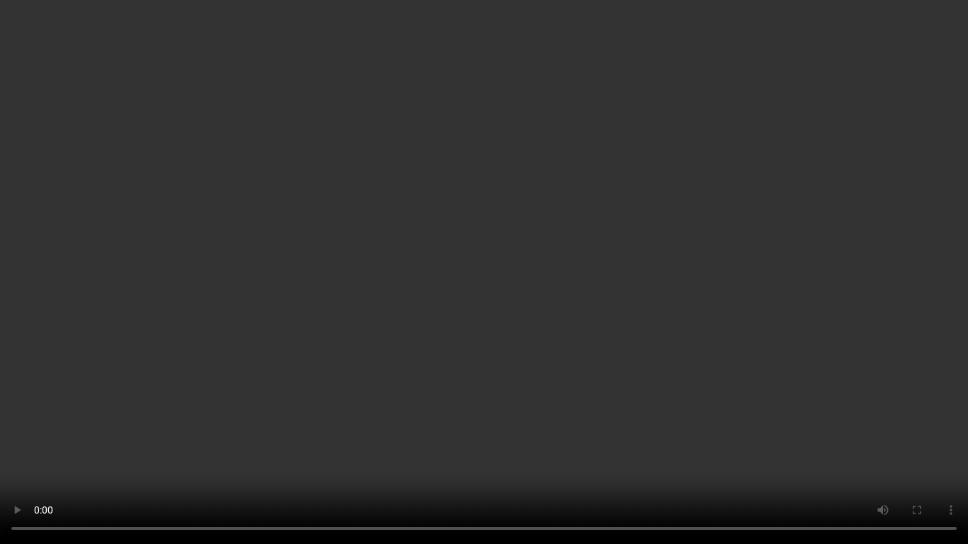
click at [863, 322] on video "Your browser does not support the video tag." at bounding box center [484, 272] width 968 height 544
click at [863, 323] on video "Your browser does not support the video tag." at bounding box center [484, 272] width 968 height 544
click at [946, 346] on video "Your browser does not support the video tag." at bounding box center [484, 272] width 968 height 544
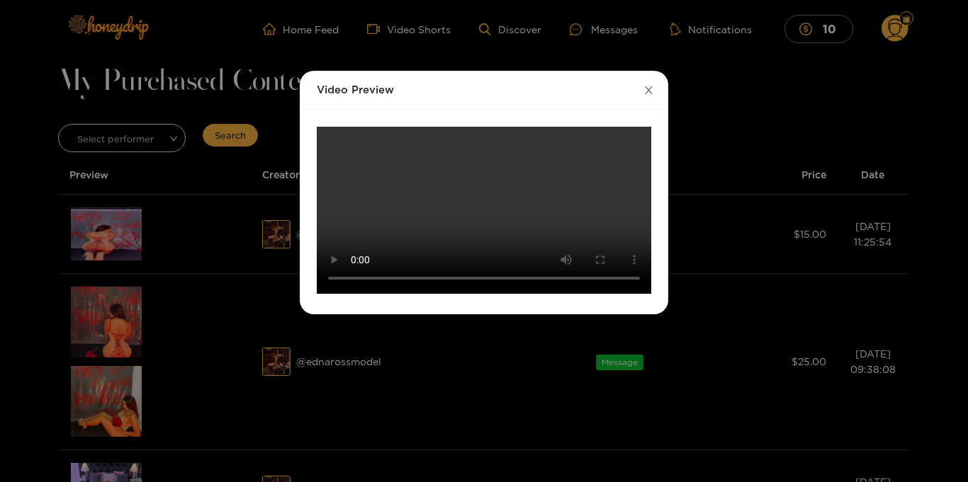
click at [652, 89] on icon "close" at bounding box center [648, 90] width 11 height 11
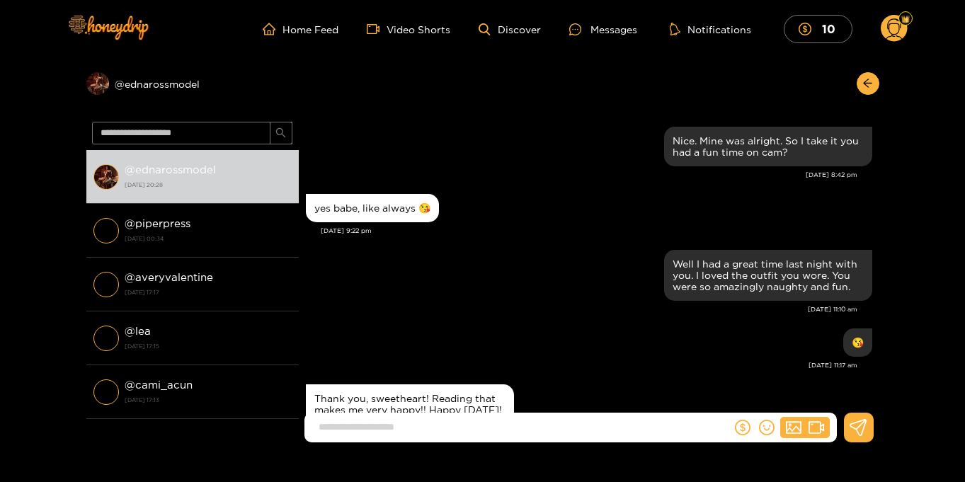
scroll to position [1285, 0]
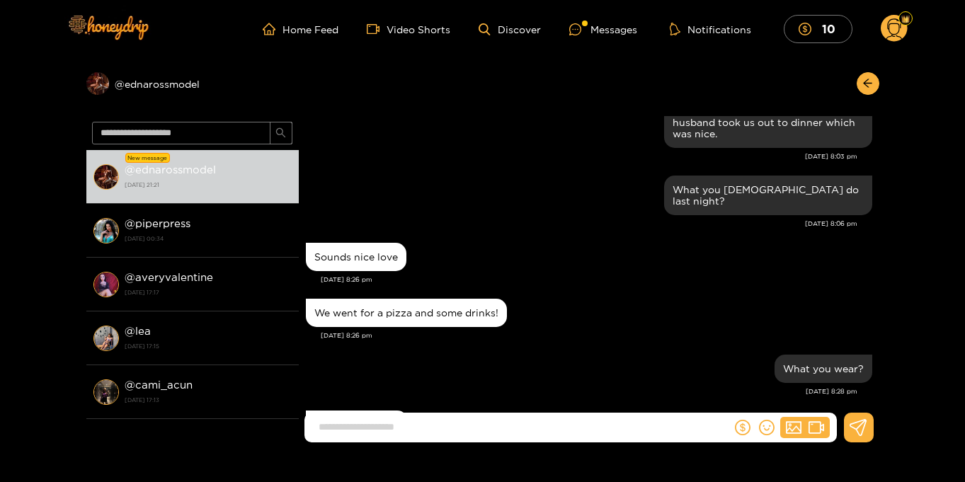
scroll to position [1341, 0]
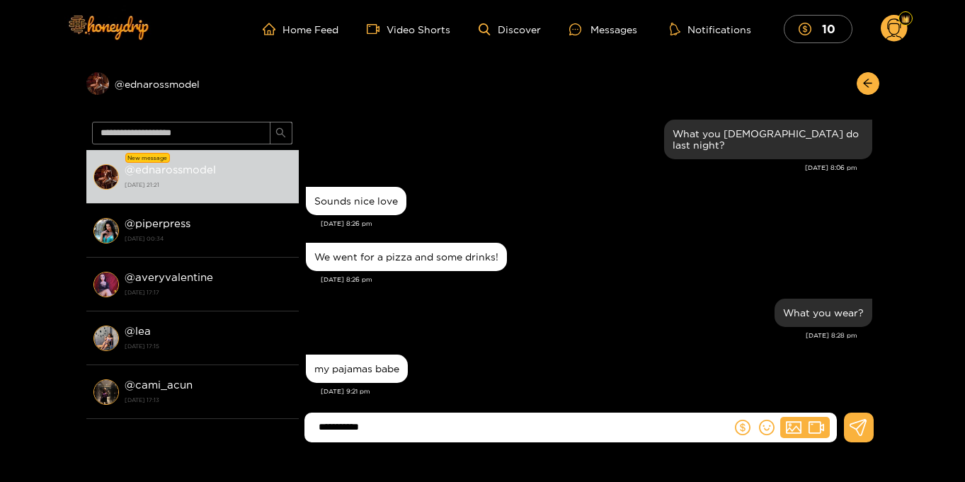
type input "**********"
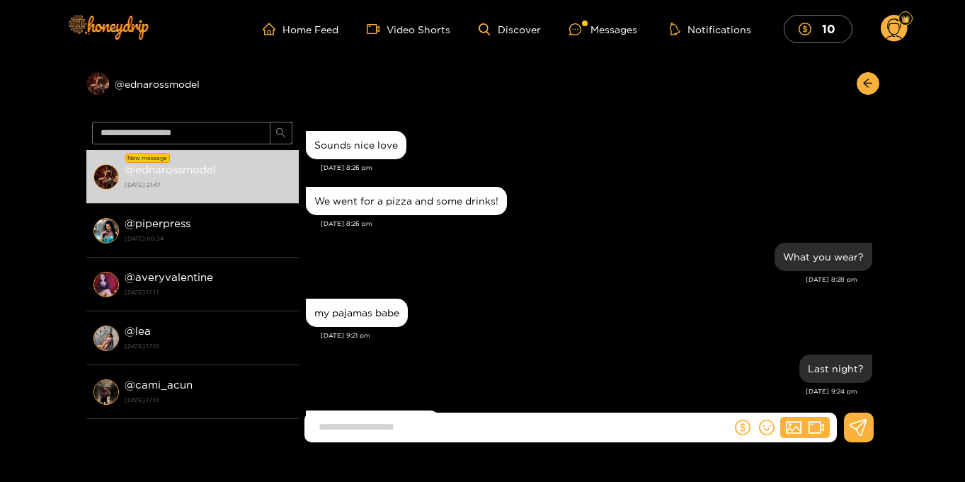
scroll to position [1453, 0]
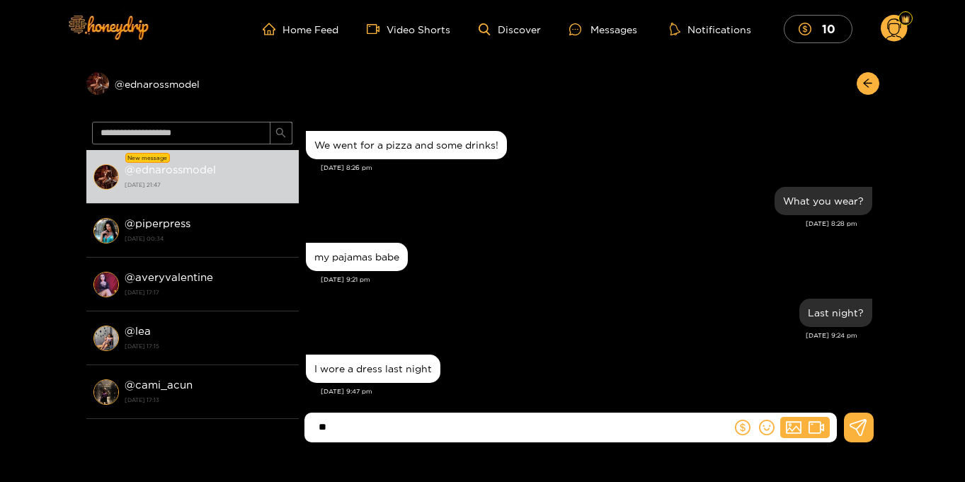
type input "*"
type input "**********"
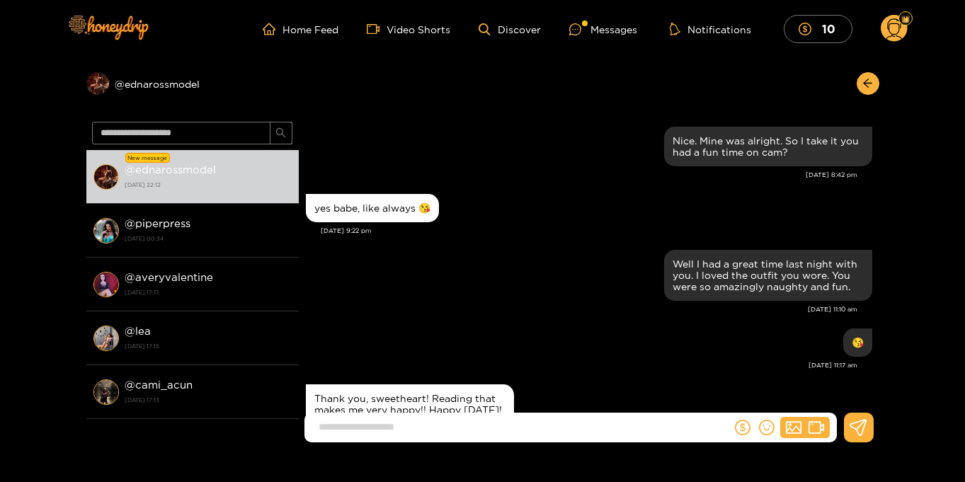
scroll to position [1565, 0]
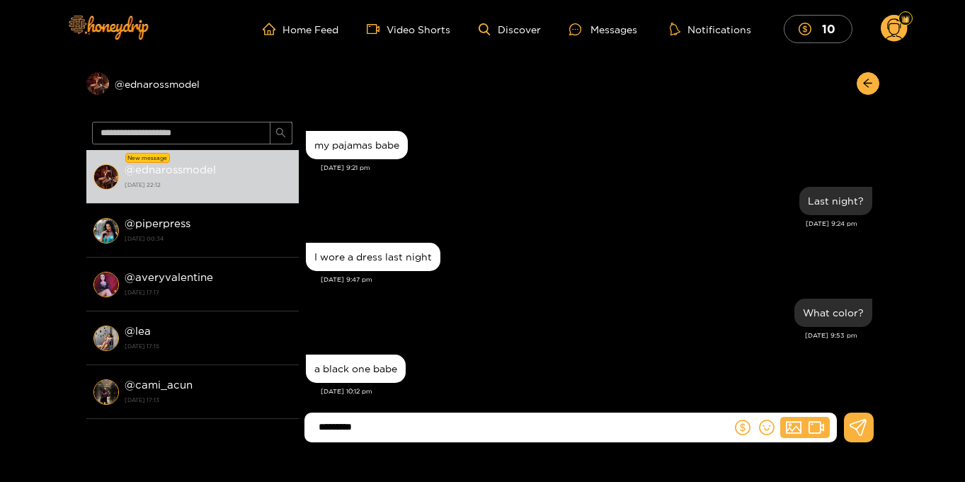
type input "*********"
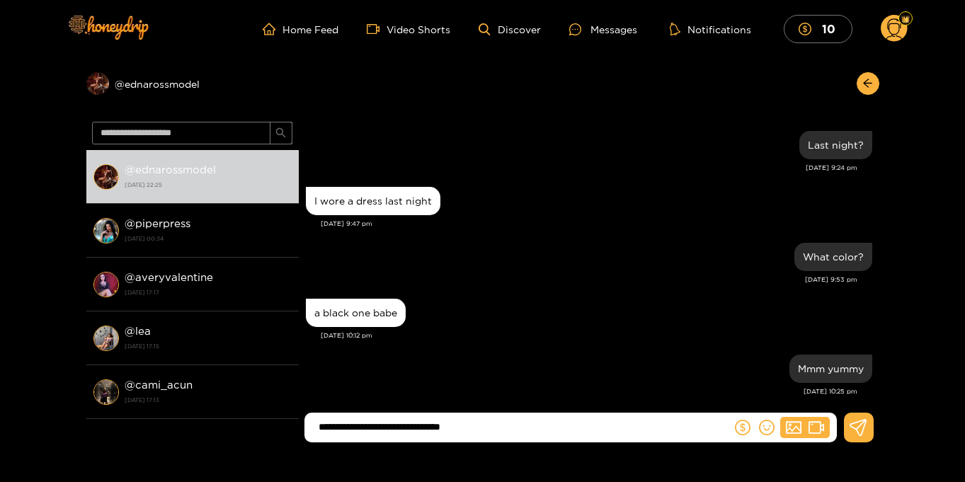
type input "**********"
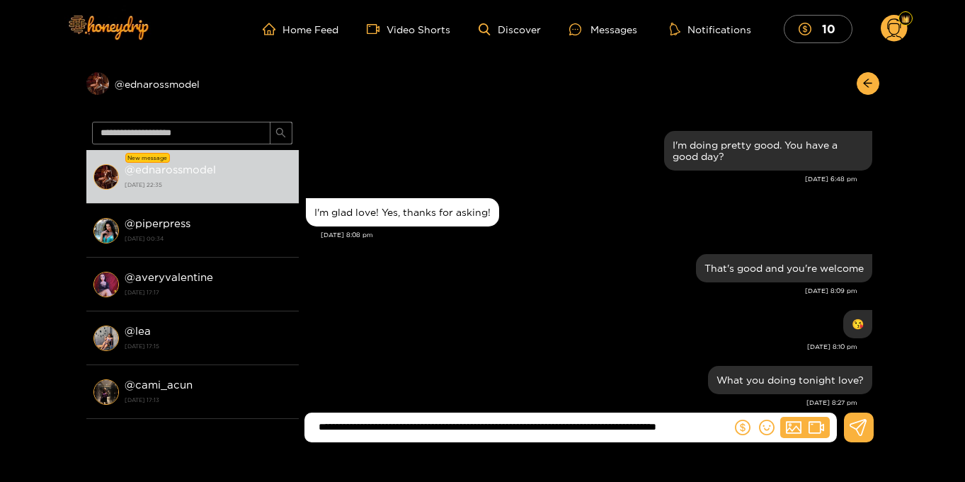
scroll to position [1737, 0]
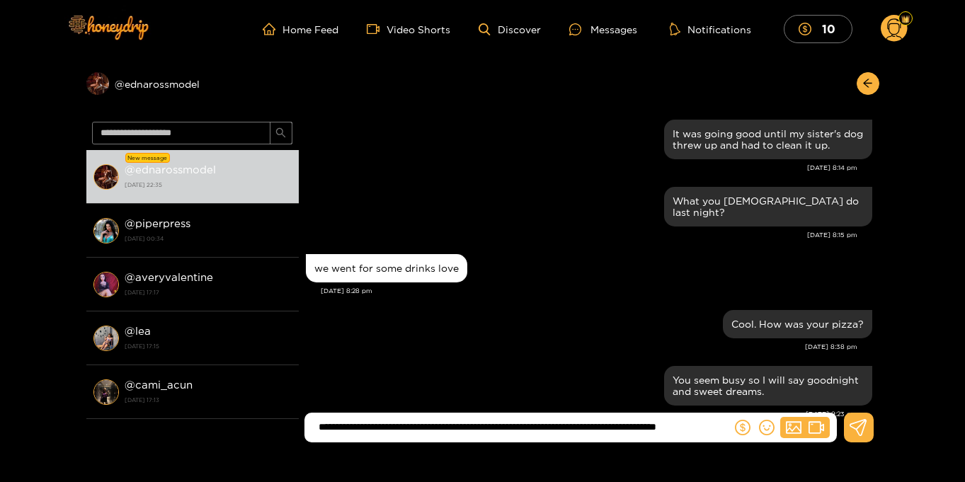
type input "**********"
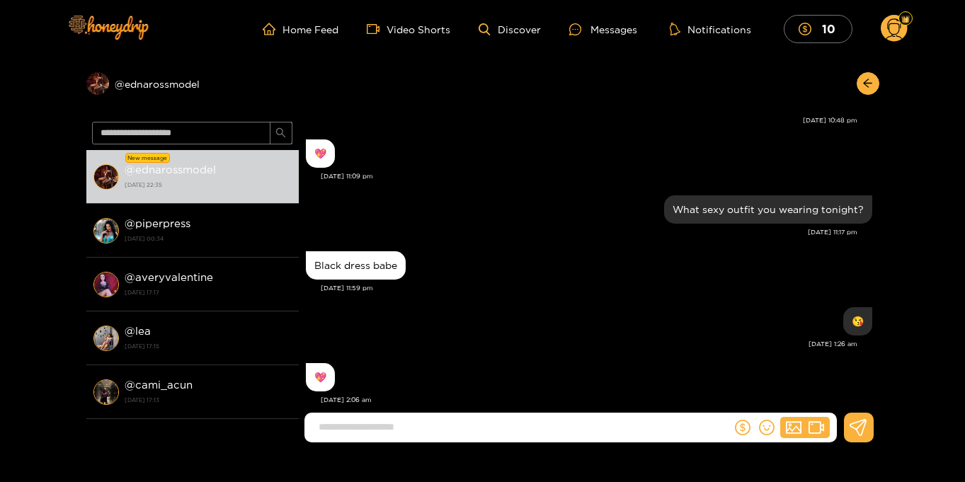
scroll to position [1762, 0]
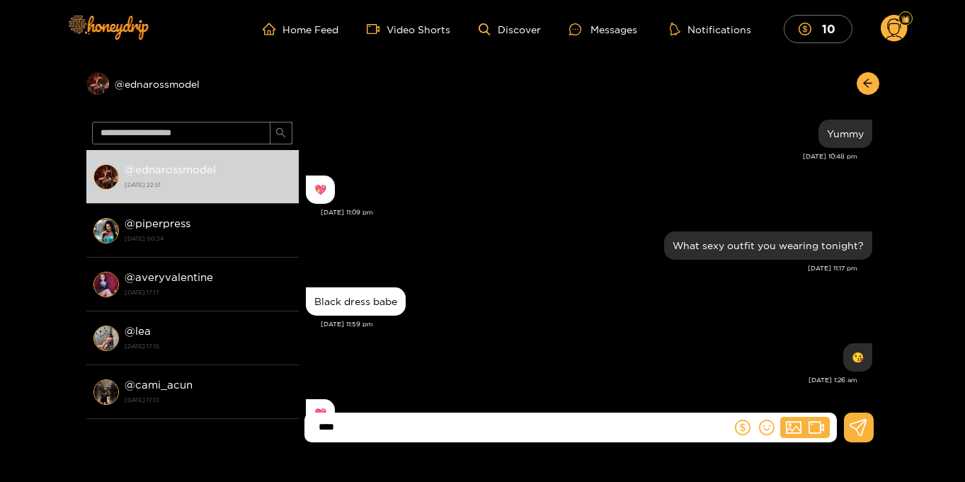
type input "****"
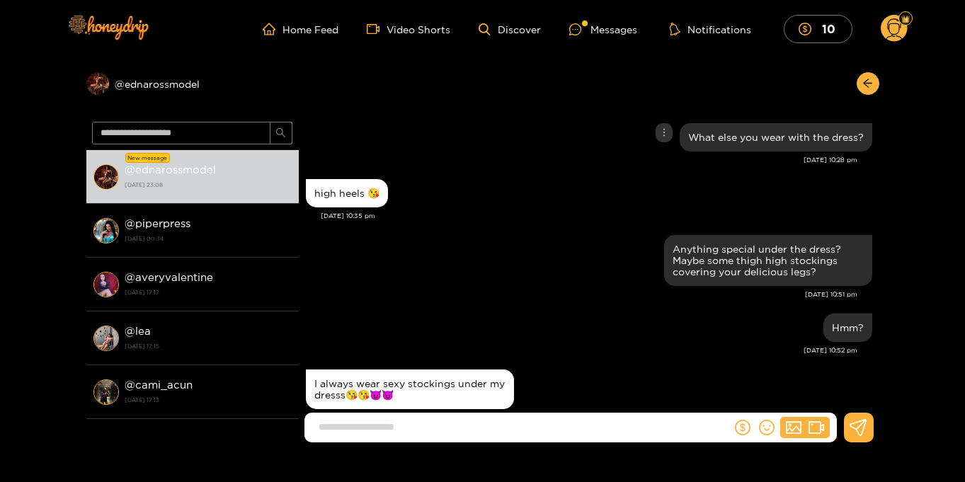
scroll to position [12884, 0]
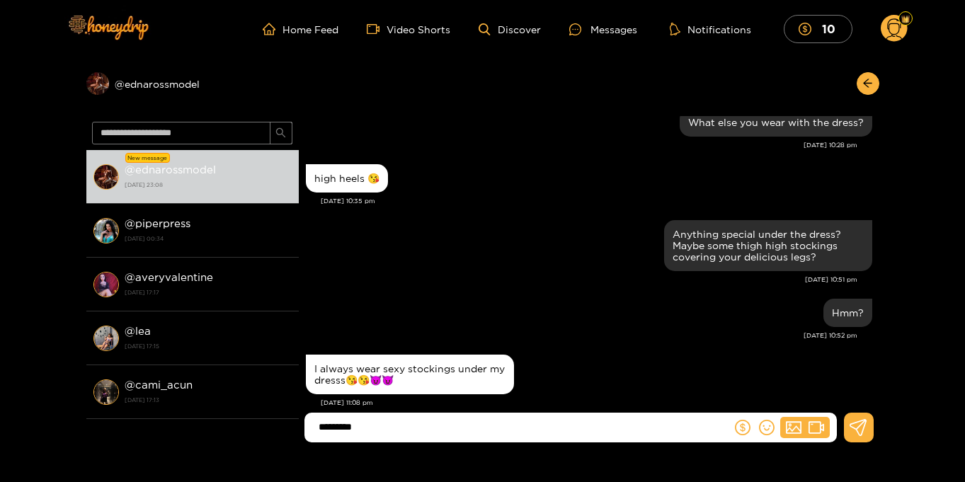
type input "*********"
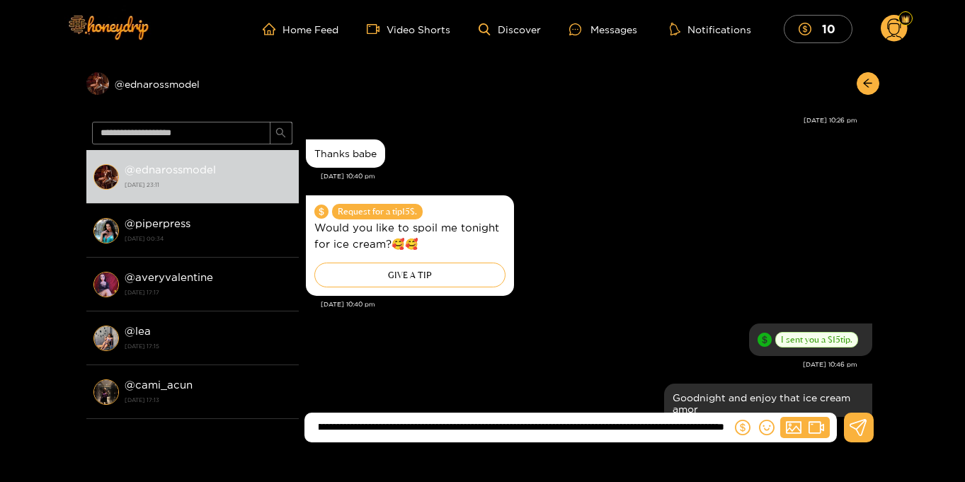
scroll to position [0, 0]
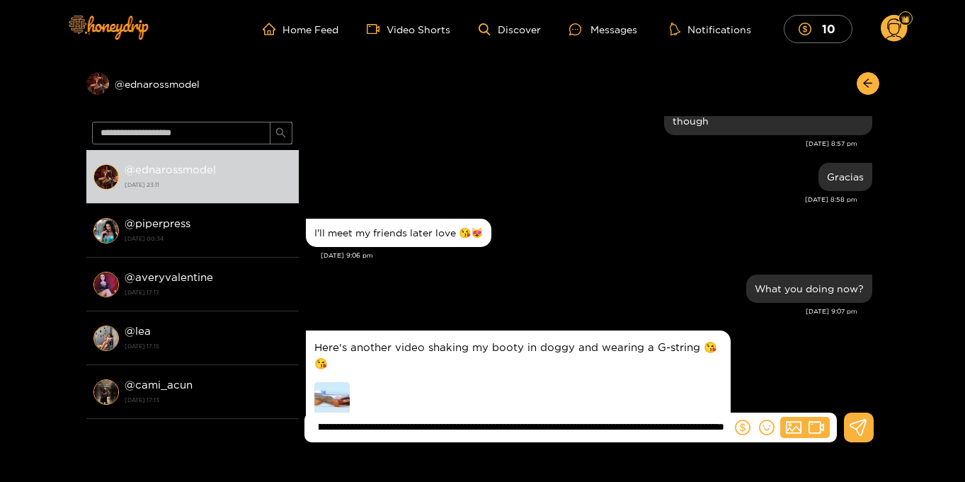
type input "**********"
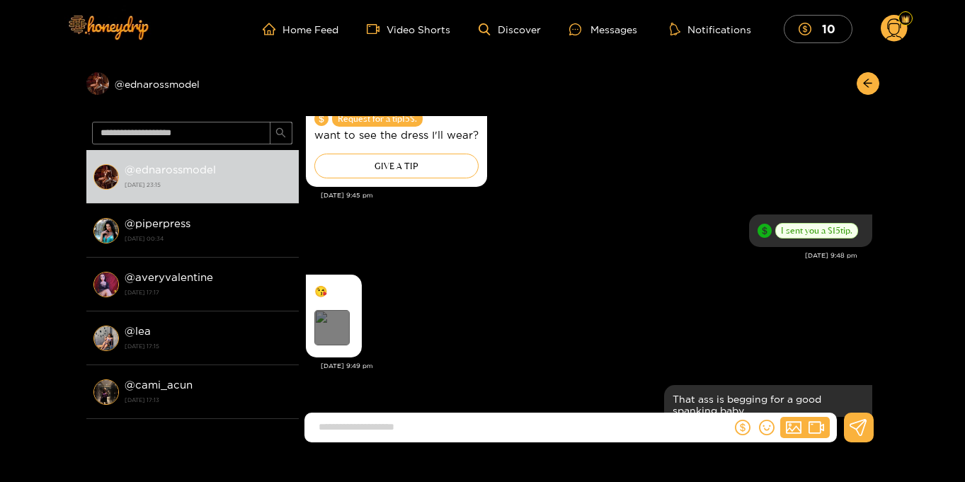
click at [329, 317] on div "Preview" at bounding box center [331, 327] width 35 height 35
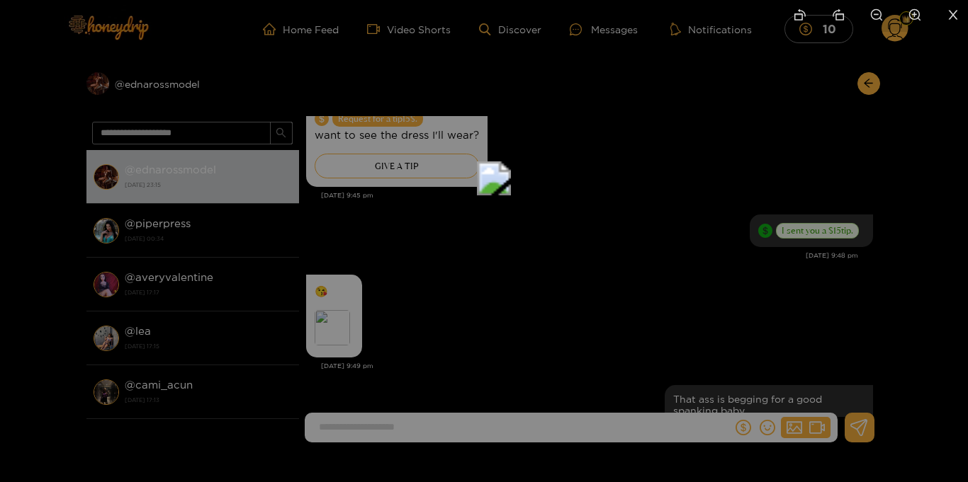
drag, startPoint x: 472, startPoint y: 324, endPoint x: 506, endPoint y: 6, distance: 319.8
click at [506, 25] on div at bounding box center [484, 241] width 968 height 482
drag, startPoint x: 672, startPoint y: 354, endPoint x: 655, endPoint y: 113, distance: 242.1
drag, startPoint x: 839, startPoint y: 61, endPoint x: 837, endPoint y: 290, distance: 228.8
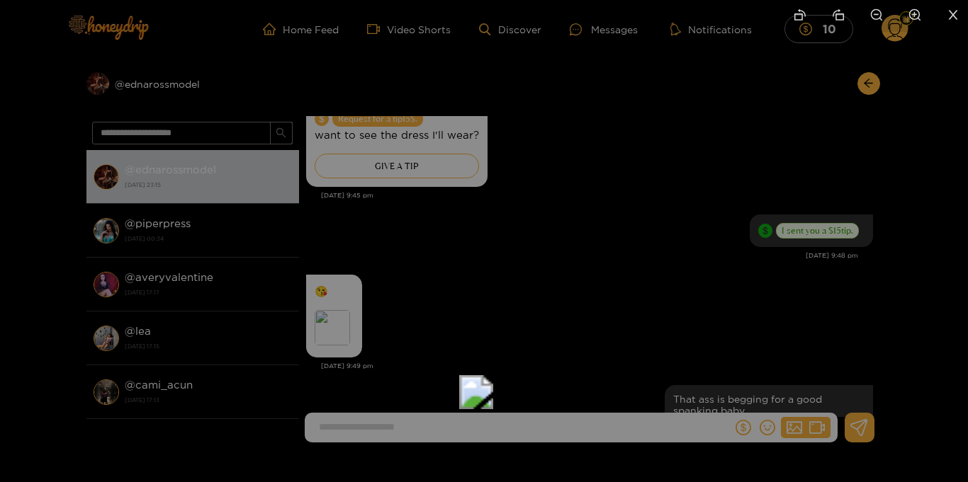
click at [493, 375] on img at bounding box center [476, 392] width 34 height 34
click at [953, 20] on icon "close" at bounding box center [952, 14] width 13 height 13
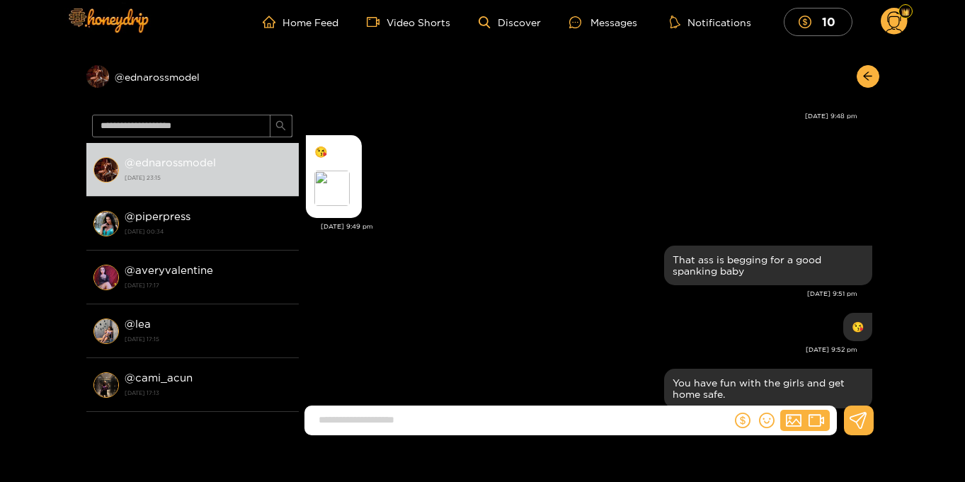
scroll to position [6, 0]
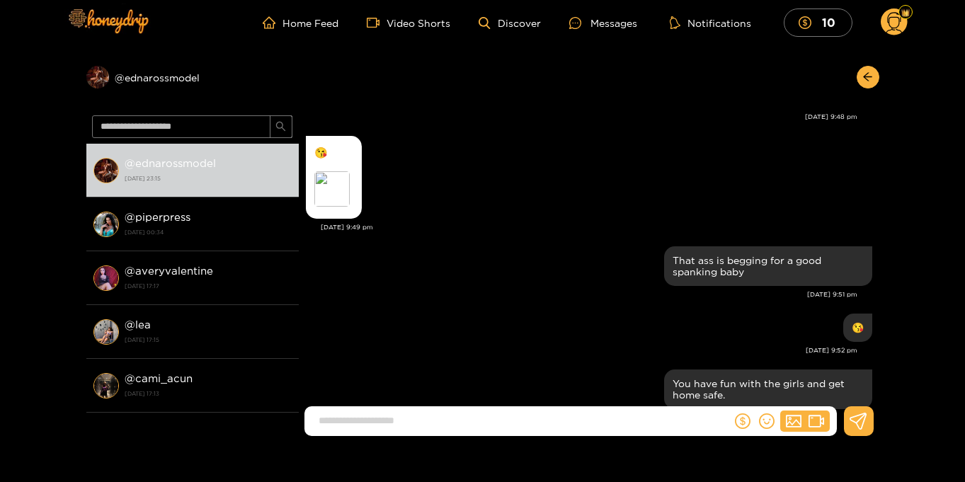
click at [541, 290] on div "[DATE] 9:51 pm" at bounding box center [582, 295] width 552 height 10
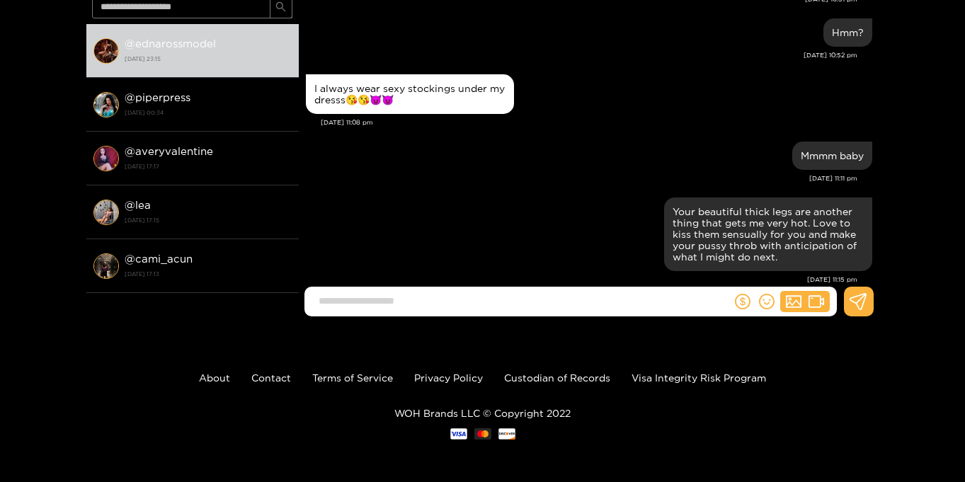
scroll to position [125, 0]
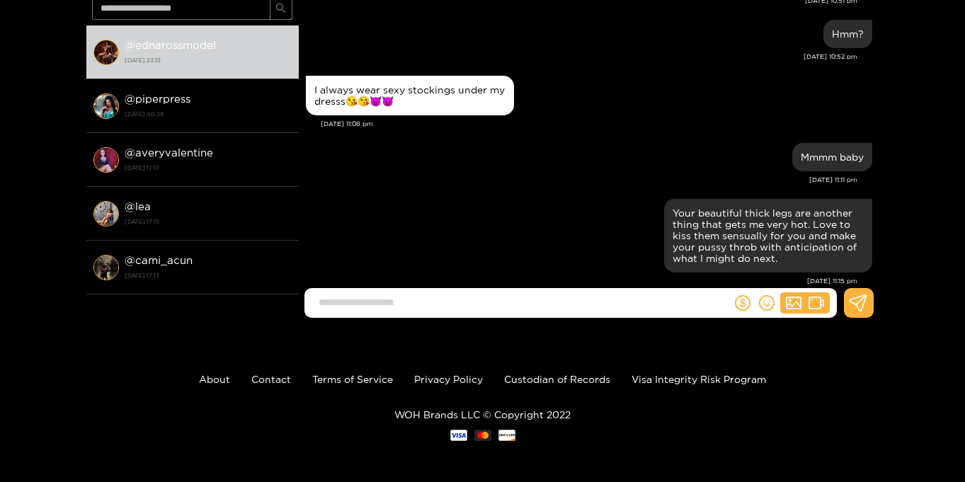
click at [955, 137] on div "Preview @ ednarossmodel @ ednarossmodel [DATE] 23:15 @ piperpress [DATE] 00:34 …" at bounding box center [482, 131] width 965 height 396
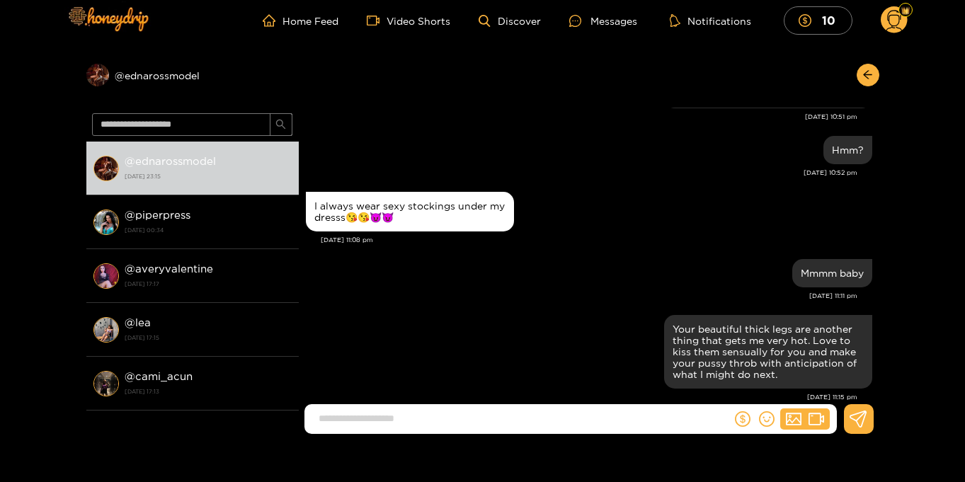
scroll to position [0, 0]
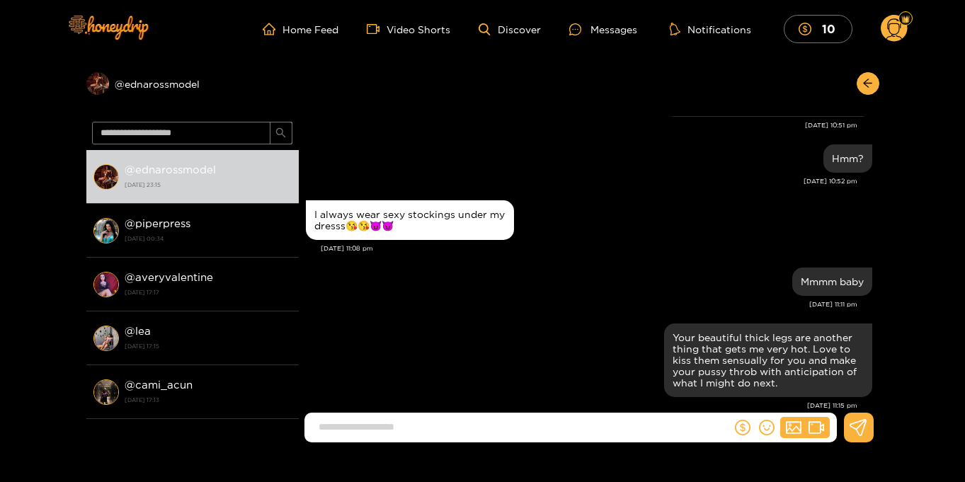
click at [900, 35] on circle at bounding box center [894, 28] width 27 height 27
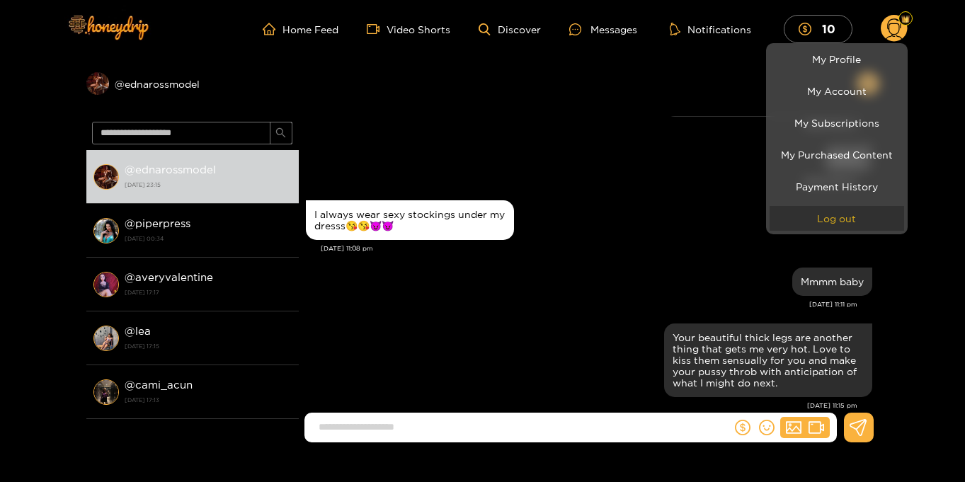
click at [846, 210] on button "Log out" at bounding box center [837, 218] width 135 height 25
